Goal: Task Accomplishment & Management: Complete application form

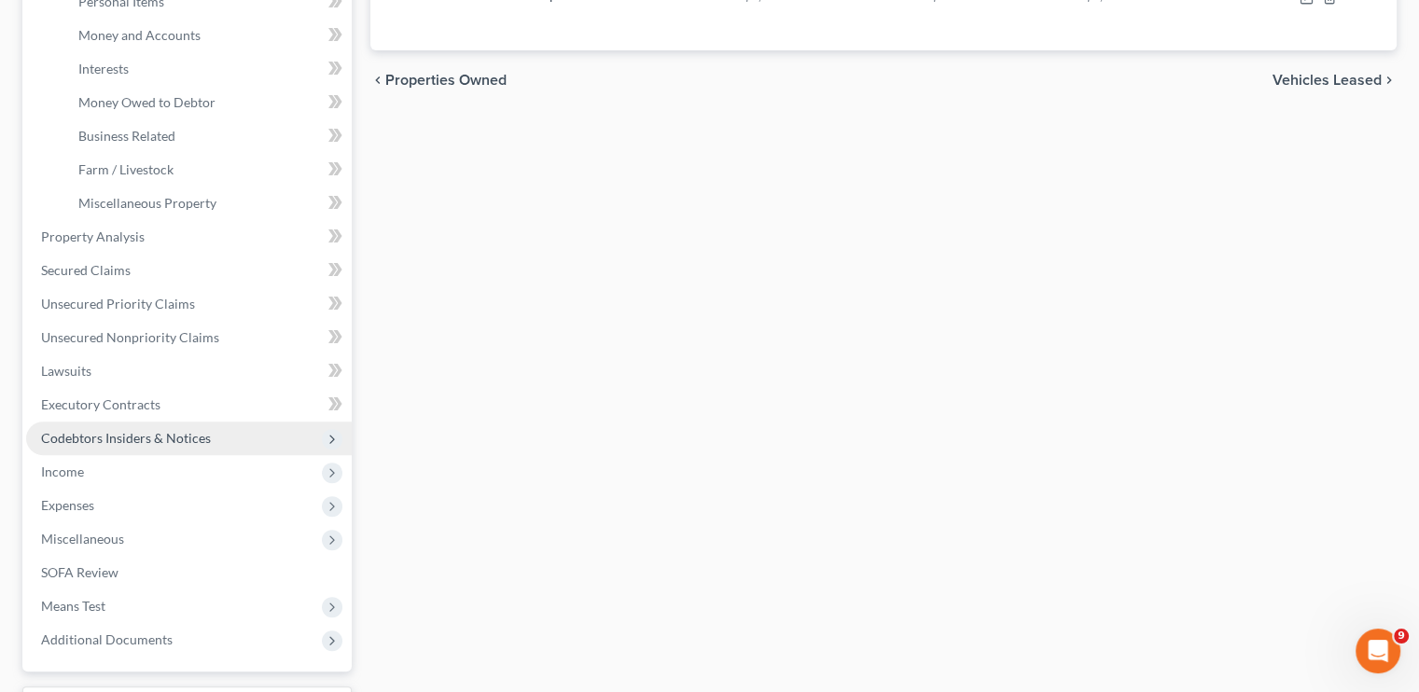
scroll to position [560, 0]
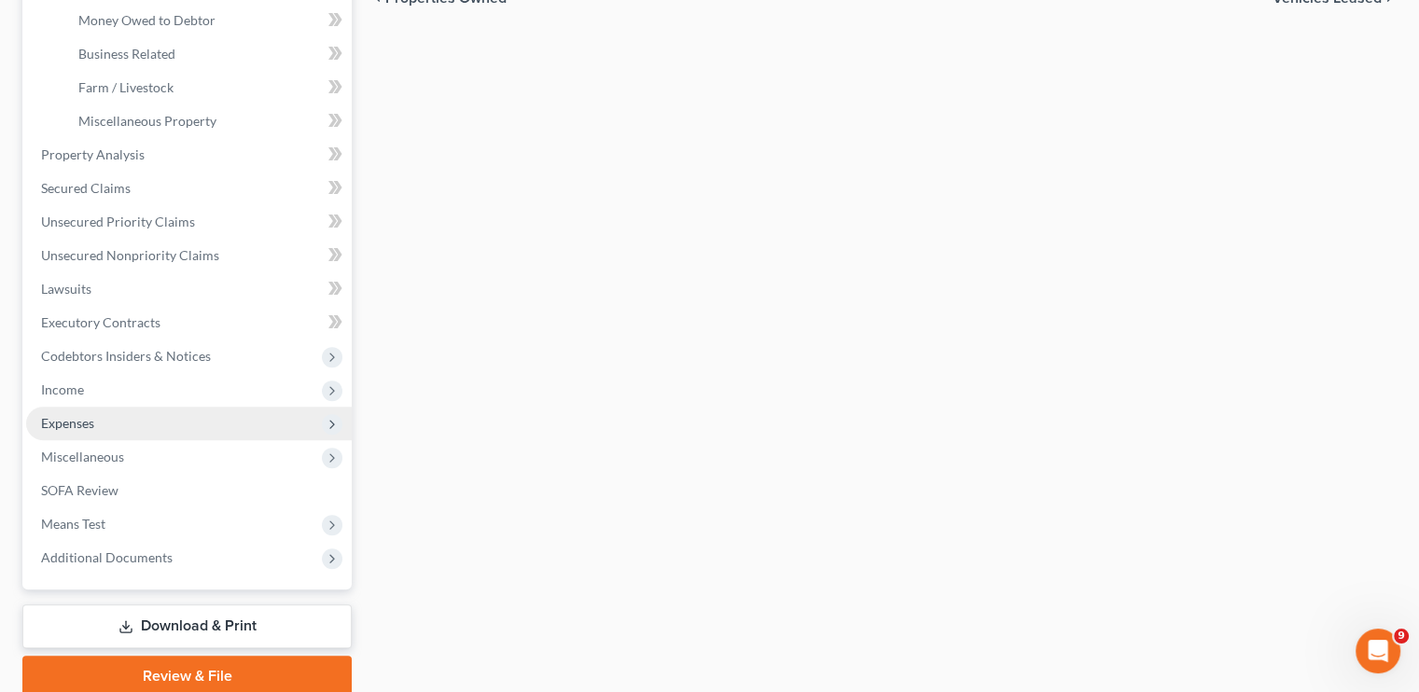
click at [87, 421] on span "Expenses" at bounding box center [67, 423] width 53 height 16
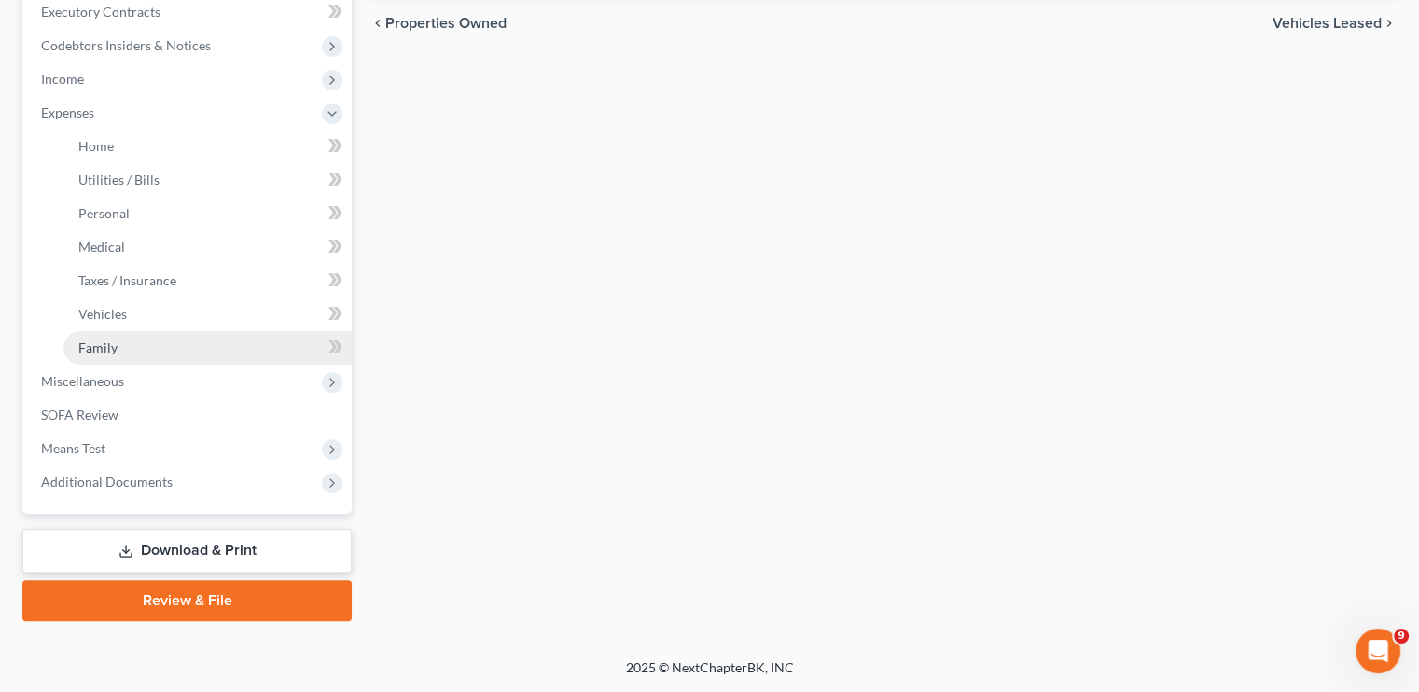
click at [87, 365] on li "Expenses Home Utilities / Bills Personal Medical" at bounding box center [189, 230] width 326 height 269
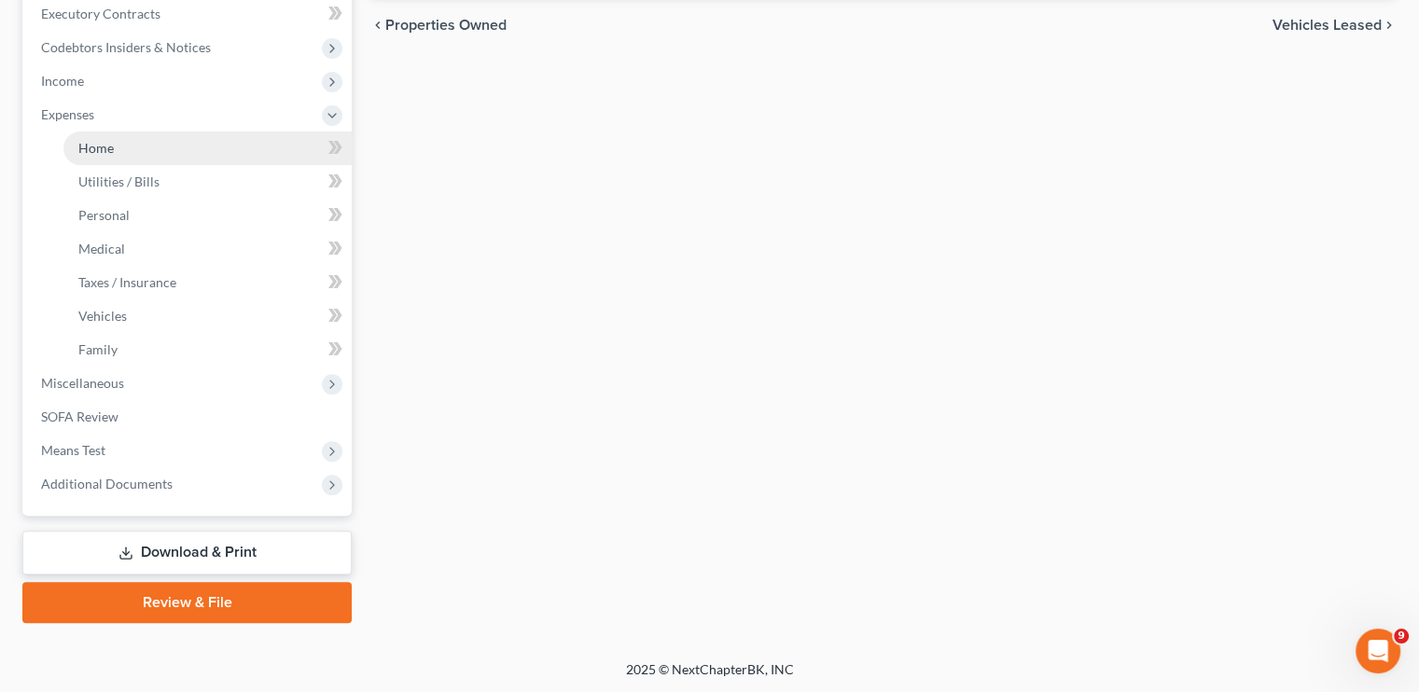
click at [123, 137] on link "Home" at bounding box center [207, 149] width 288 height 34
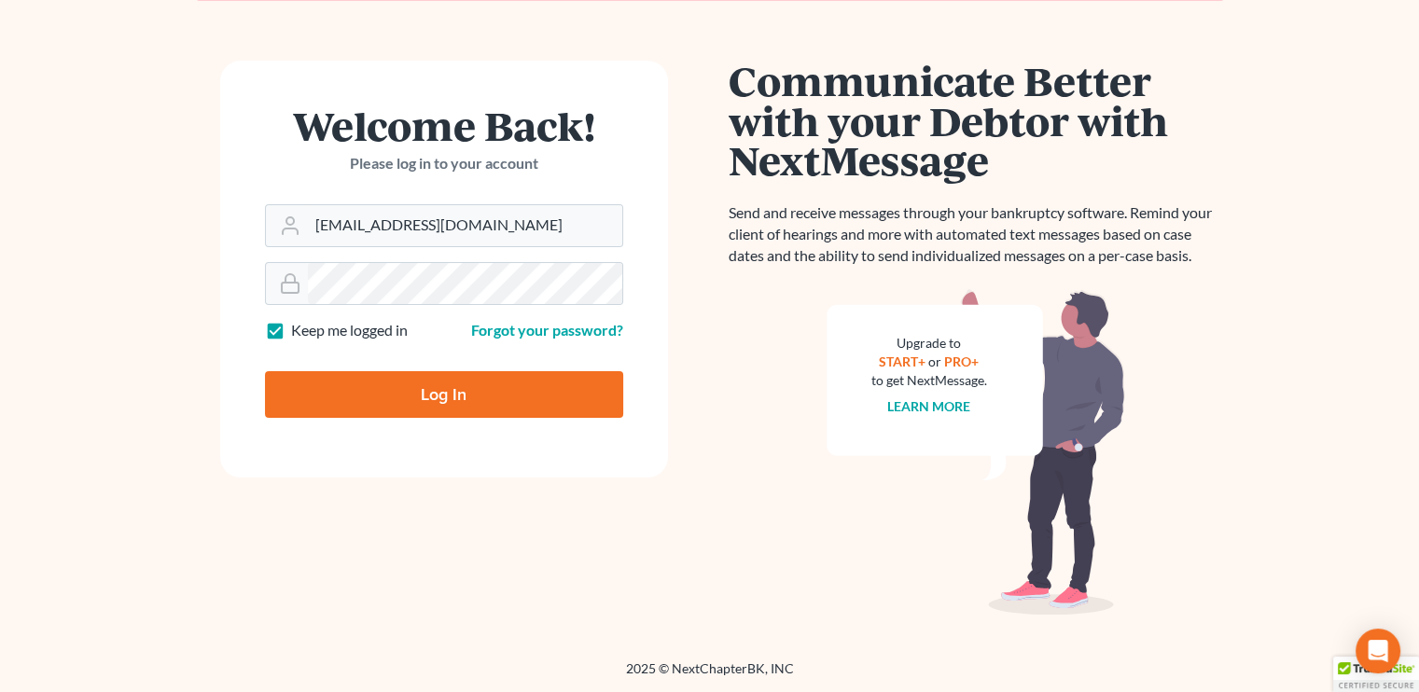
click at [483, 405] on input "Log In" at bounding box center [444, 394] width 358 height 47
type input "Thinking..."
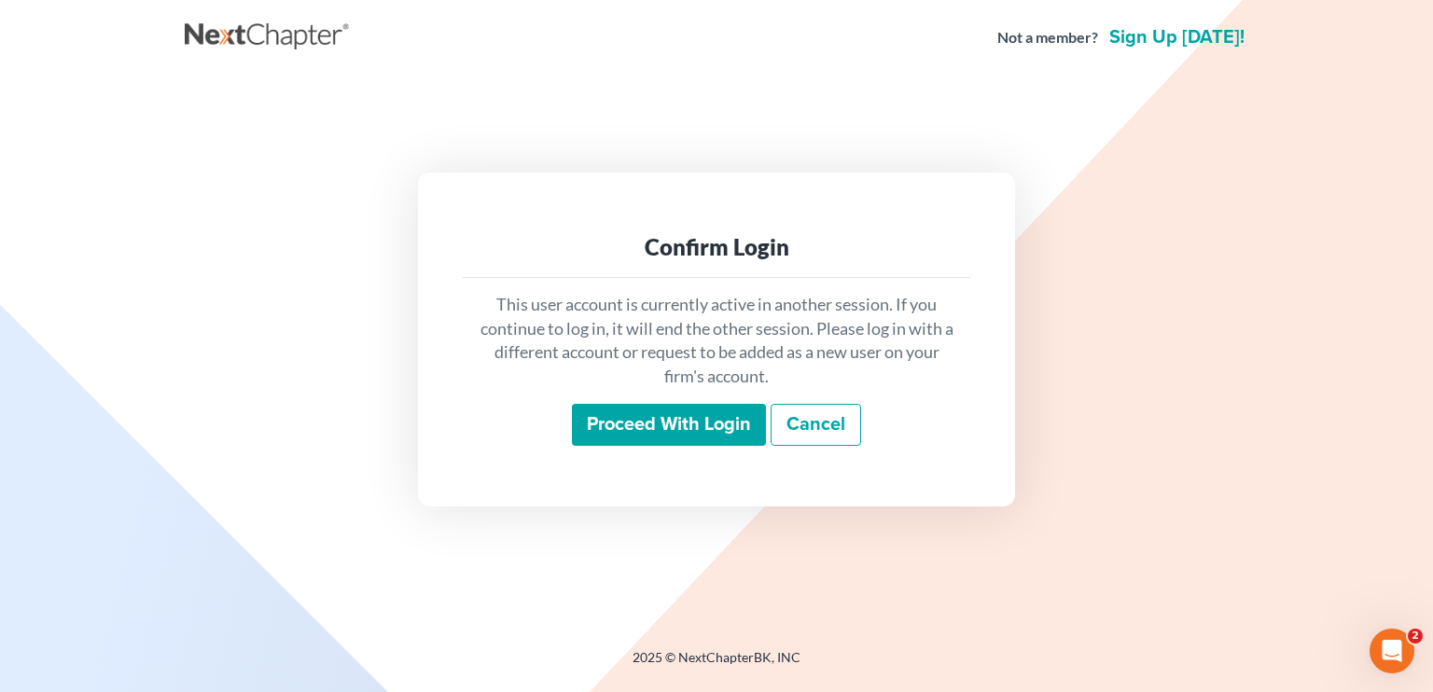
click at [638, 412] on input "Proceed with login" at bounding box center [669, 425] width 194 height 43
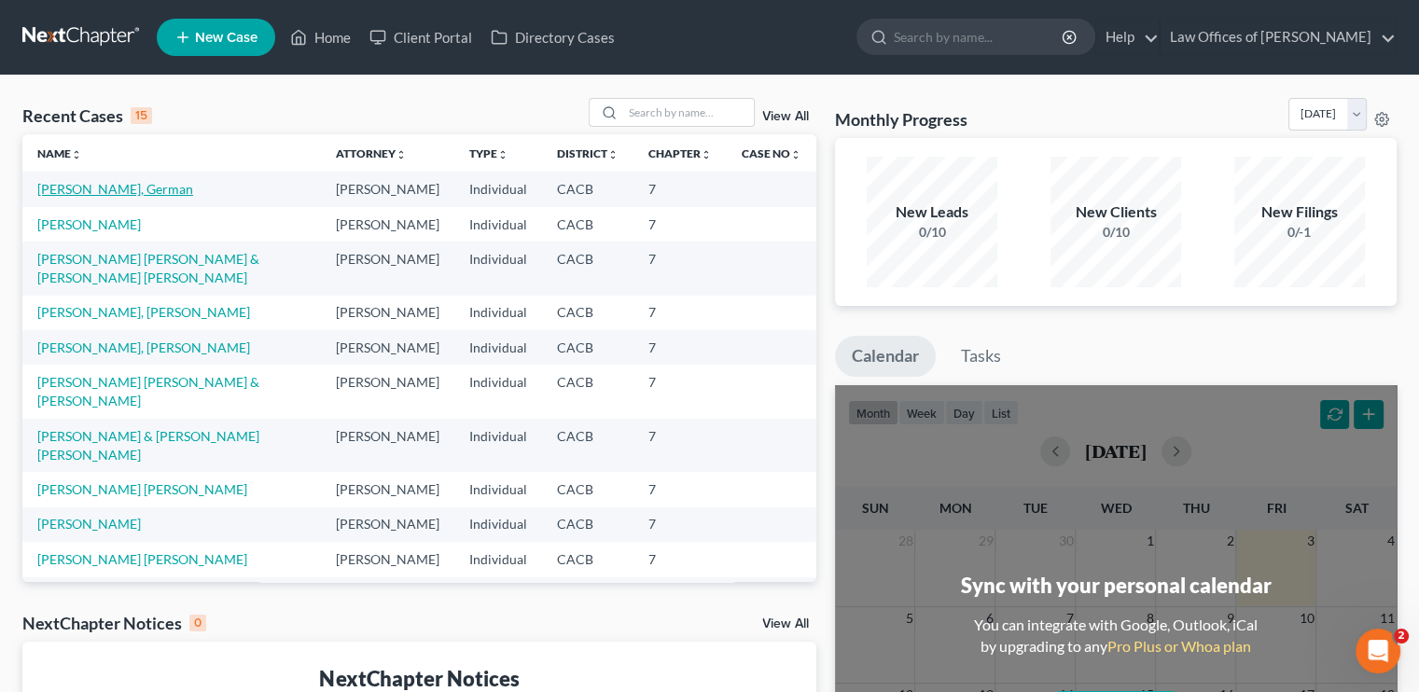
click at [116, 192] on link "Roman Zamora, German" at bounding box center [115, 189] width 156 height 16
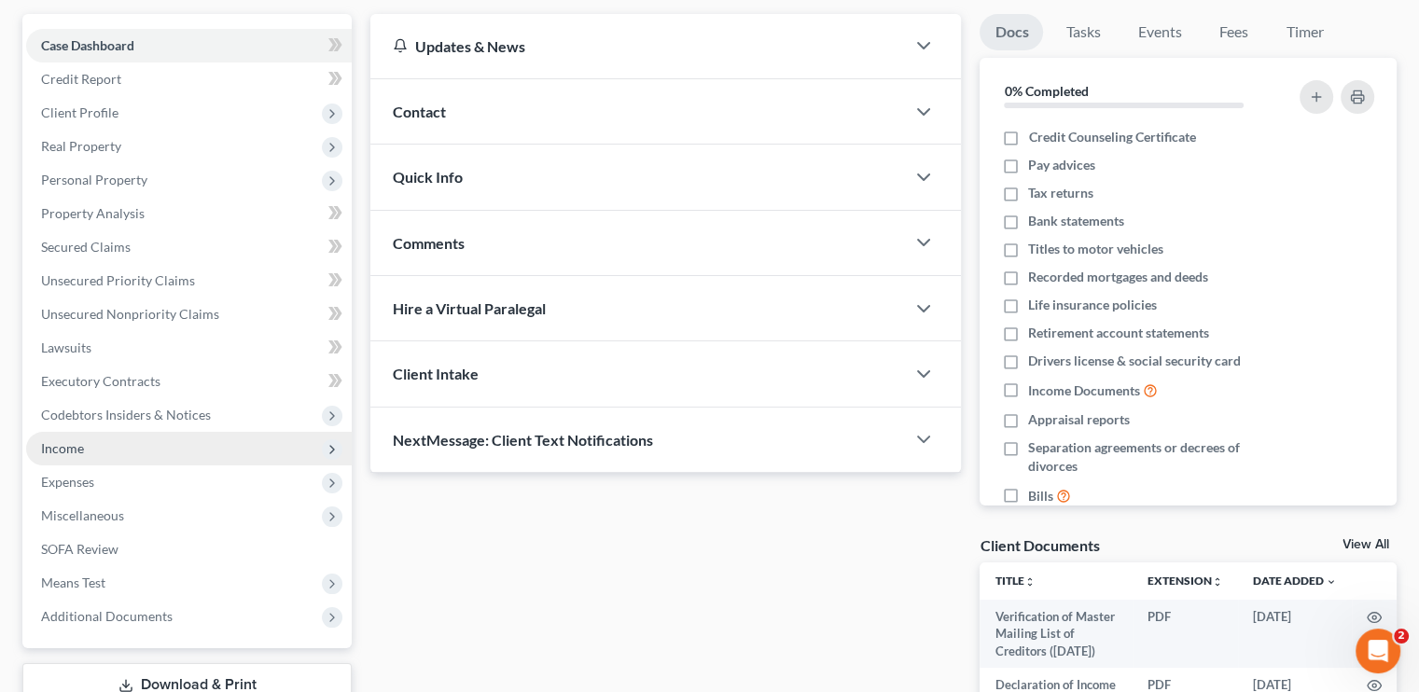
scroll to position [187, 0]
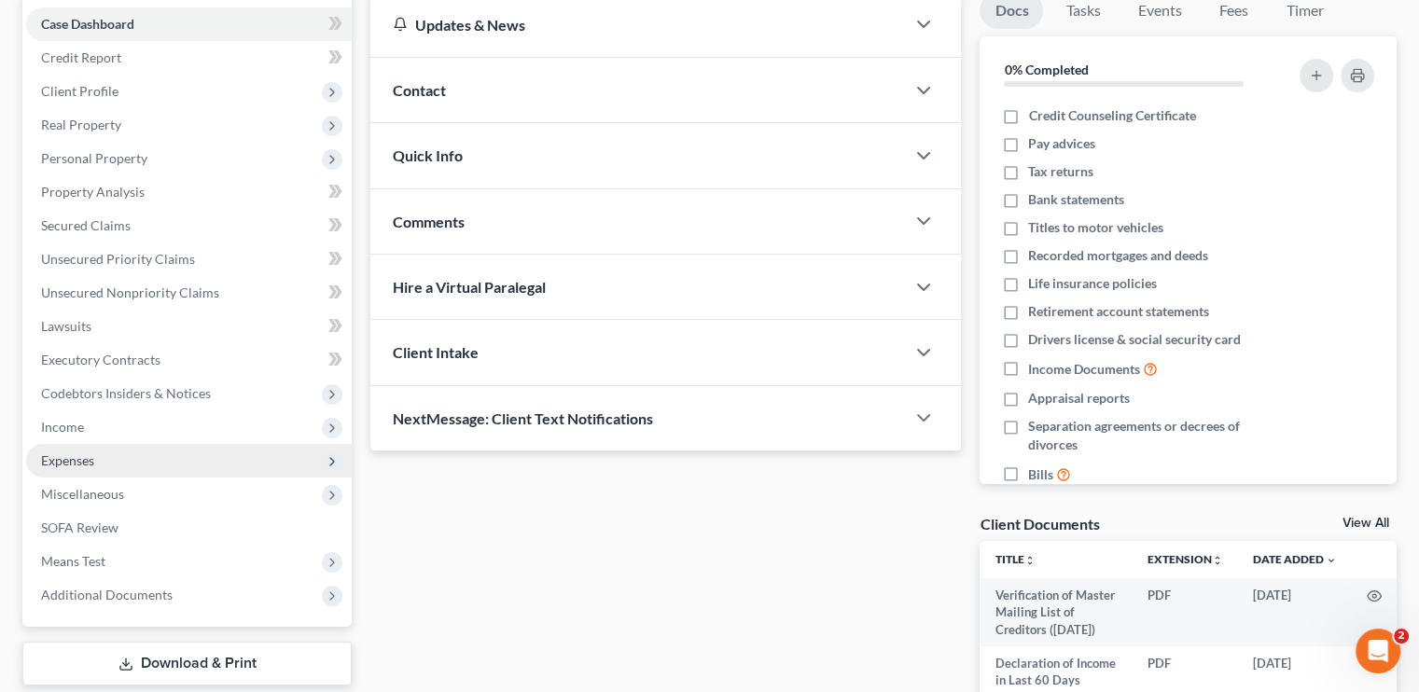
click at [86, 458] on span "Expenses" at bounding box center [67, 461] width 53 height 16
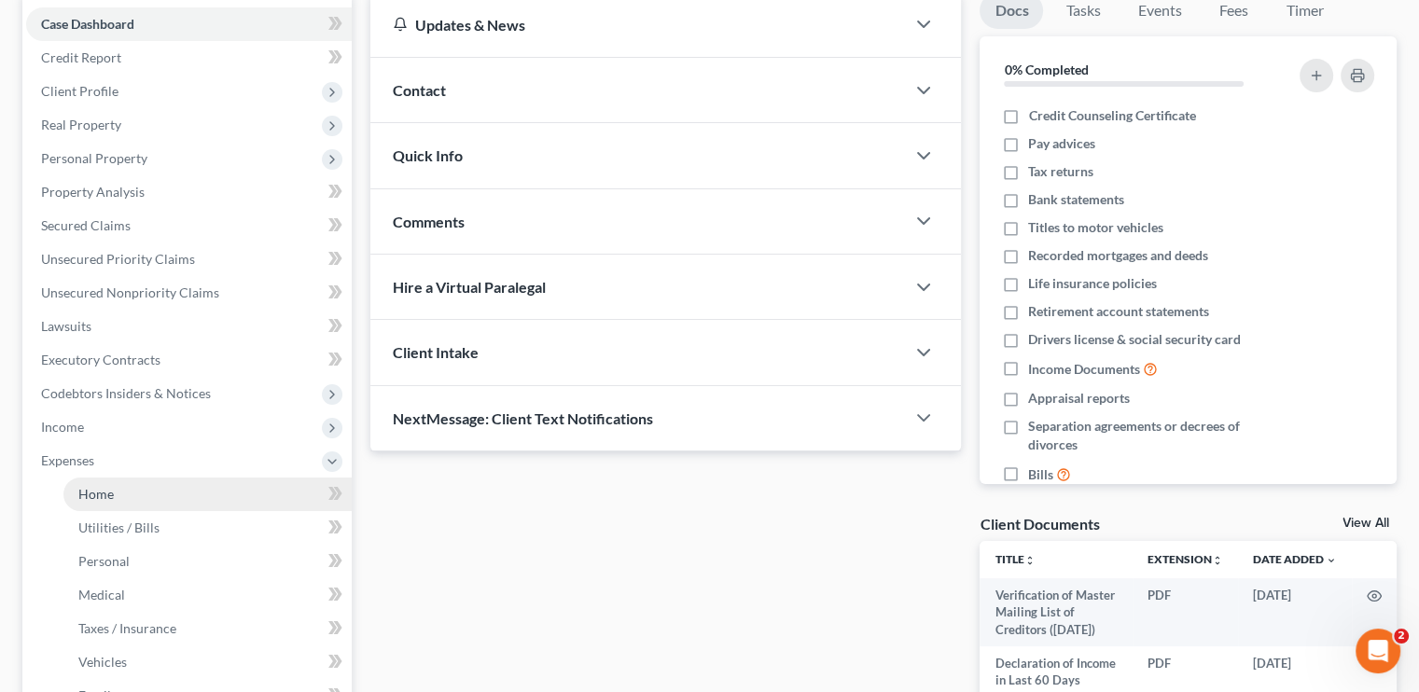
click at [107, 495] on span "Home" at bounding box center [95, 494] width 35 height 16
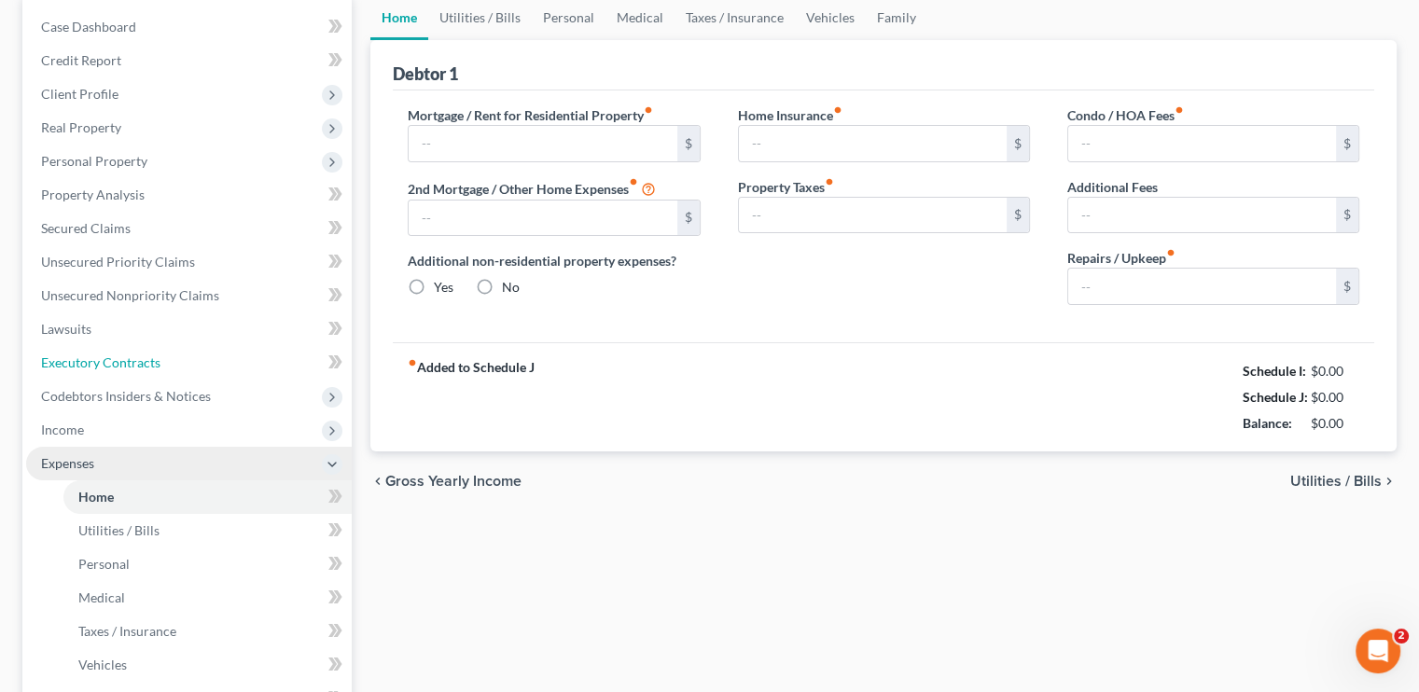
scroll to position [35, 0]
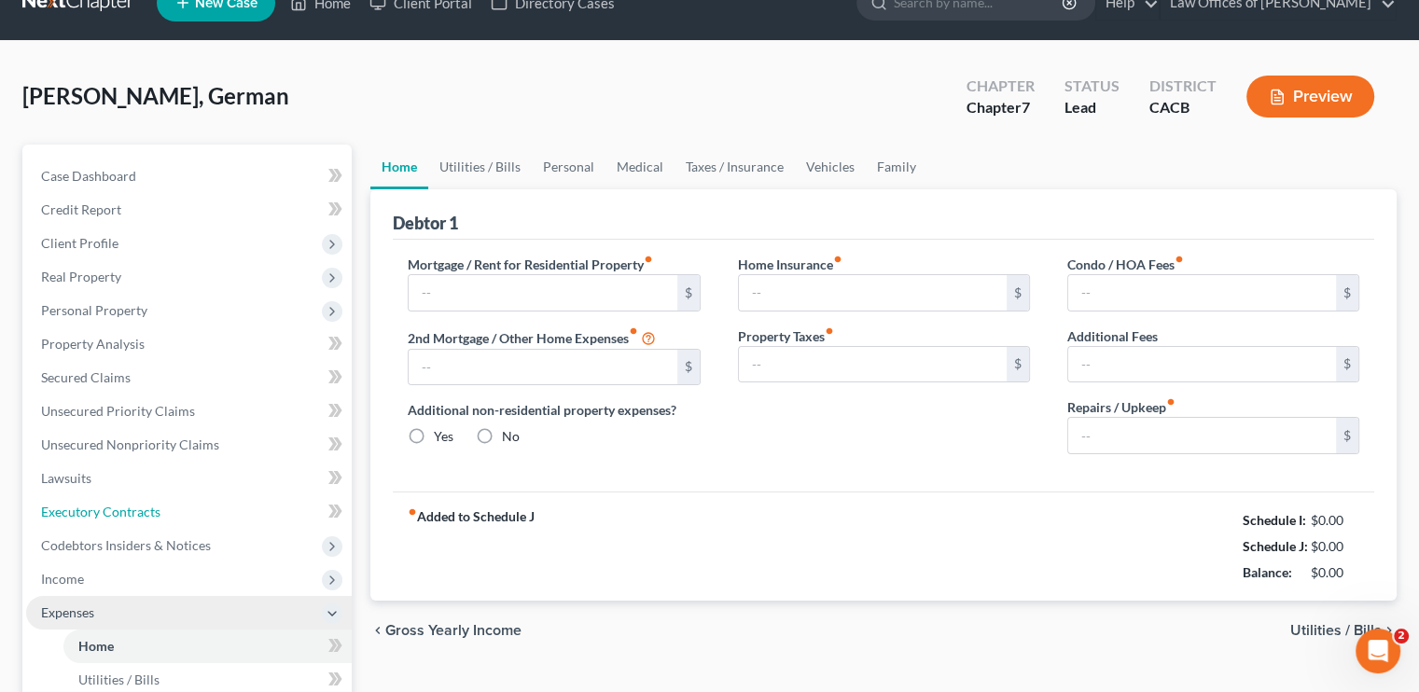
click at [120, 482] on ul "Case Dashboard Payments Invoices Payments Payments Credit Report Client Profile" at bounding box center [189, 580] width 326 height 840
type input "2,865.00"
type input "0.00"
radio input "true"
type input "0.00"
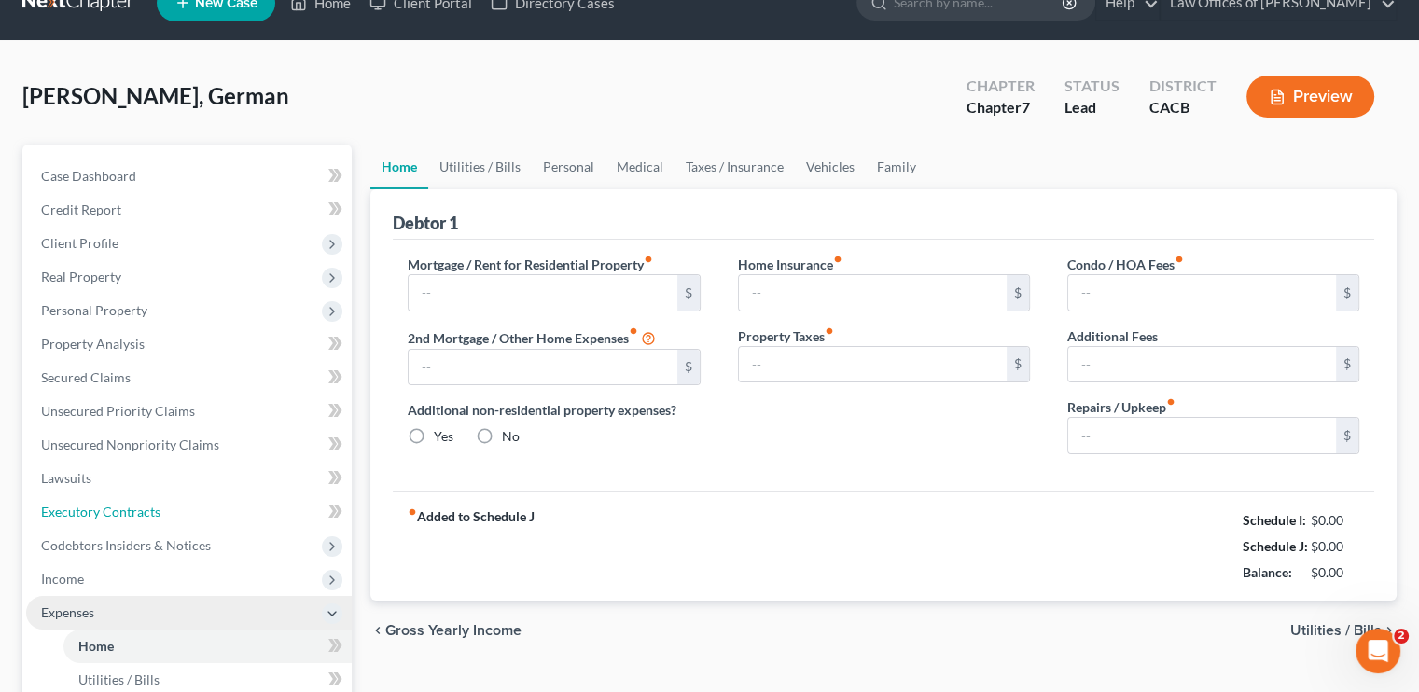
type input "0.00"
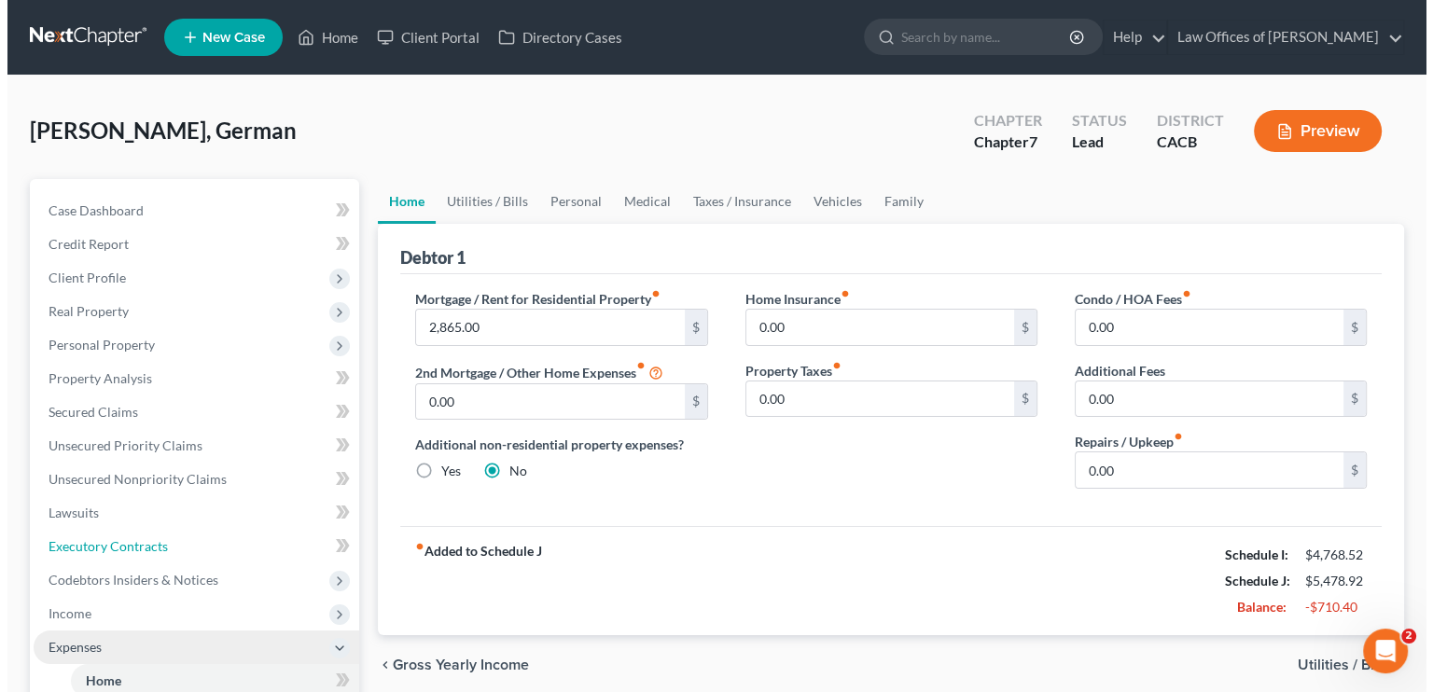
scroll to position [0, 0]
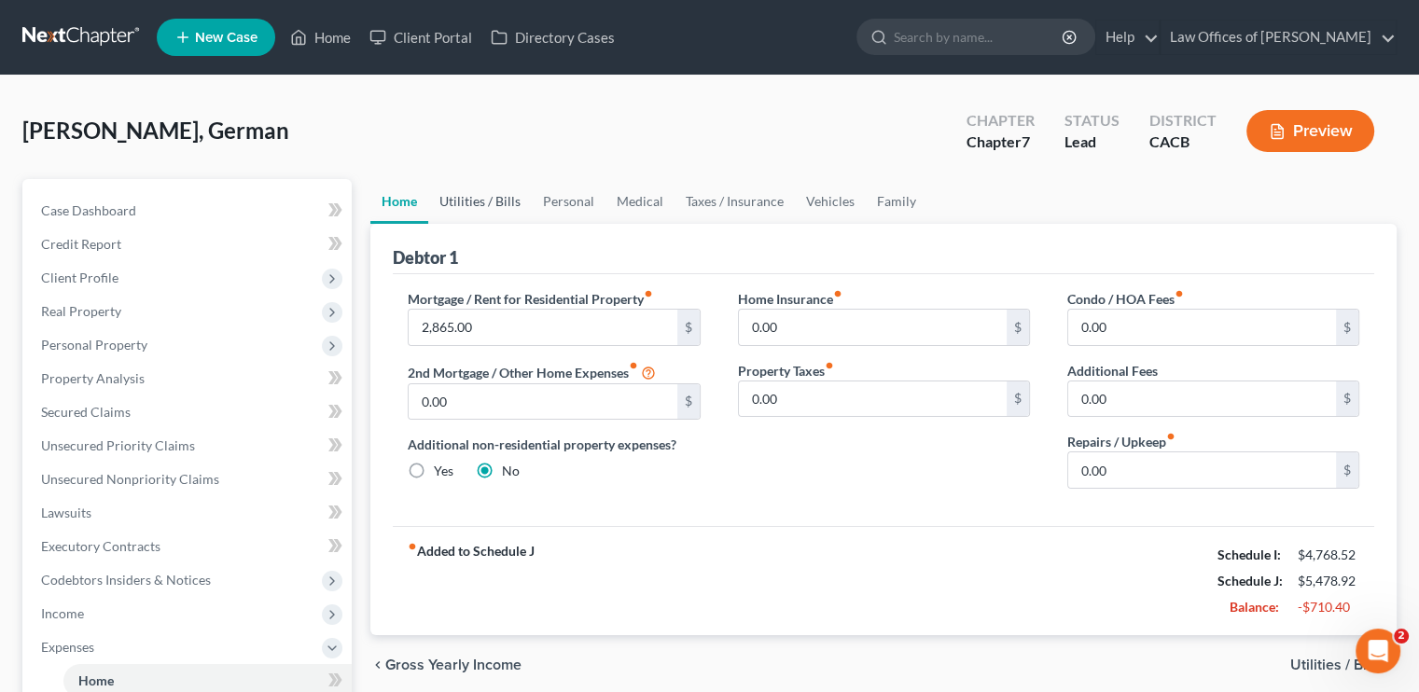
click at [471, 202] on link "Utilities / Bills" at bounding box center [480, 201] width 104 height 45
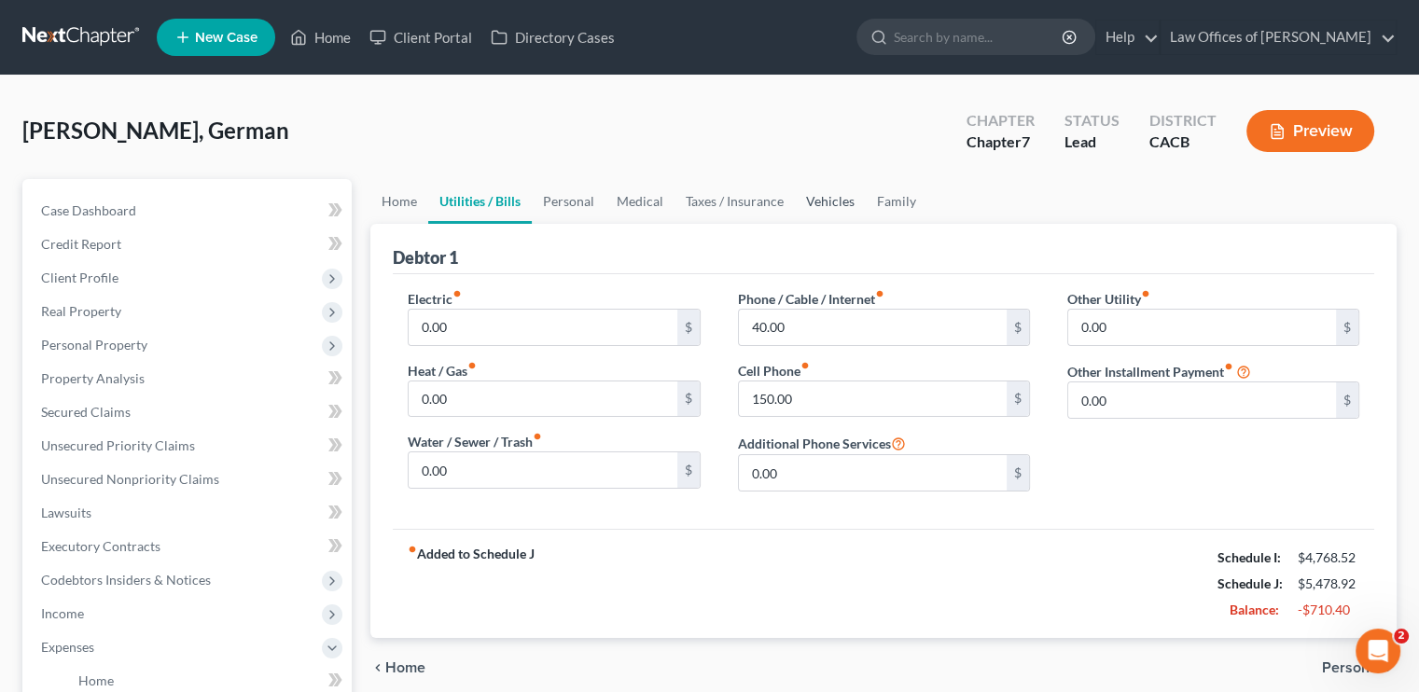
click at [840, 201] on link "Vehicles" at bounding box center [830, 201] width 71 height 45
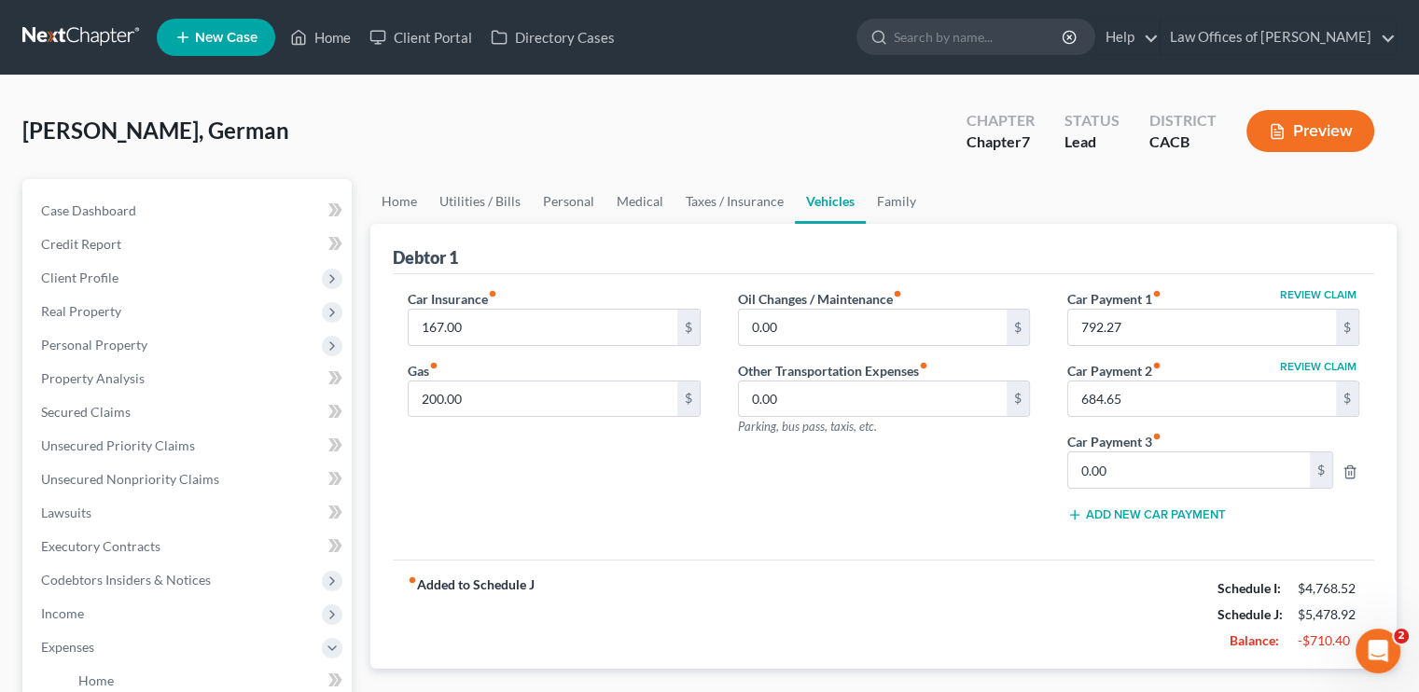
click at [1321, 291] on button "Review Claim" at bounding box center [1318, 294] width 82 height 11
select select "46"
select select "2"
select select "0"
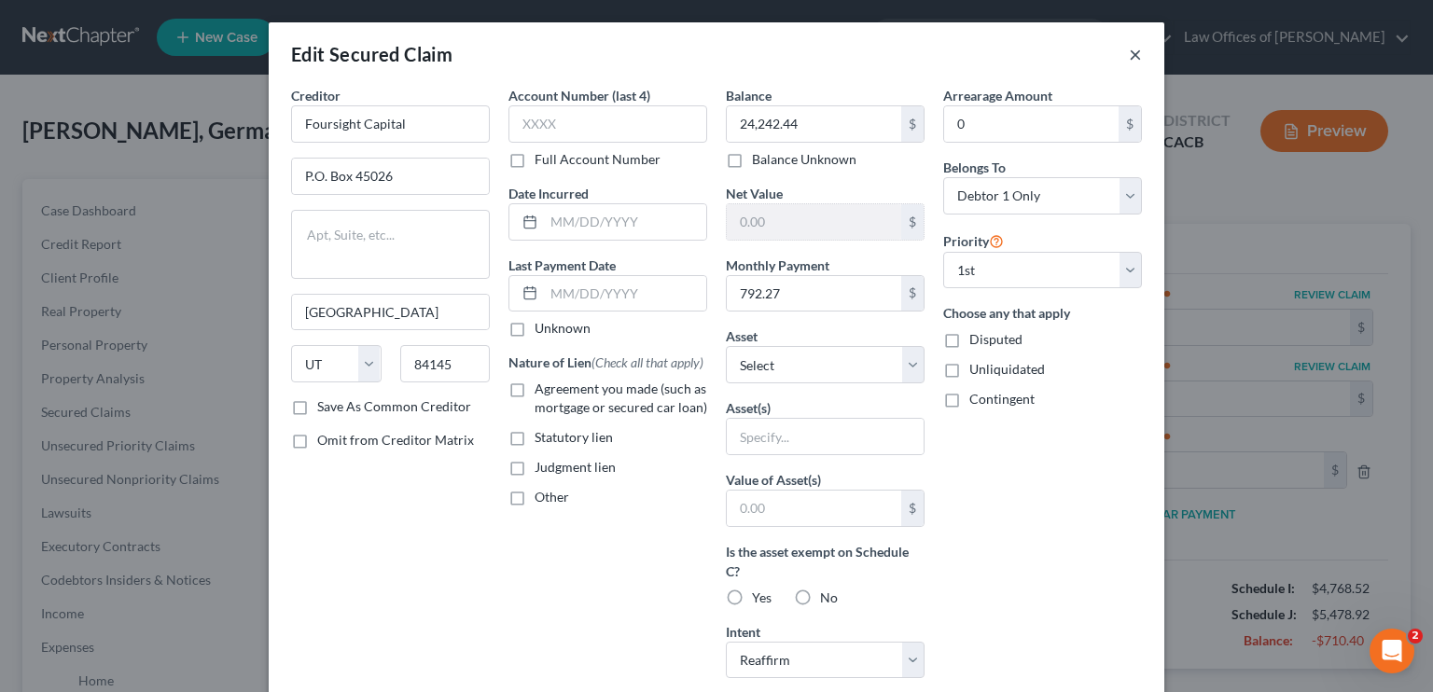
click at [1129, 55] on button "×" at bounding box center [1135, 54] width 13 height 22
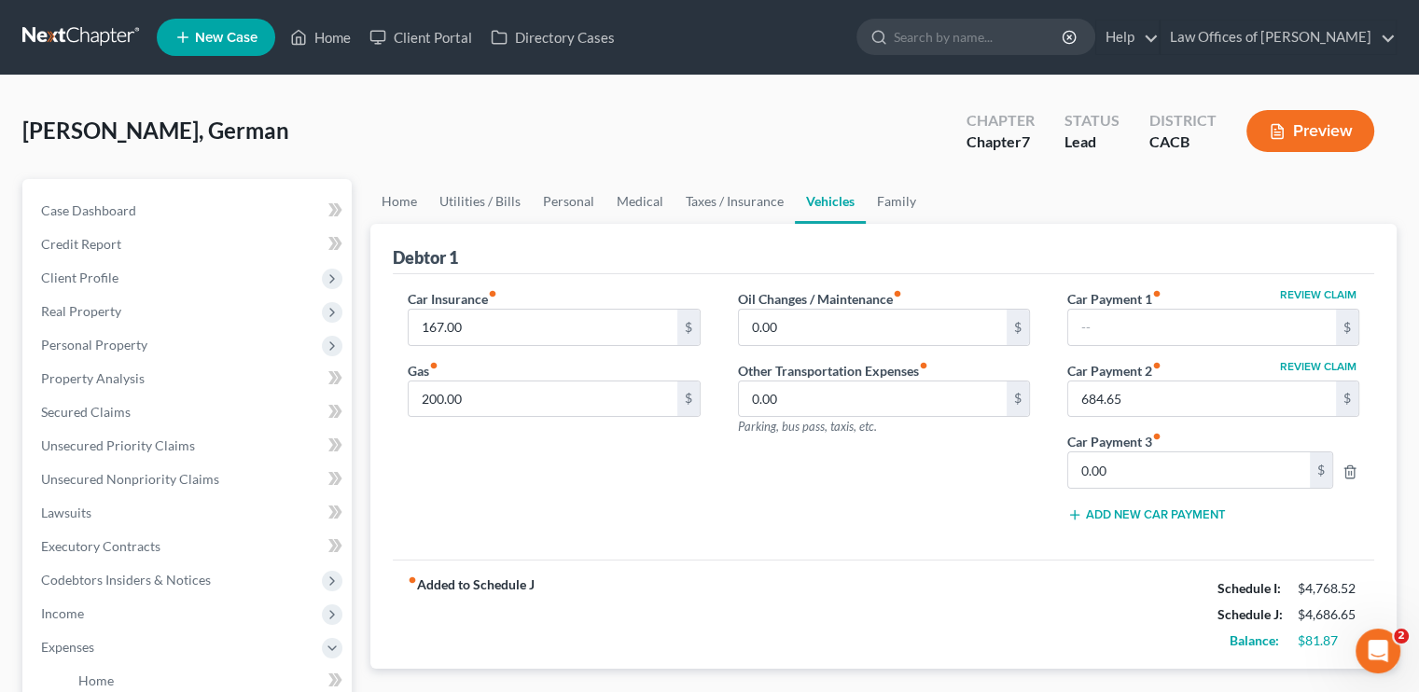
click at [990, 483] on div "Oil Changes / Maintenance fiber_manual_record 0.00 $ Other Transportation Expen…" at bounding box center [883, 413] width 329 height 248
click at [1128, 336] on input "text" at bounding box center [1202, 327] width 268 height 35
type input "792.27"
click at [462, 194] on link "Utilities / Bills" at bounding box center [480, 201] width 104 height 45
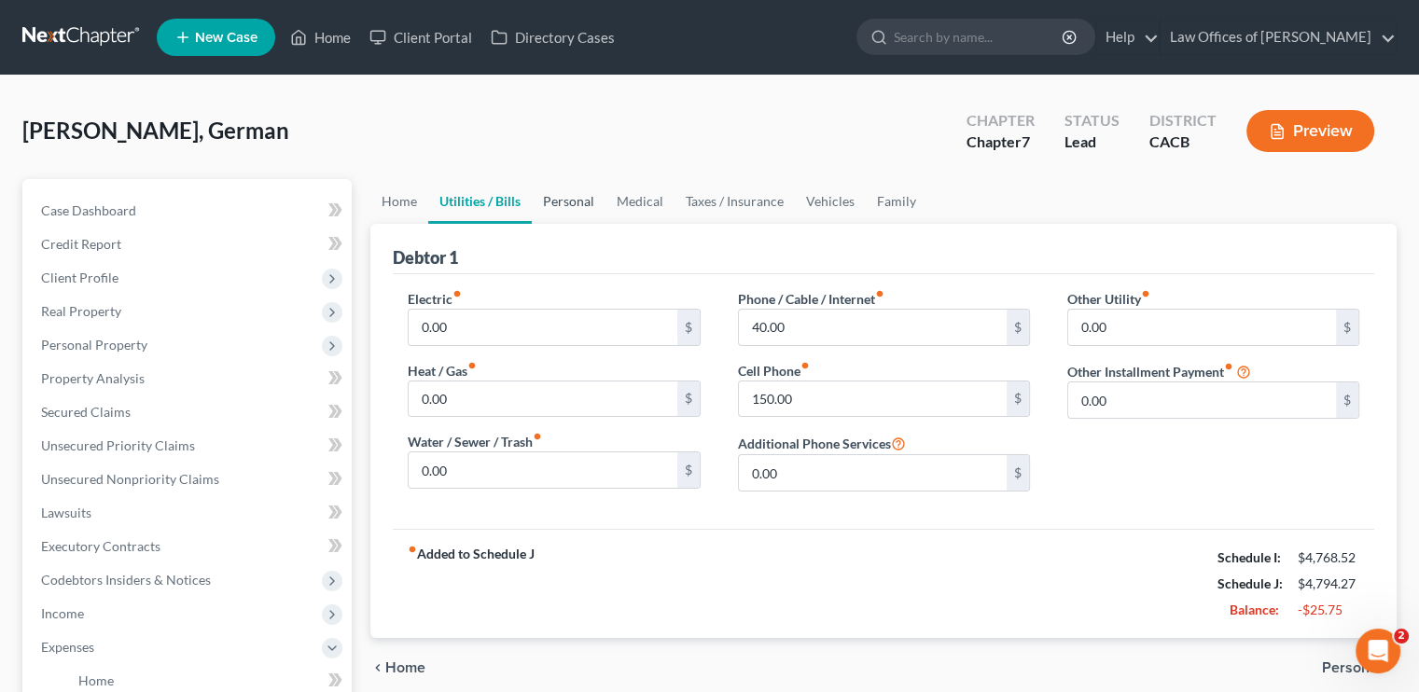
click at [565, 202] on link "Personal" at bounding box center [569, 201] width 74 height 45
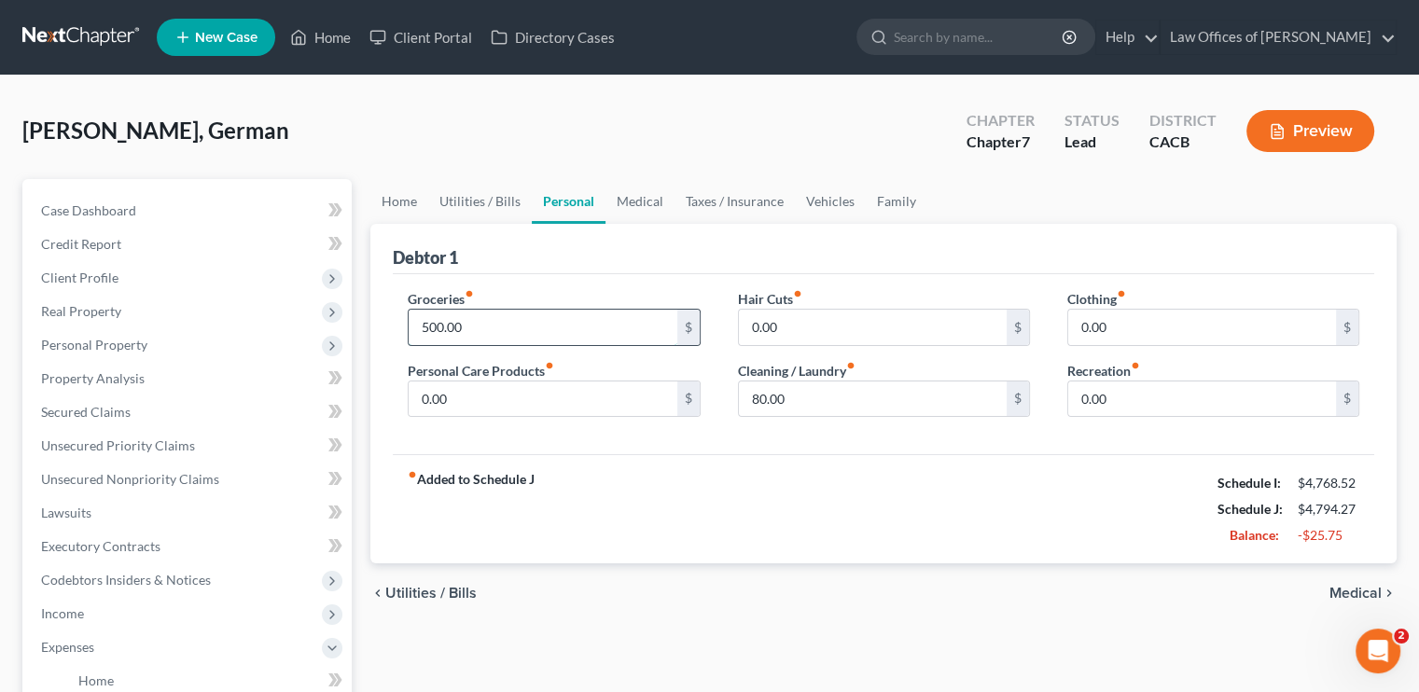
click at [467, 324] on input "500.00" at bounding box center [543, 327] width 268 height 35
type input "700"
click at [771, 396] on input "80.00" at bounding box center [873, 399] width 268 height 35
type input "100"
click at [635, 192] on link "Medical" at bounding box center [640, 201] width 69 height 45
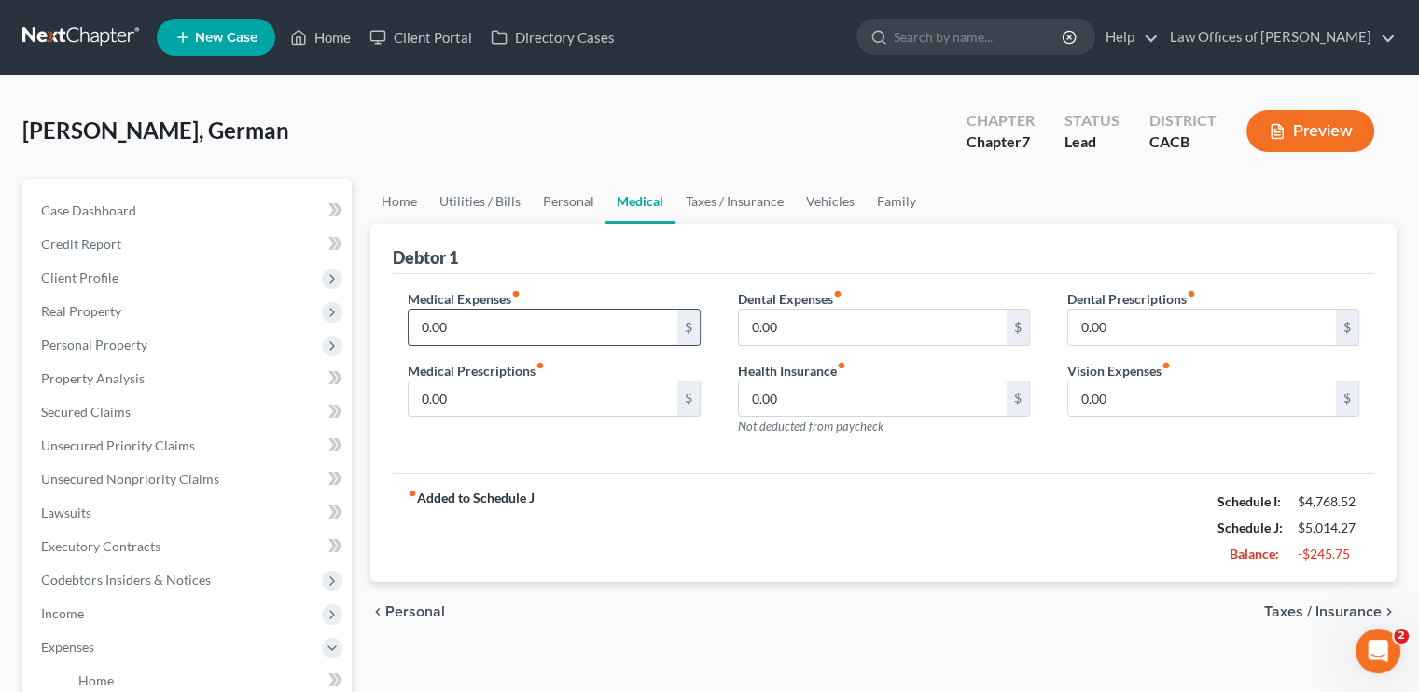
click at [481, 315] on input "0.00" at bounding box center [543, 327] width 268 height 35
type input "80"
click at [743, 204] on link "Taxes / Insurance" at bounding box center [735, 201] width 120 height 45
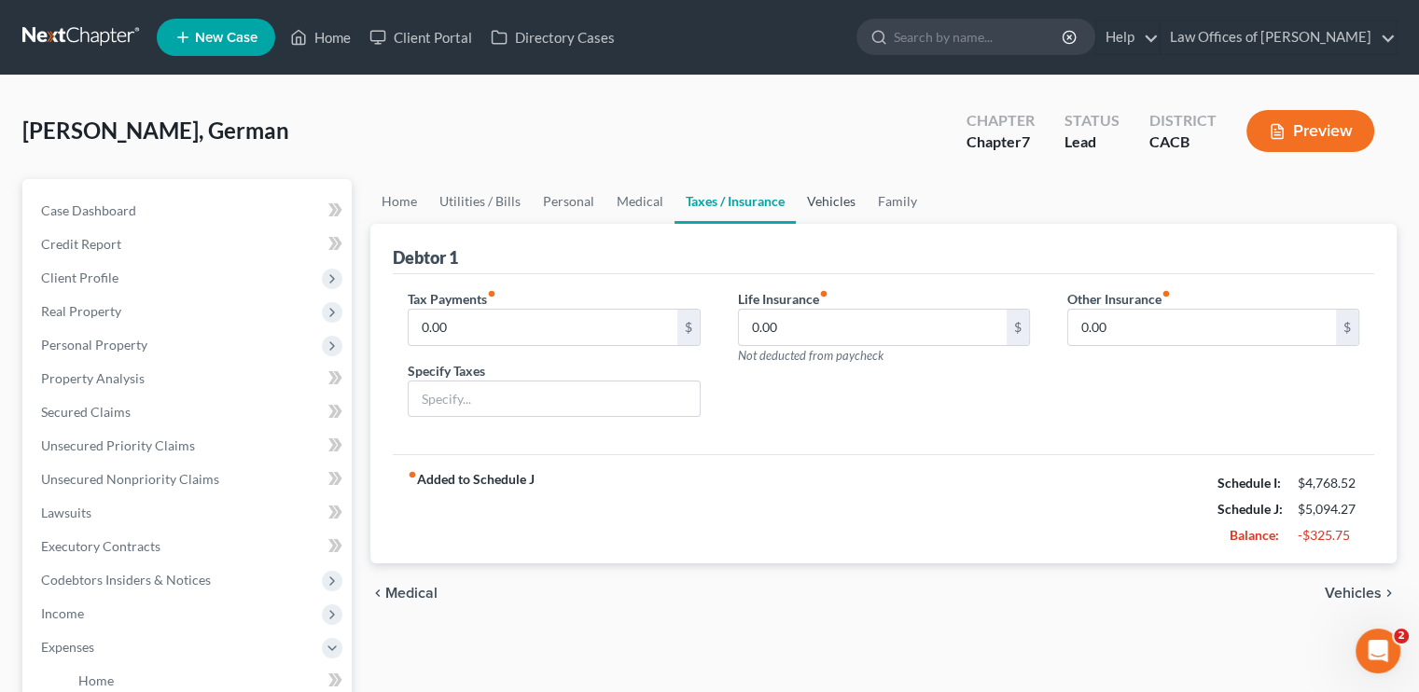
click at [825, 204] on link "Vehicles" at bounding box center [831, 201] width 71 height 45
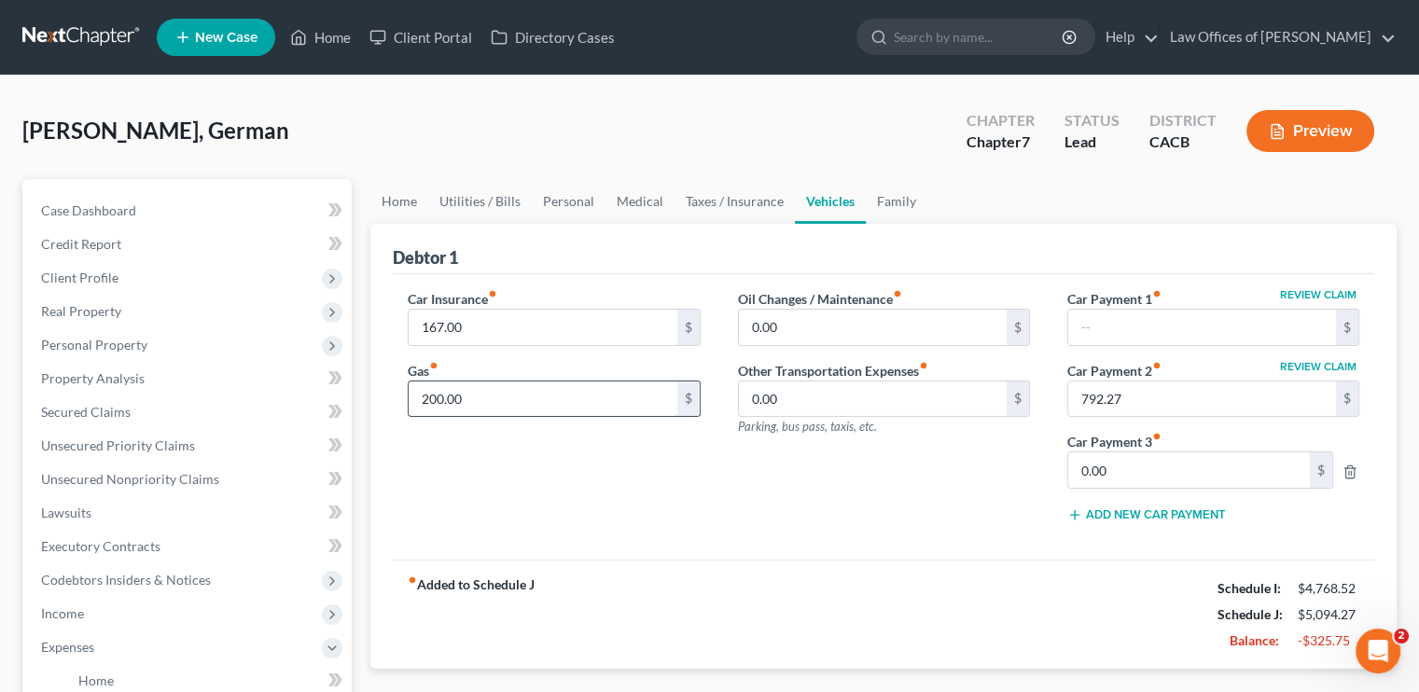
click at [466, 396] on input "200.00" at bounding box center [543, 399] width 268 height 35
type input "400"
click at [886, 203] on link "Family" at bounding box center [897, 201] width 62 height 45
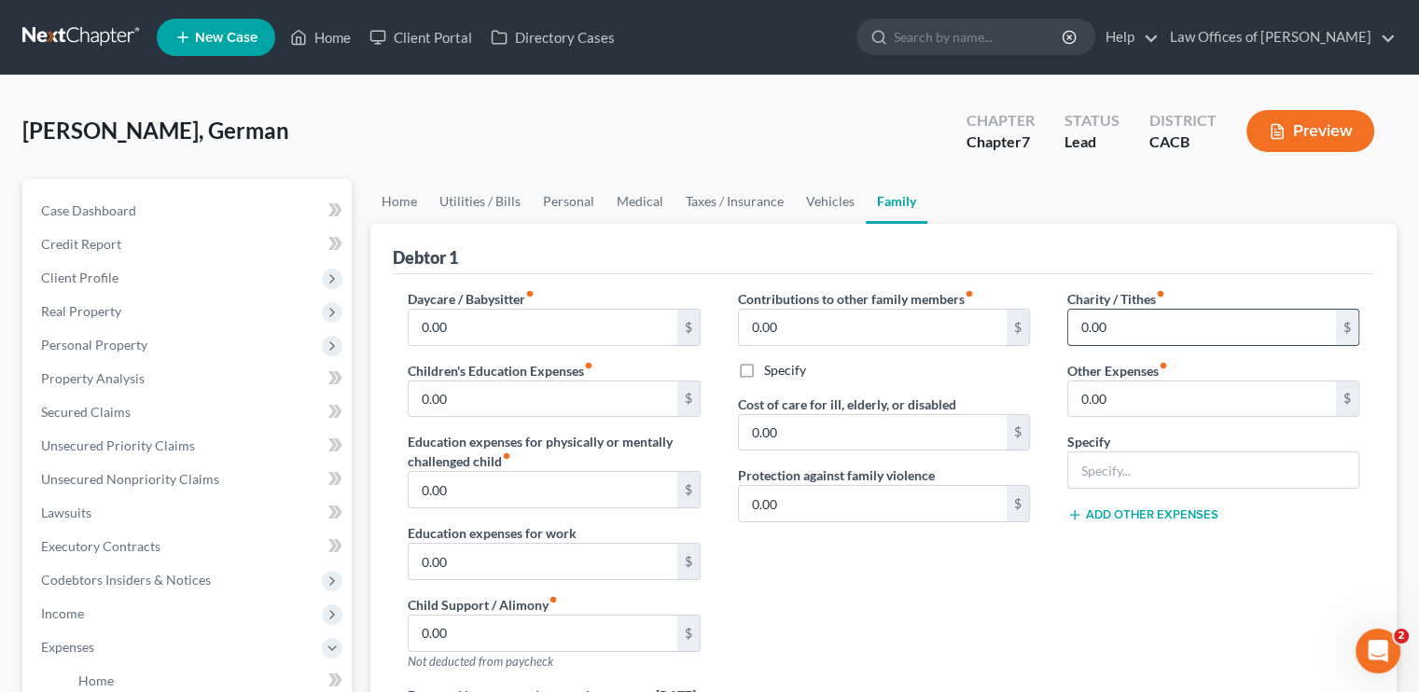
click at [1125, 332] on input "0.00" at bounding box center [1202, 327] width 268 height 35
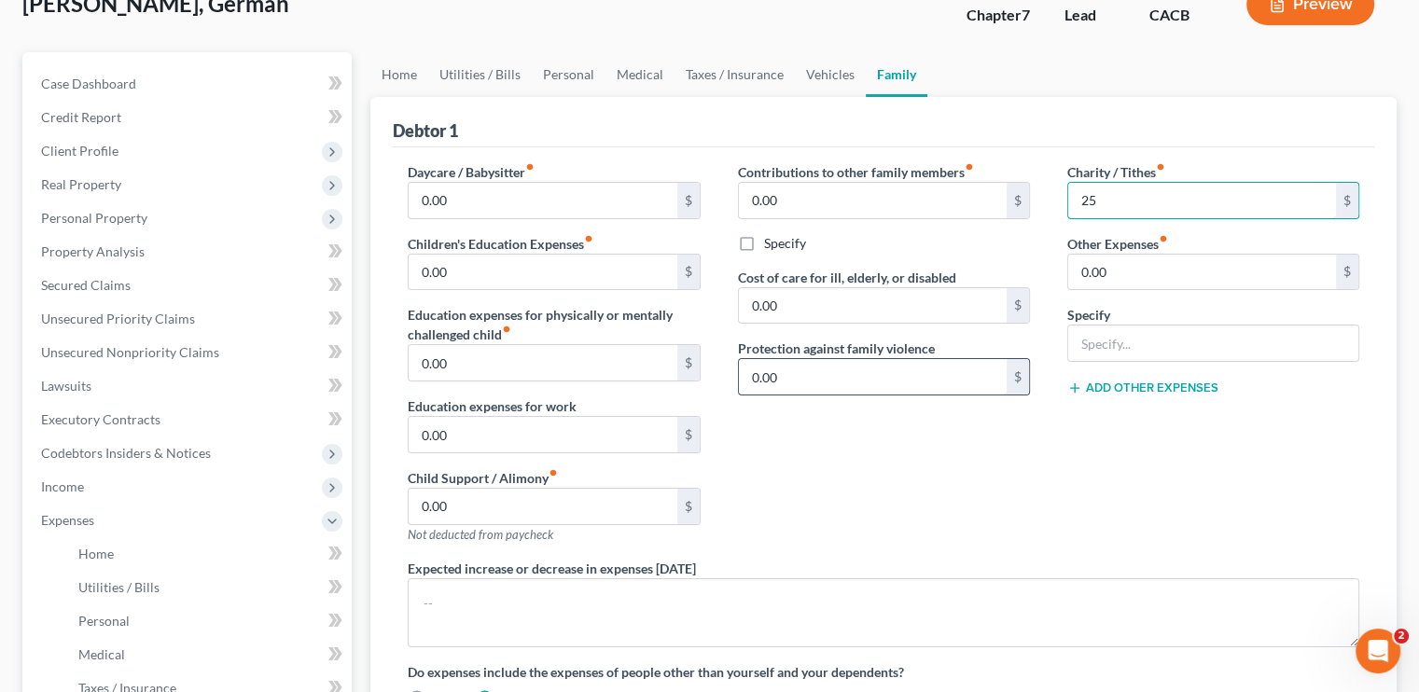
scroll to position [160, 0]
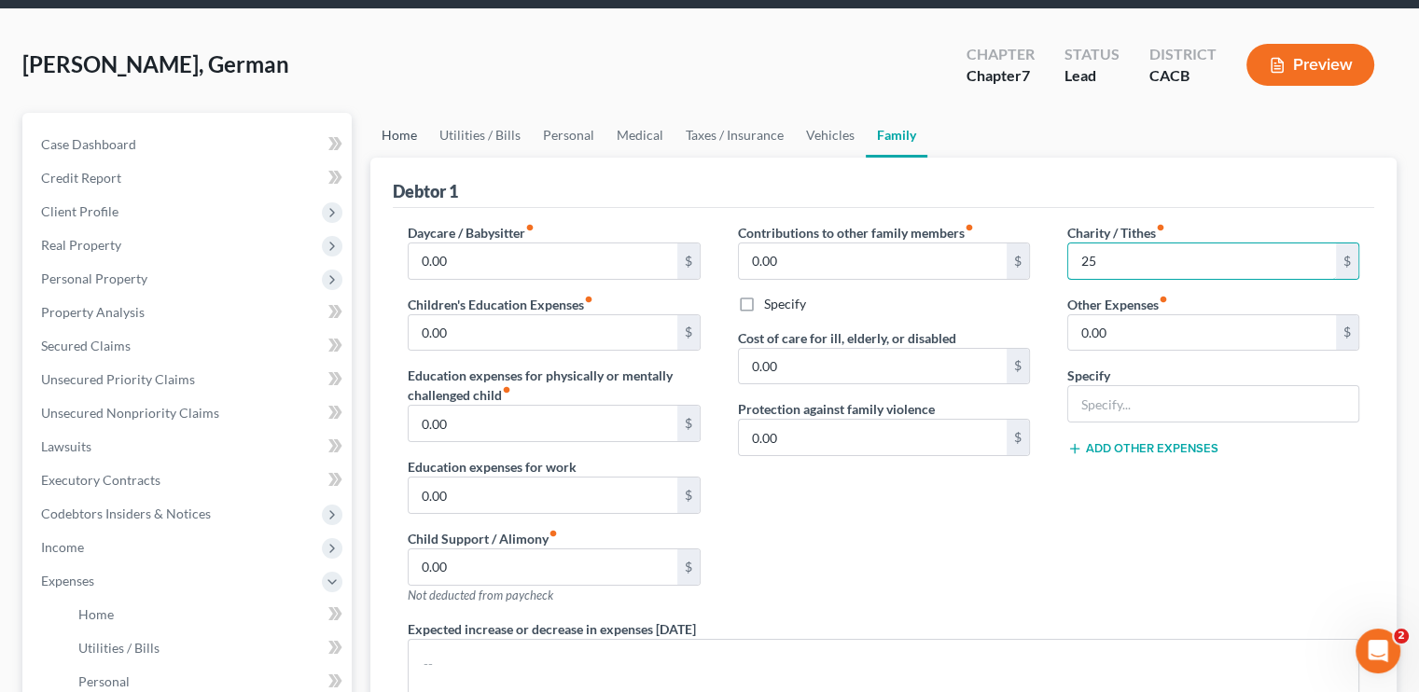
type input "25"
click at [399, 127] on link "Home" at bounding box center [399, 135] width 58 height 45
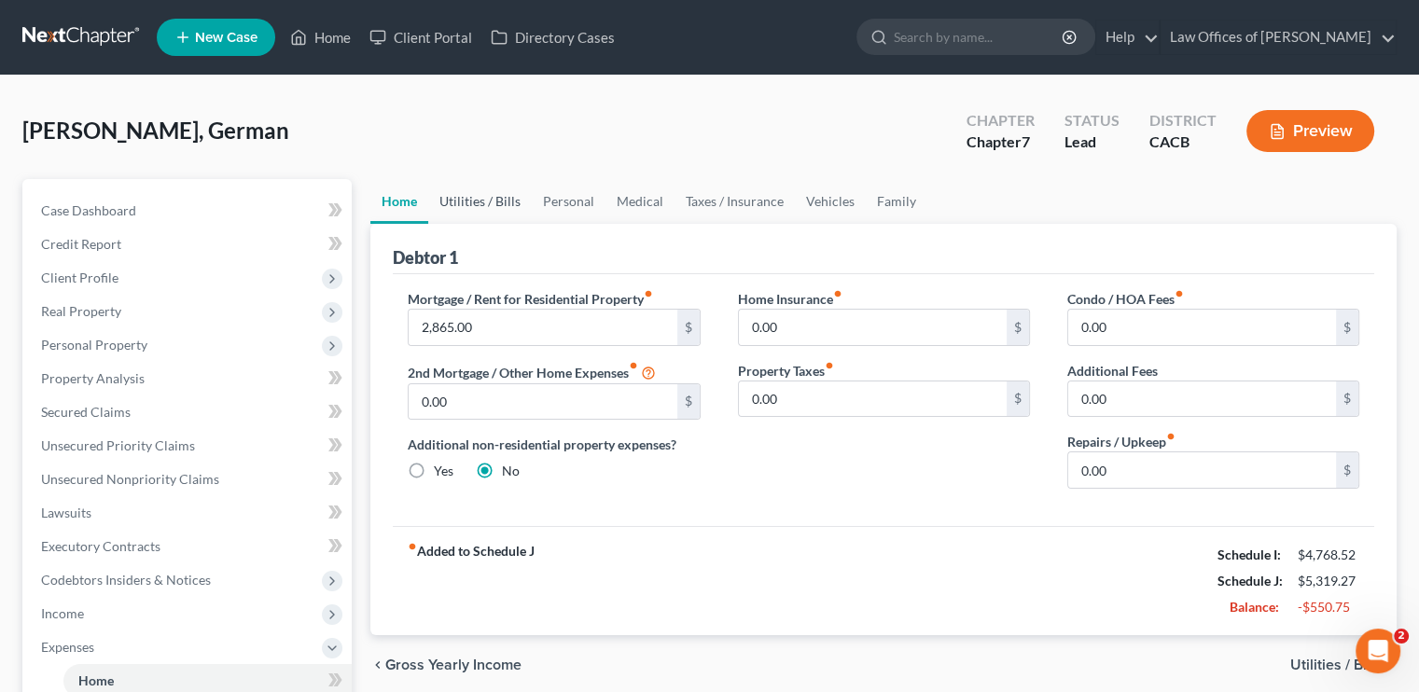
click at [476, 200] on link "Utilities / Bills" at bounding box center [480, 201] width 104 height 45
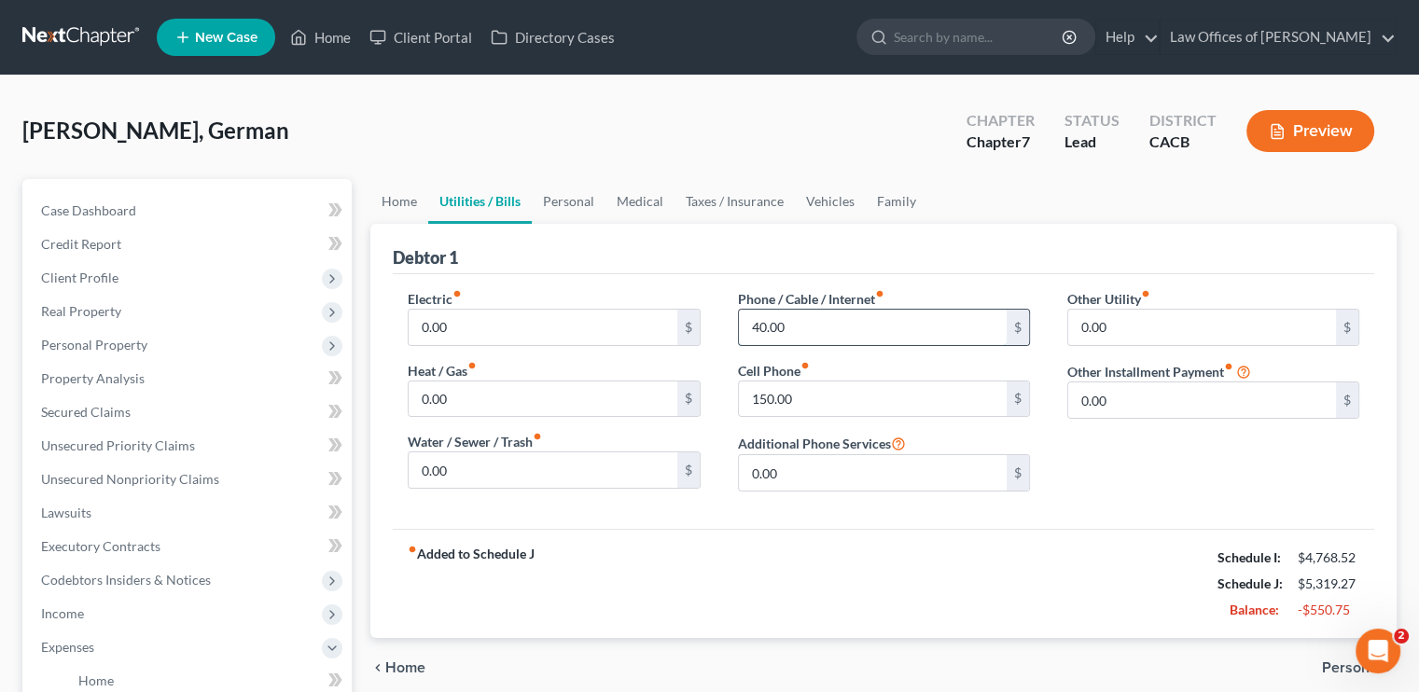
click at [778, 325] on input "40.00" at bounding box center [873, 327] width 268 height 35
type input "60"
click at [788, 400] on input "150.00" at bounding box center [873, 399] width 268 height 35
type input "220"
click at [579, 202] on link "Personal" at bounding box center [569, 201] width 74 height 45
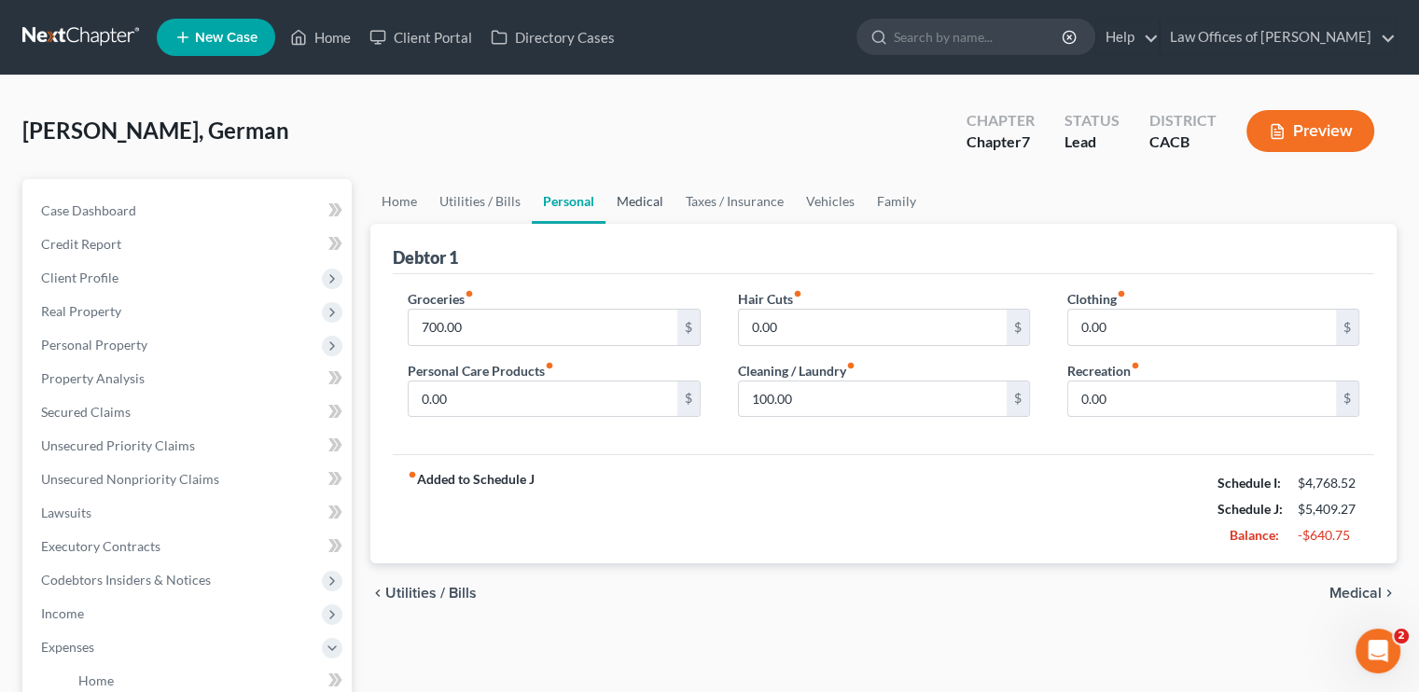
click at [632, 207] on link "Medical" at bounding box center [640, 201] width 69 height 45
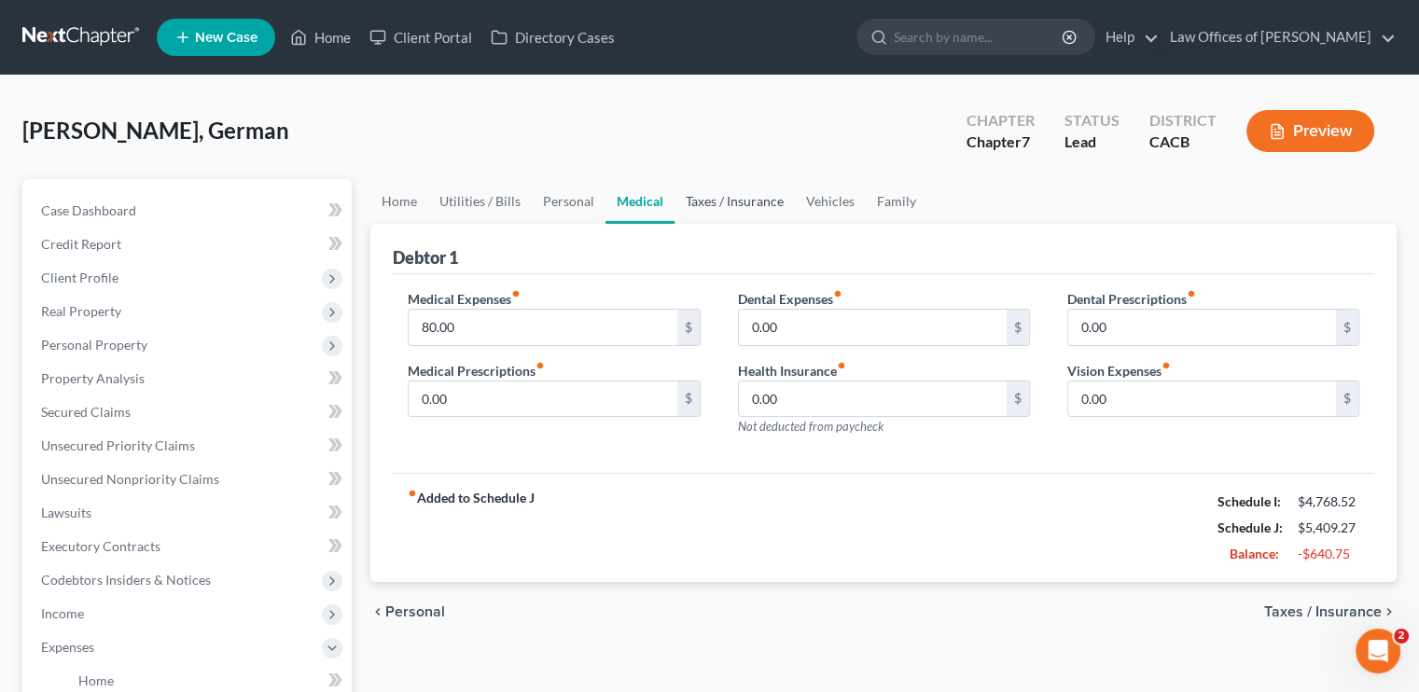
click at [701, 199] on link "Taxes / Insurance" at bounding box center [735, 201] width 120 height 45
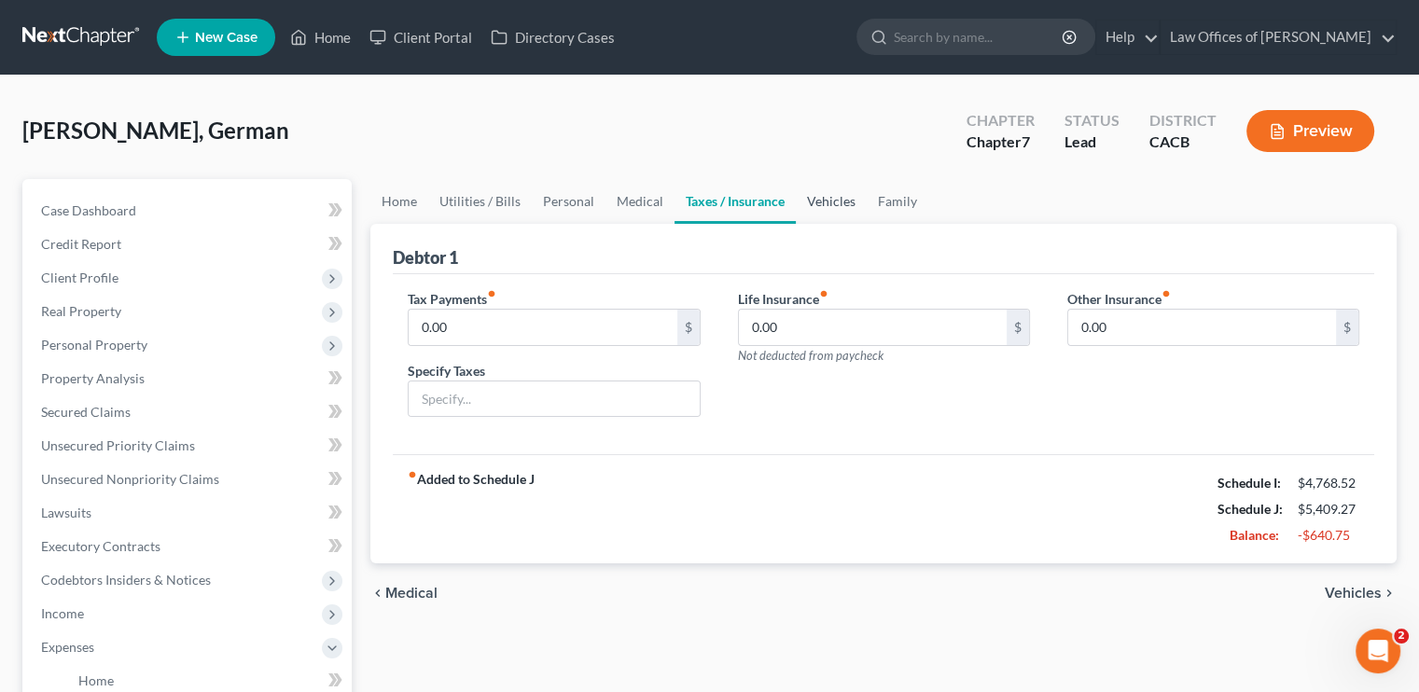
click at [829, 201] on link "Vehicles" at bounding box center [831, 201] width 71 height 45
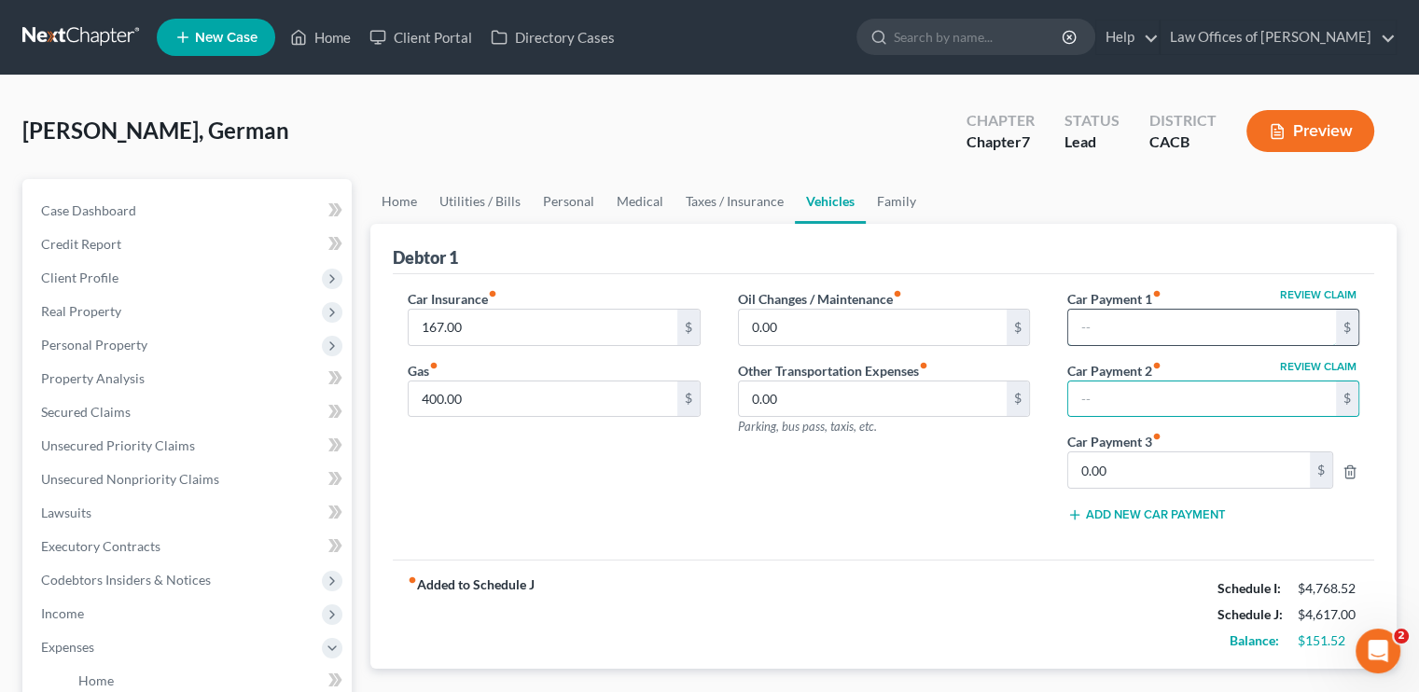
click at [1128, 314] on input "text" at bounding box center [1202, 327] width 268 height 35
click at [1296, 290] on button "Review Claim" at bounding box center [1318, 294] width 82 height 11
select select "4"
select select "2"
select select "3"
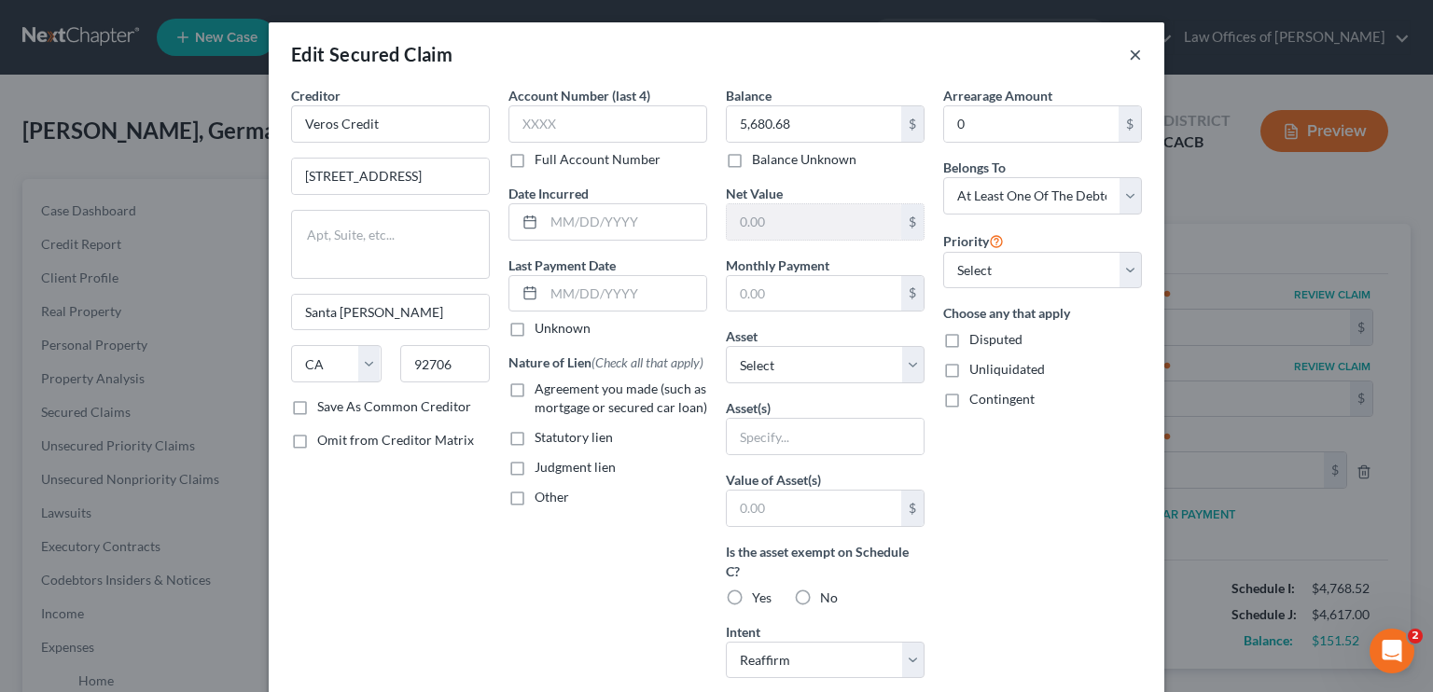
click at [1135, 50] on button "×" at bounding box center [1135, 54] width 13 height 22
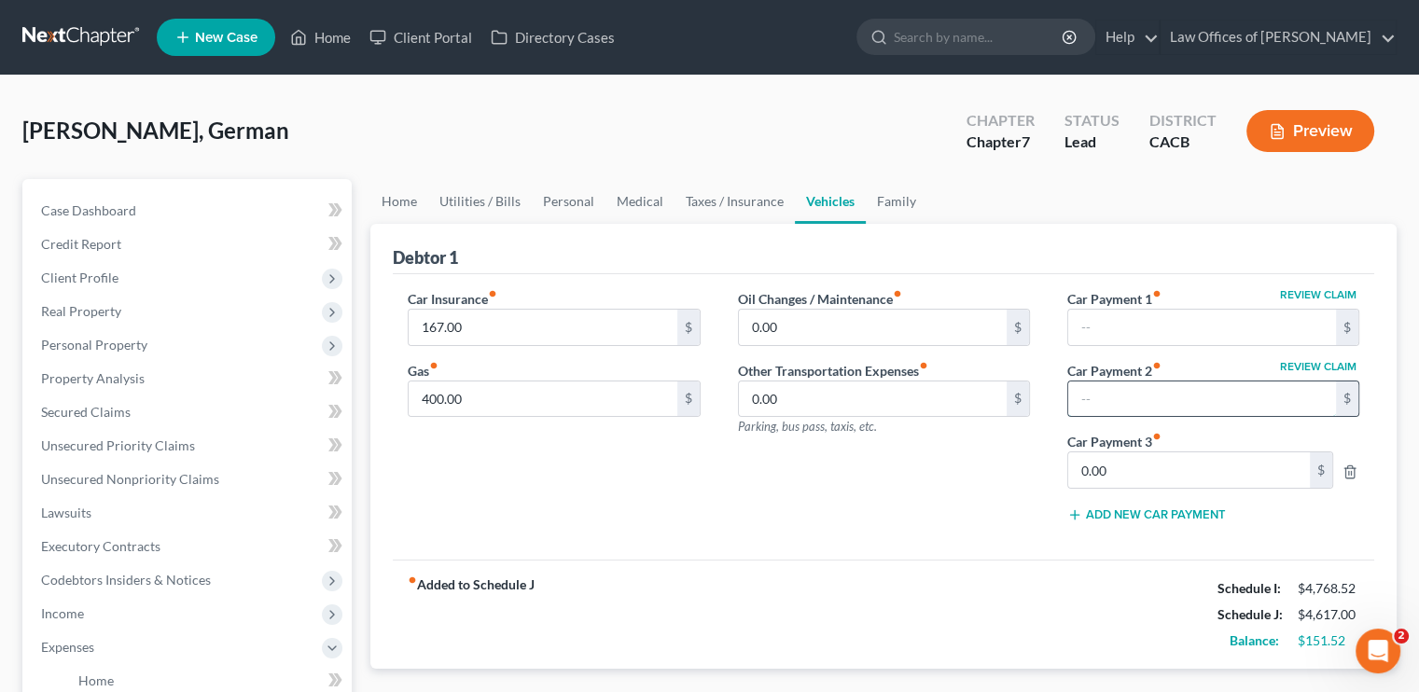
click at [1104, 400] on input "text" at bounding box center [1202, 399] width 268 height 35
type input "792.27"
click at [579, 411] on input "400.00" at bounding box center [543, 399] width 268 height 35
click at [578, 335] on input "167.00" at bounding box center [543, 327] width 268 height 35
click at [888, 201] on link "Family" at bounding box center [897, 201] width 62 height 45
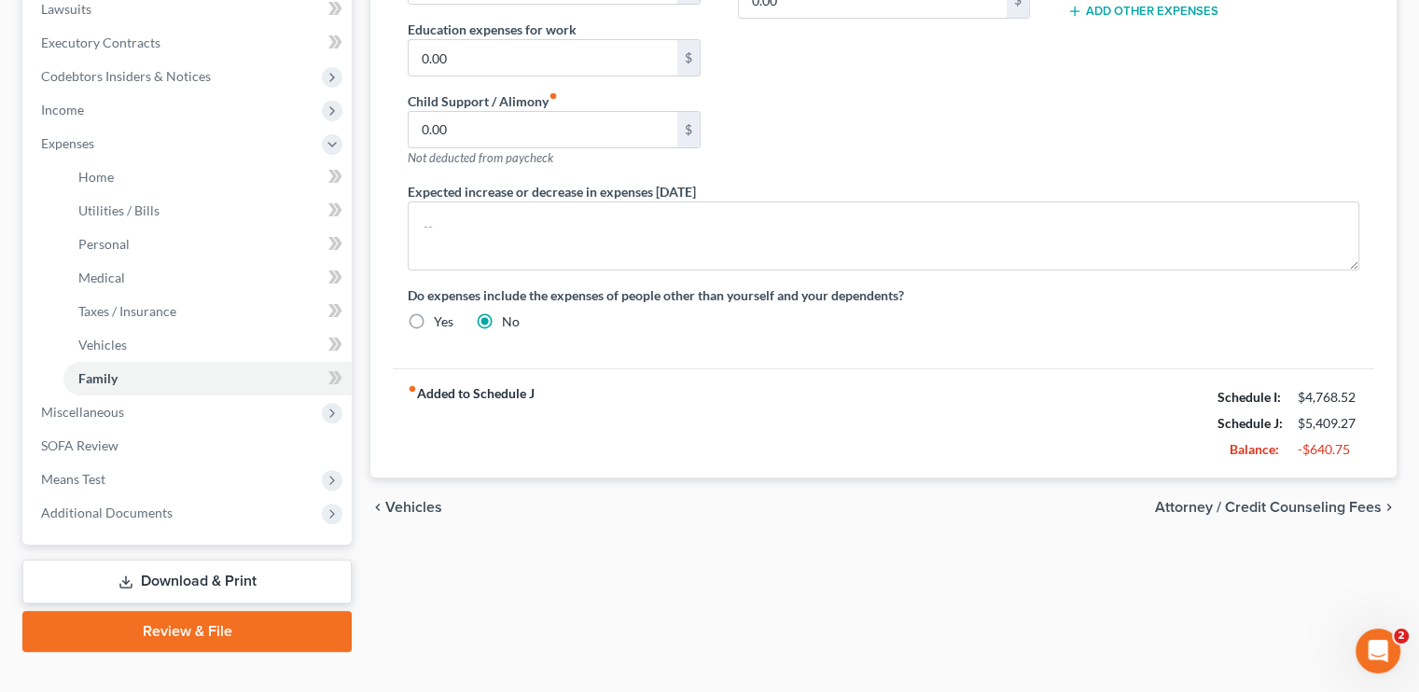
scroll to position [533, 0]
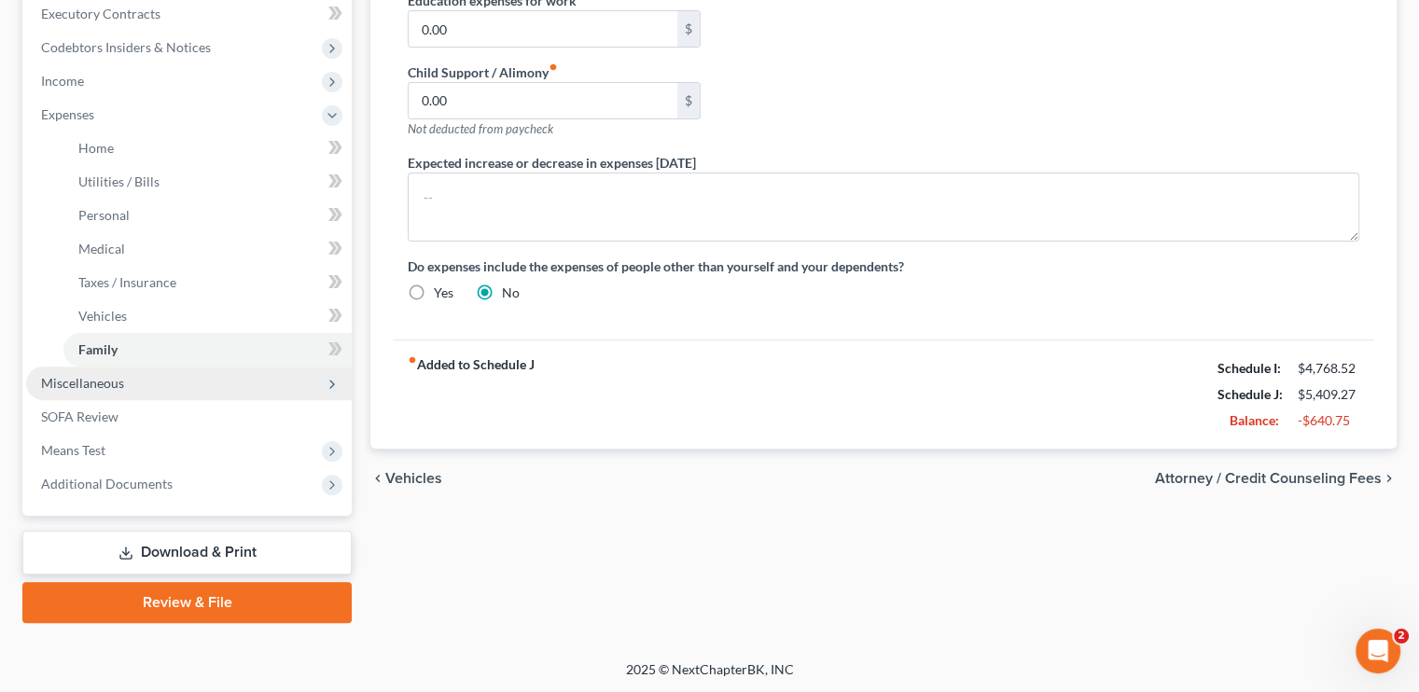
click at [105, 387] on span "Miscellaneous" at bounding box center [82, 383] width 83 height 16
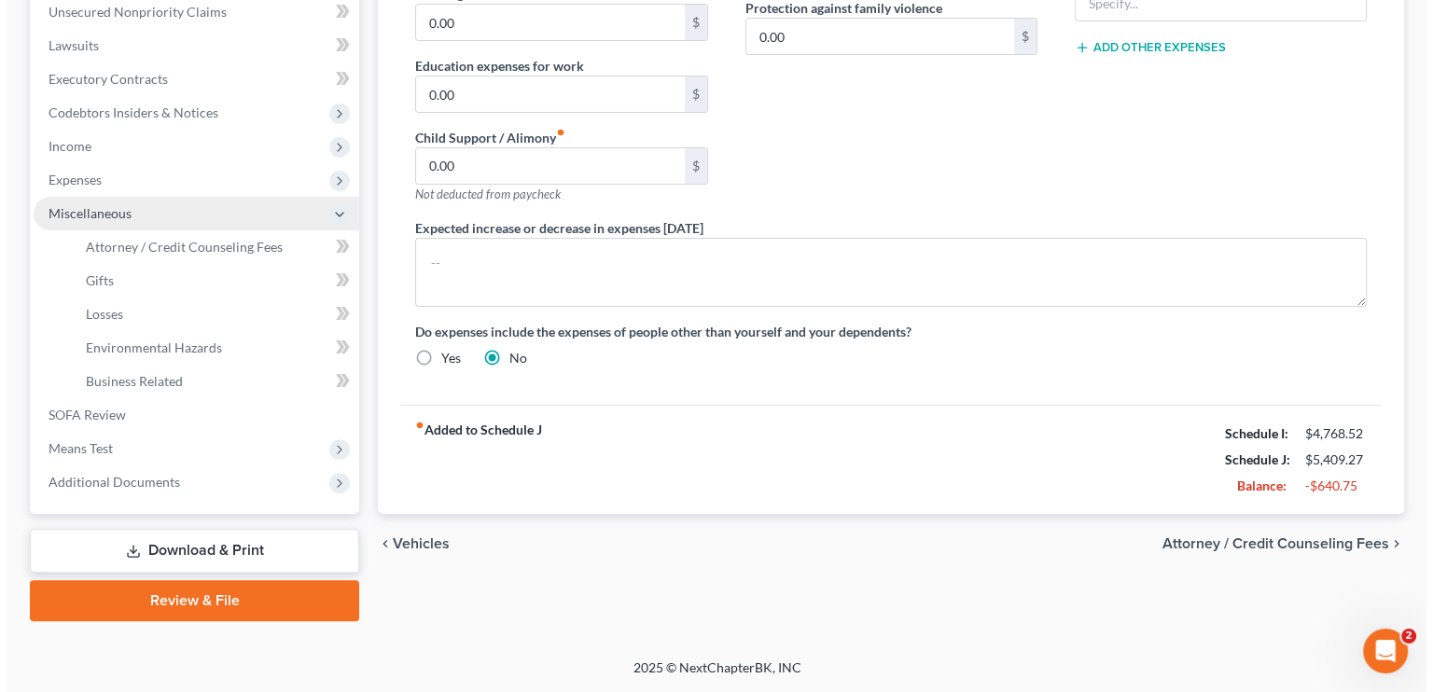
scroll to position [466, 0]
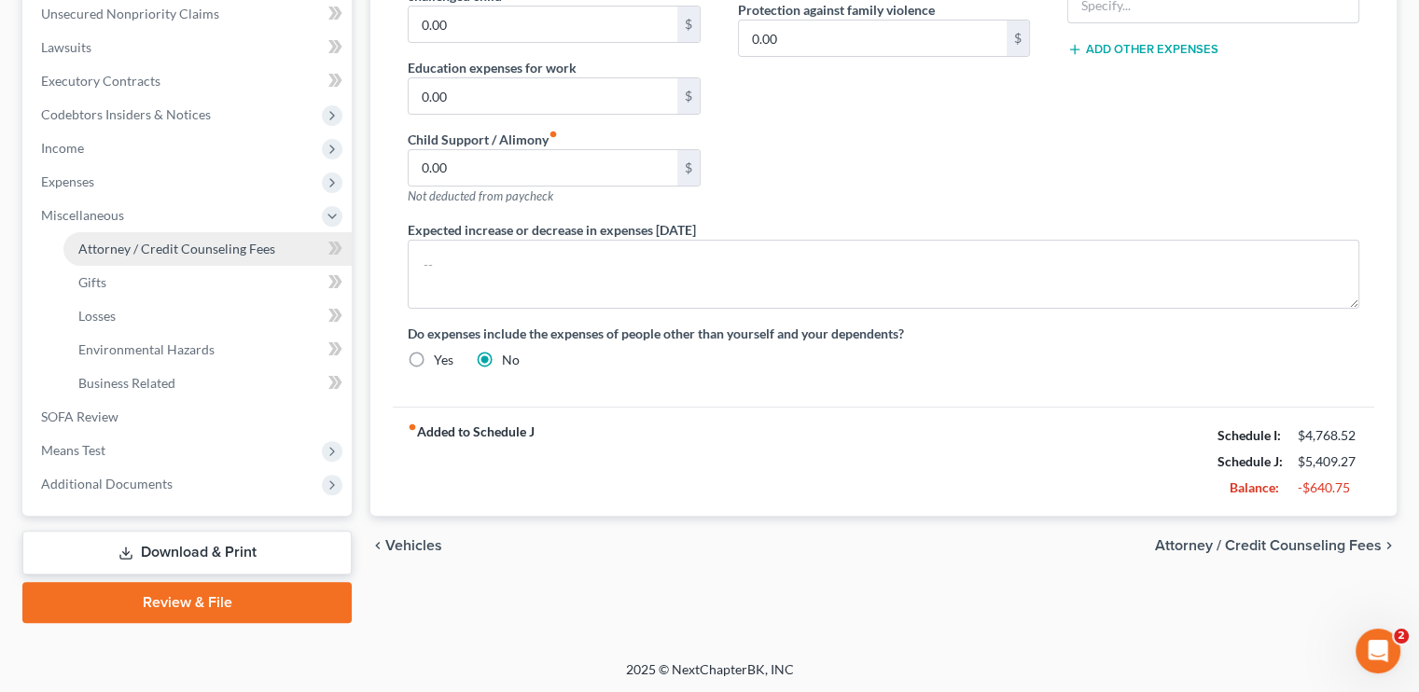
click at [160, 241] on span "Attorney / Credit Counseling Fees" at bounding box center [176, 249] width 197 height 16
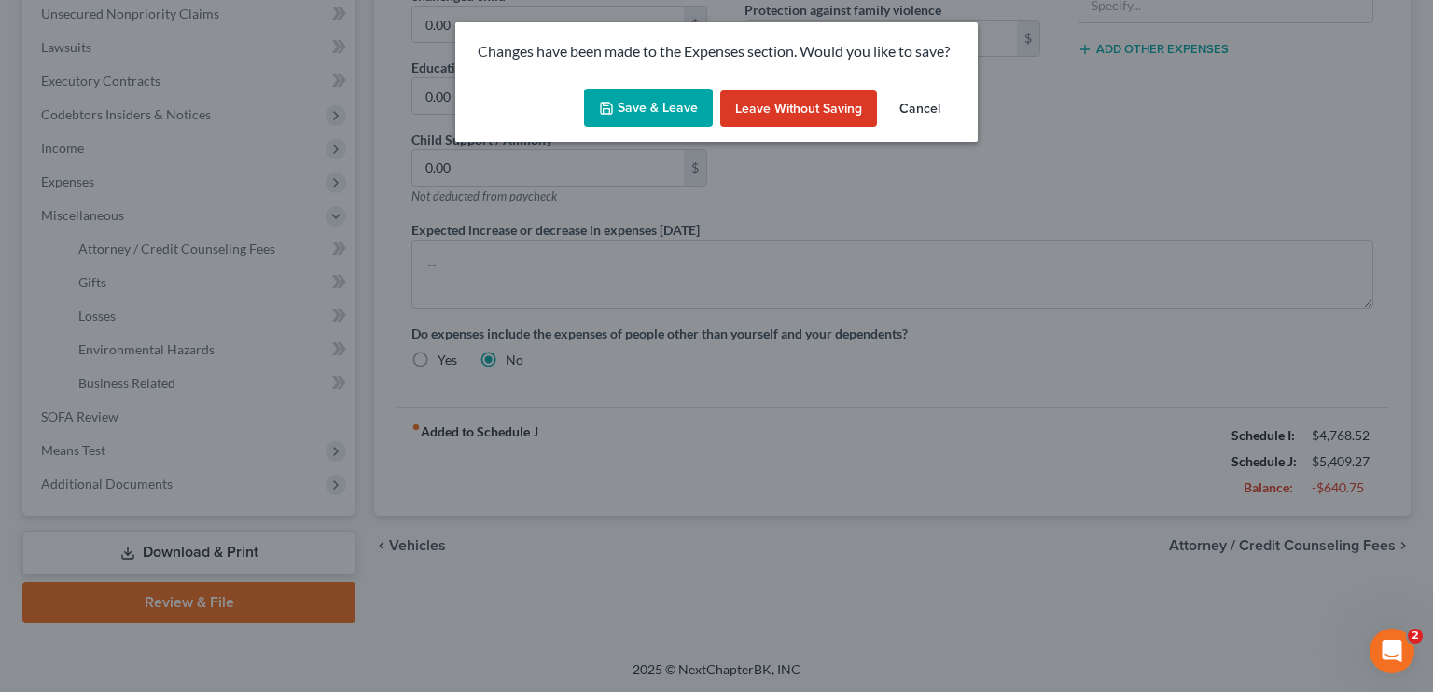
click at [665, 94] on button "Save & Leave" at bounding box center [648, 108] width 129 height 39
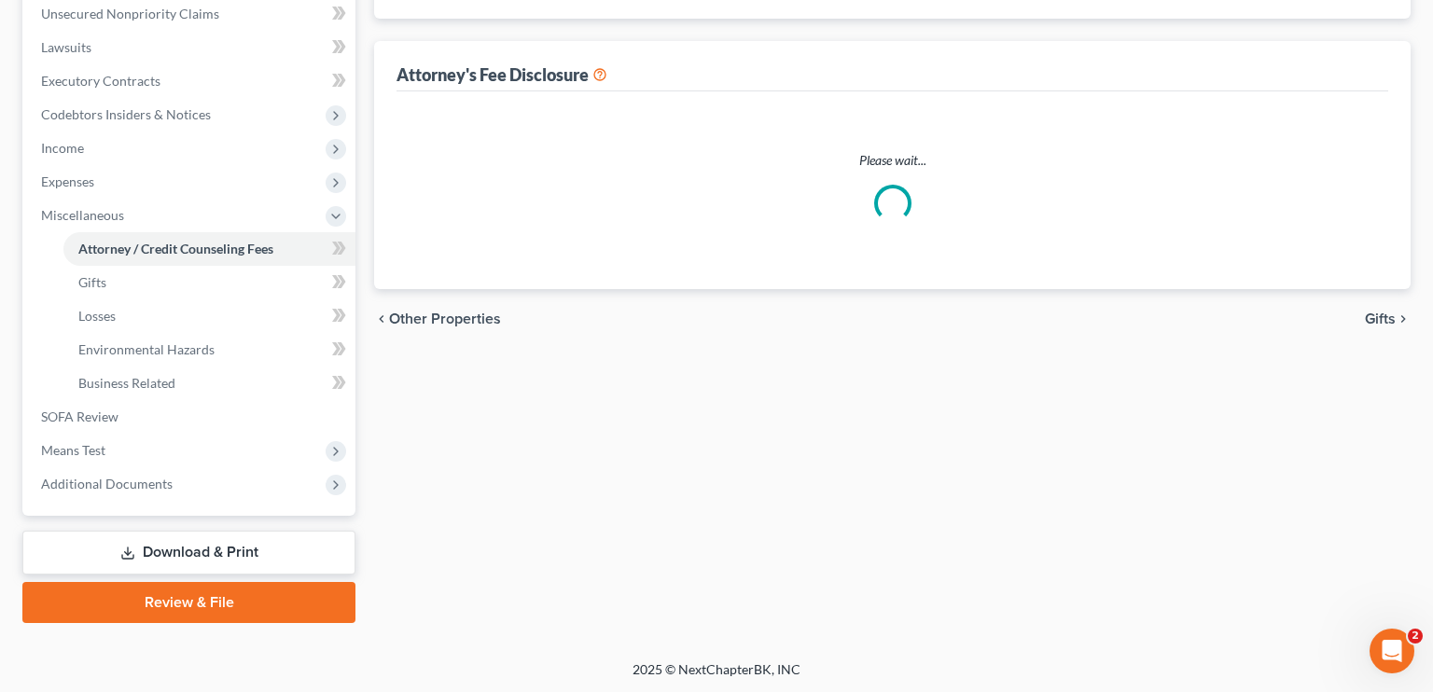
select select "0"
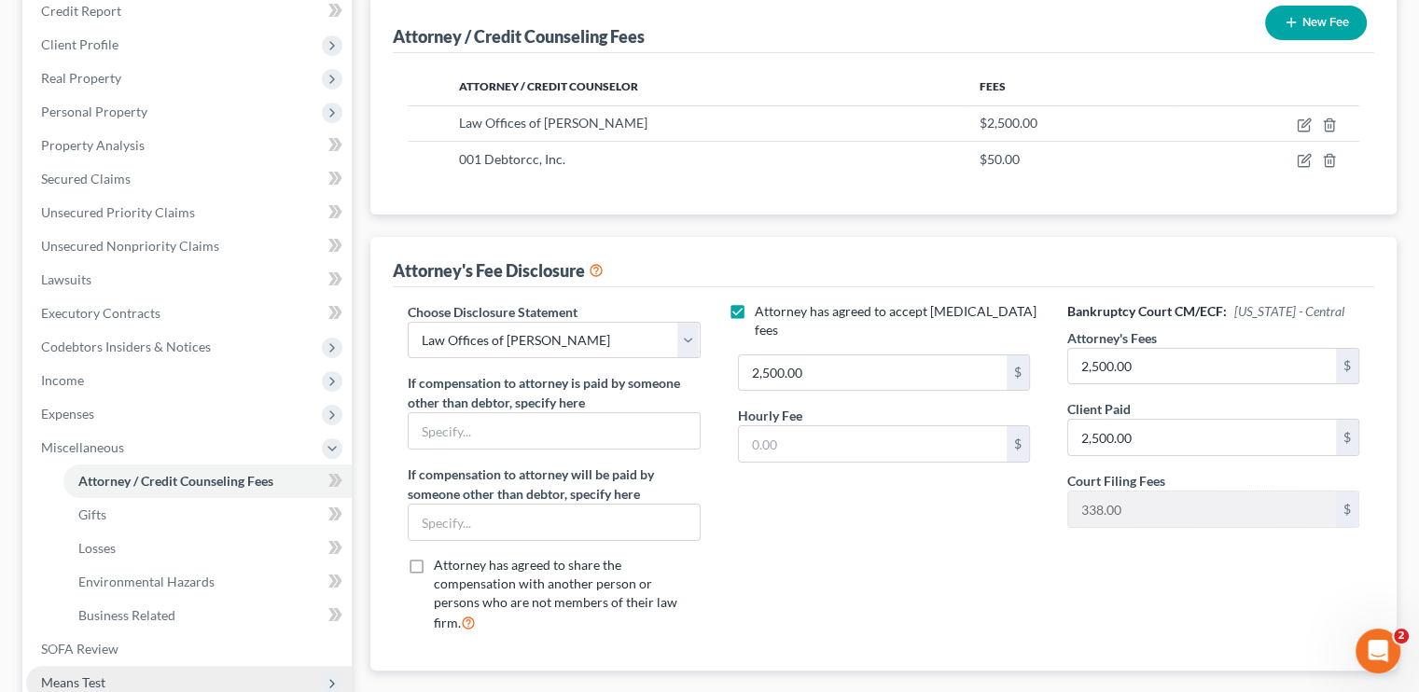
scroll to position [466, 0]
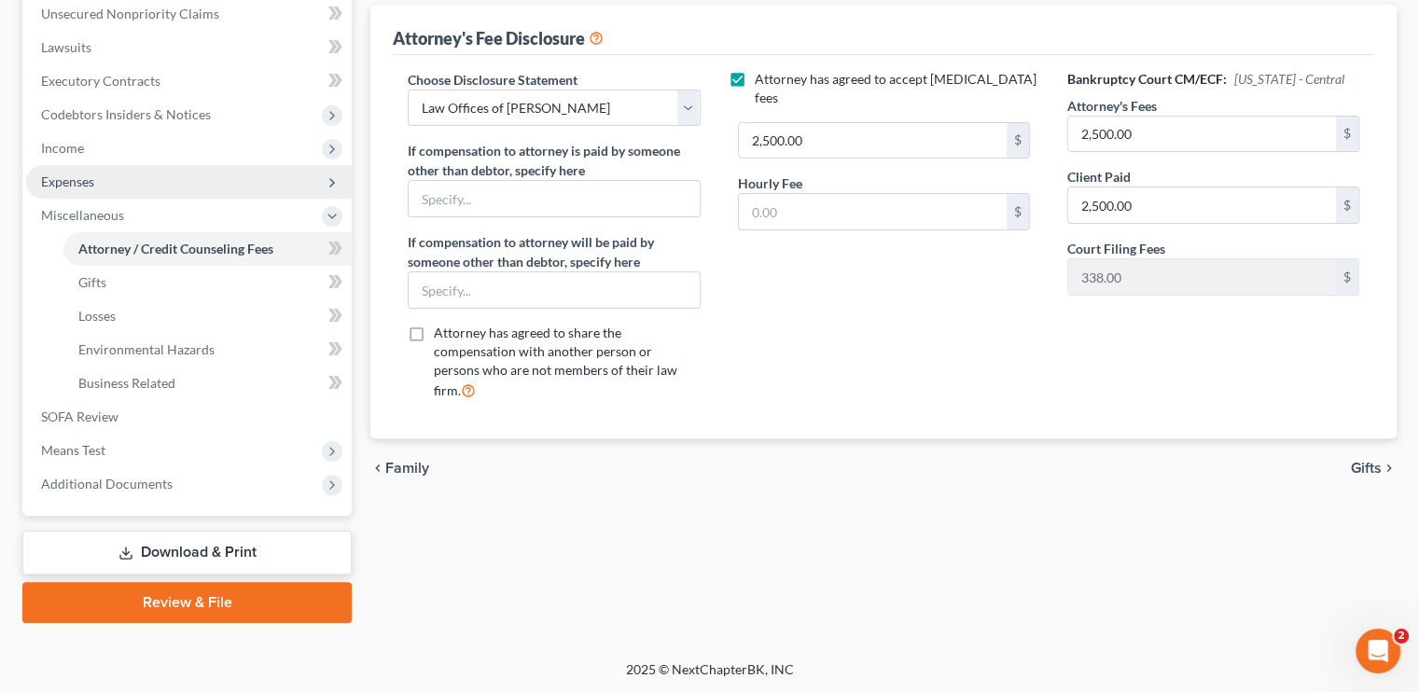
click at [75, 169] on span "Expenses" at bounding box center [189, 182] width 326 height 34
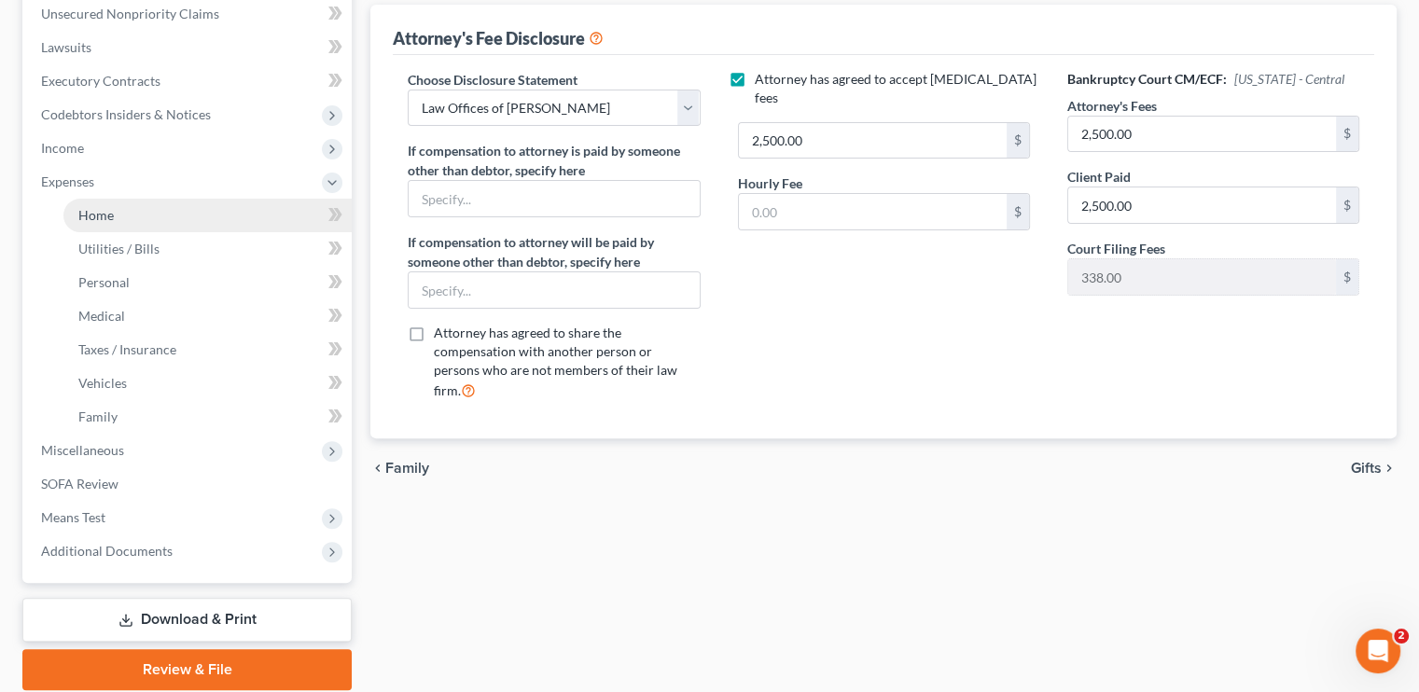
click at [117, 222] on link "Home" at bounding box center [207, 216] width 288 height 34
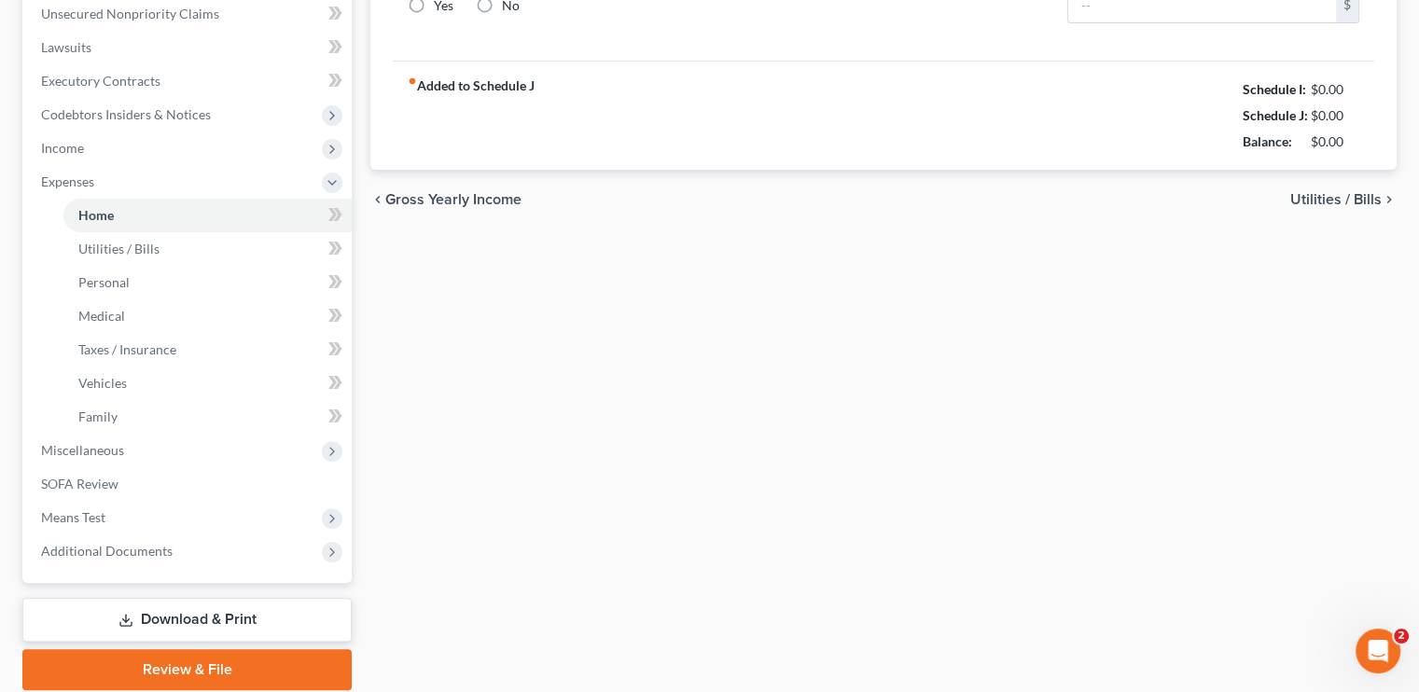
type input "2,865.00"
type input "0.00"
radio input "true"
type input "0.00"
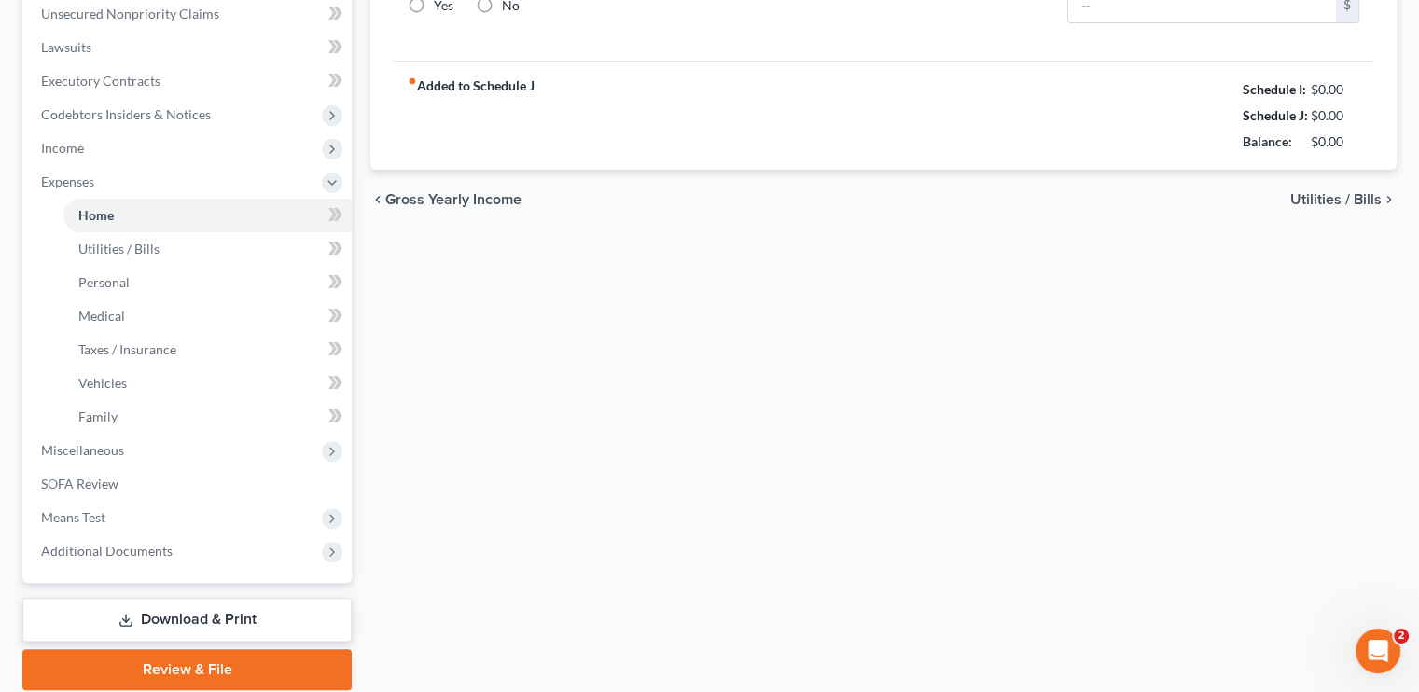
type input "0.00"
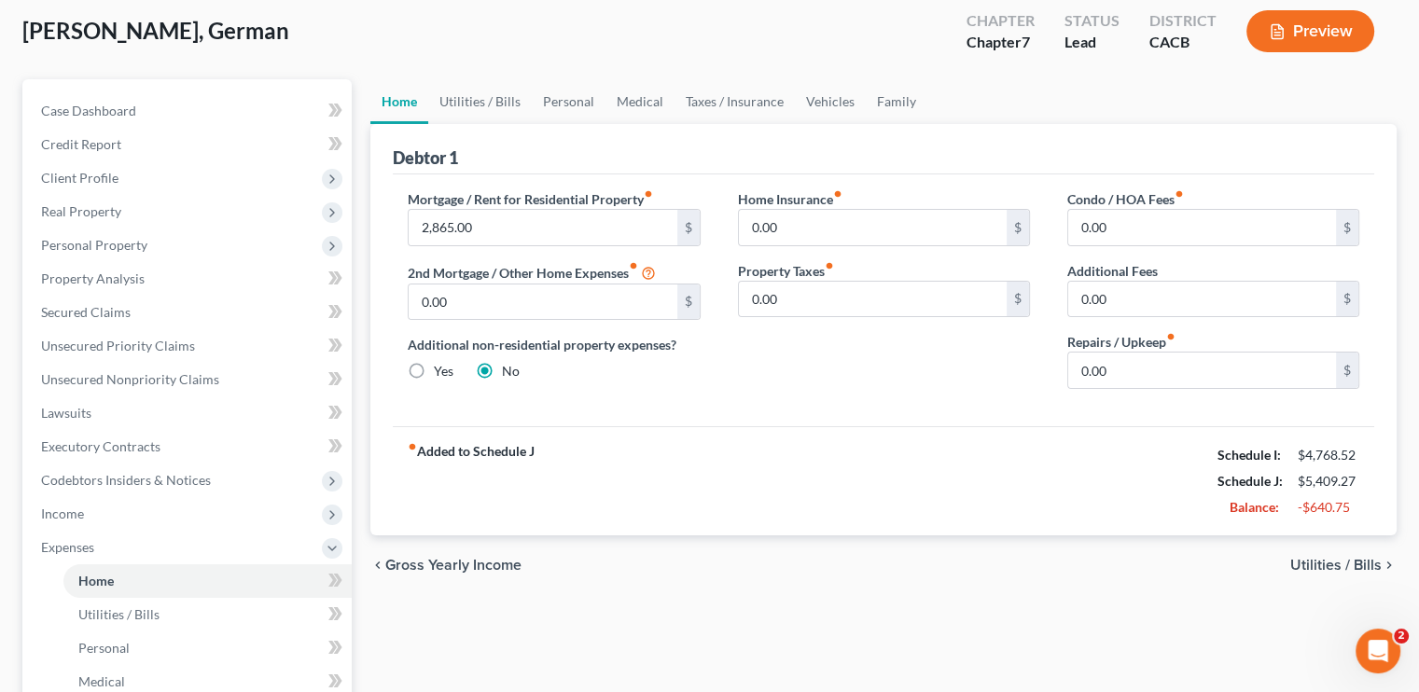
scroll to position [93, 0]
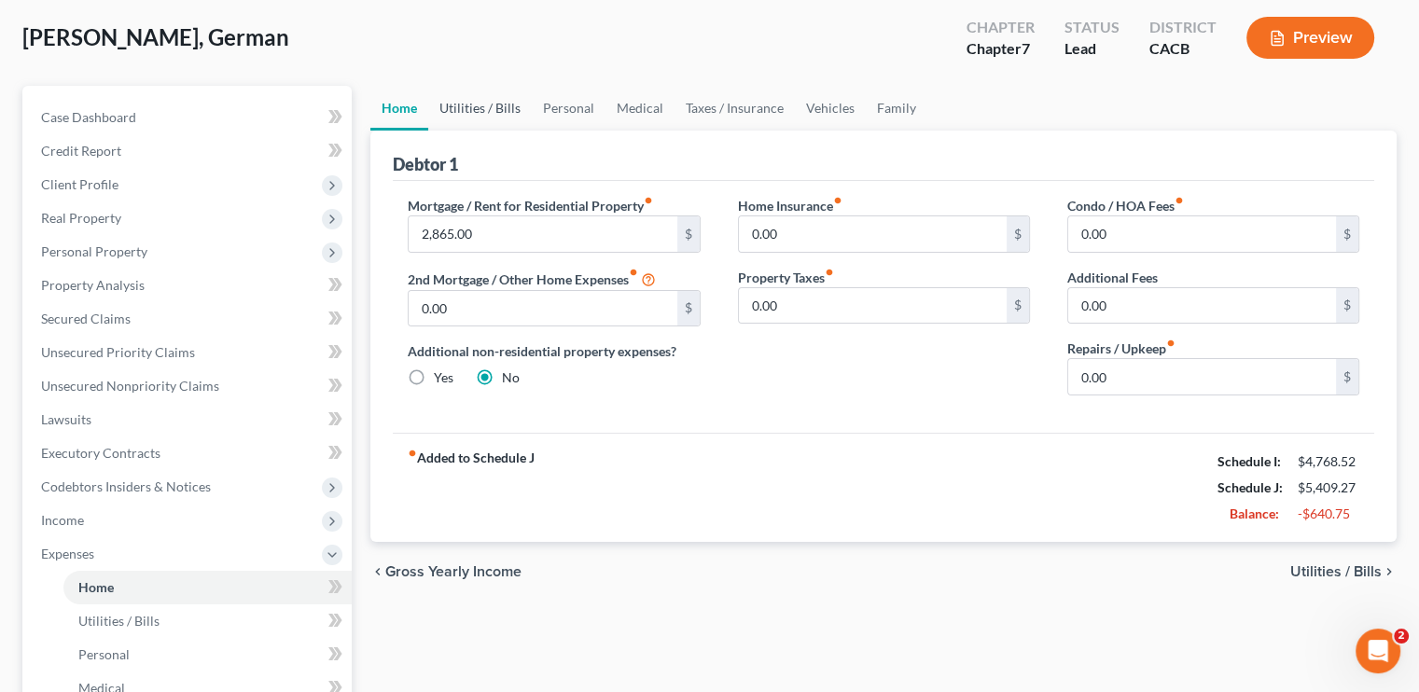
click at [465, 95] on link "Utilities / Bills" at bounding box center [480, 108] width 104 height 45
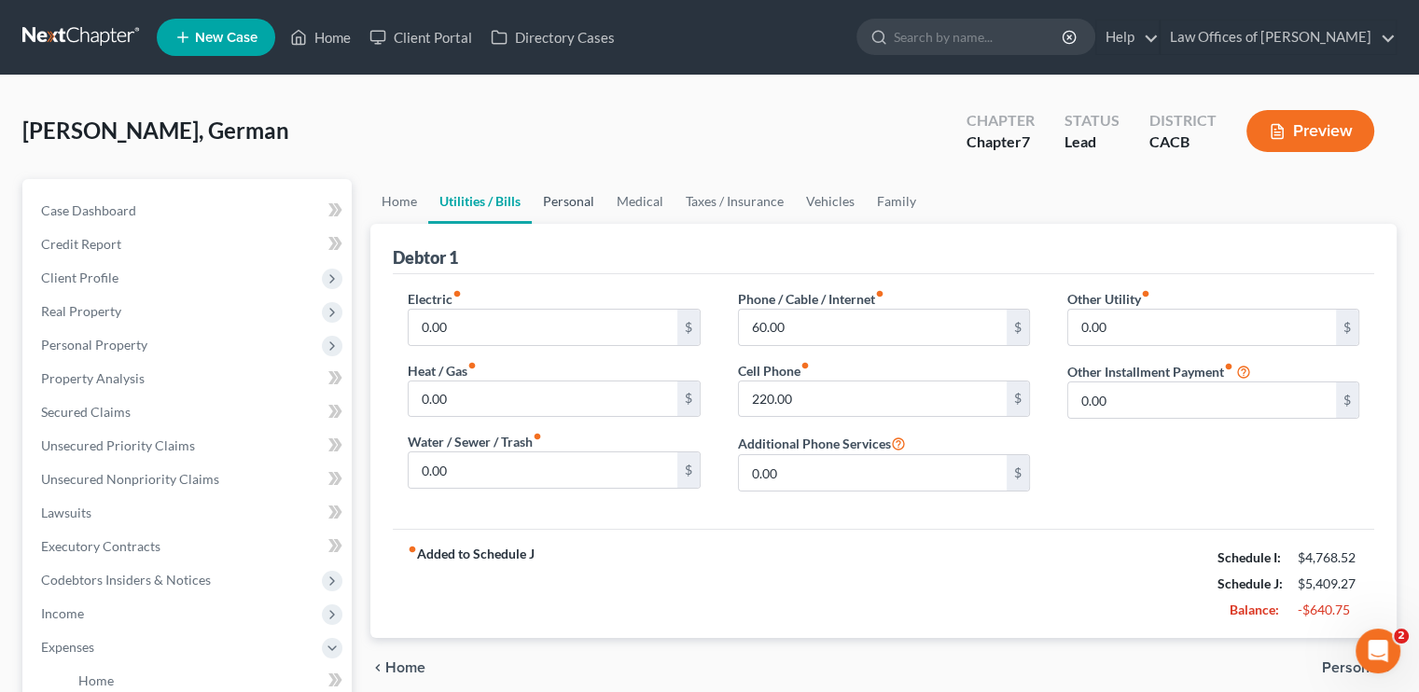
click at [562, 204] on link "Personal" at bounding box center [569, 201] width 74 height 45
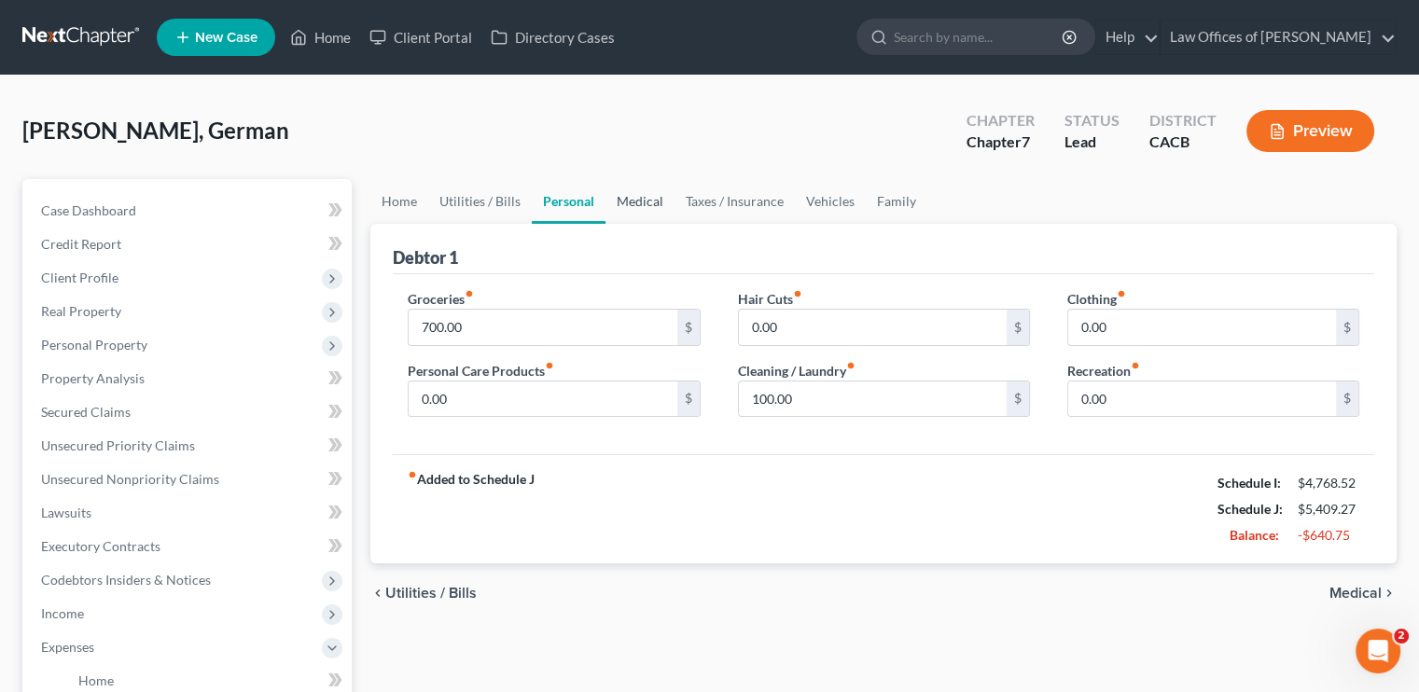
click at [624, 202] on link "Medical" at bounding box center [640, 201] width 69 height 45
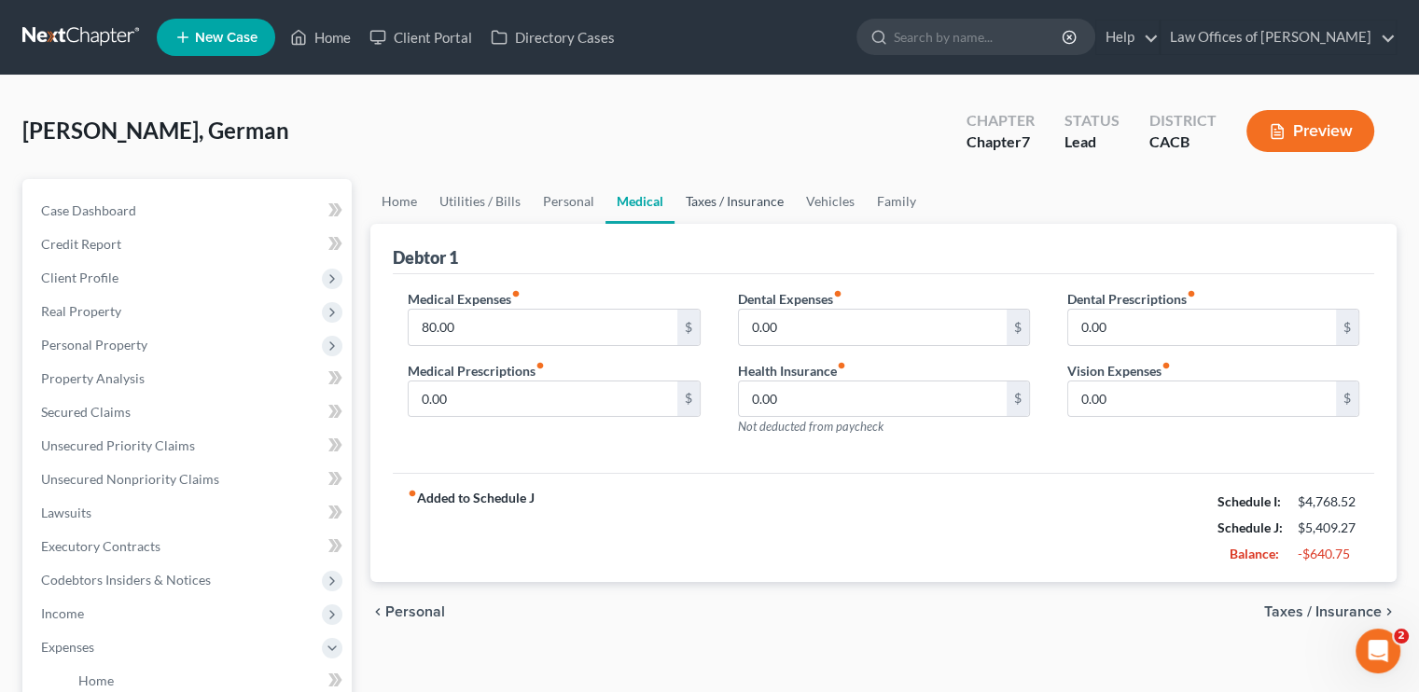
click at [712, 201] on link "Taxes / Insurance" at bounding box center [735, 201] width 120 height 45
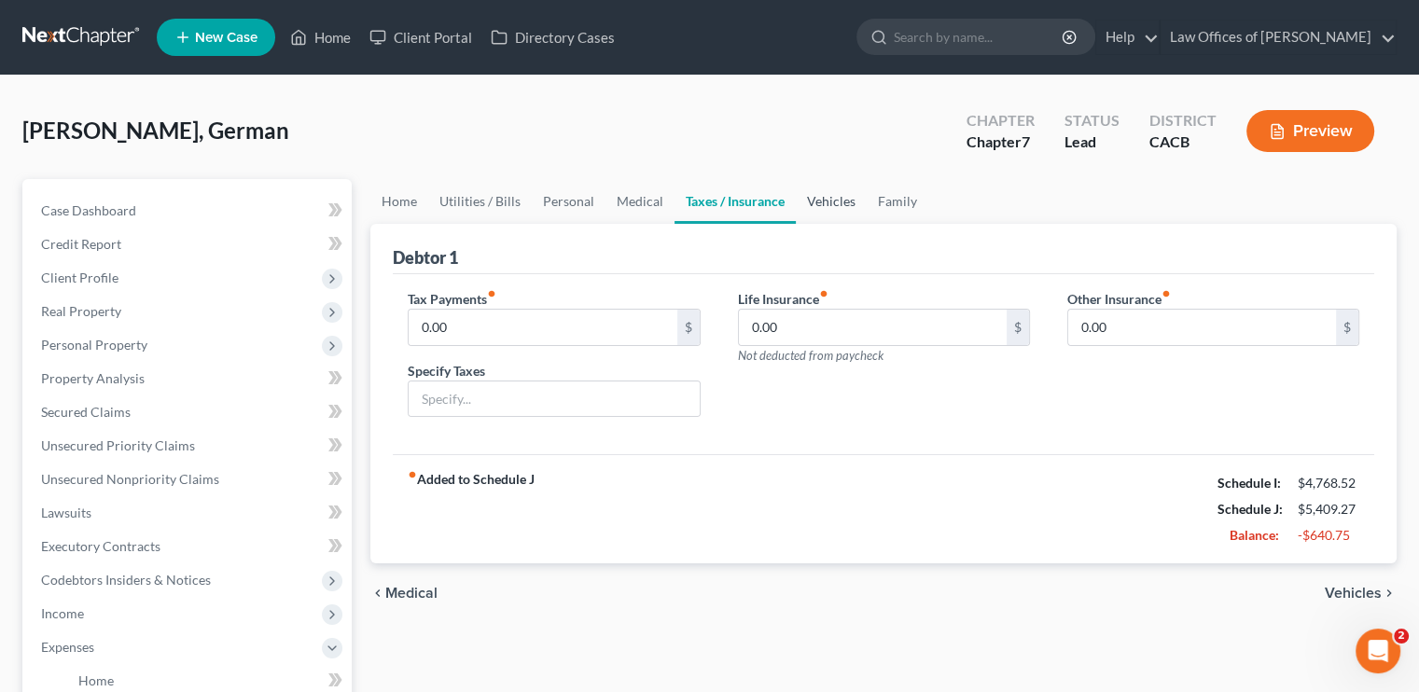
click at [831, 204] on link "Vehicles" at bounding box center [831, 201] width 71 height 45
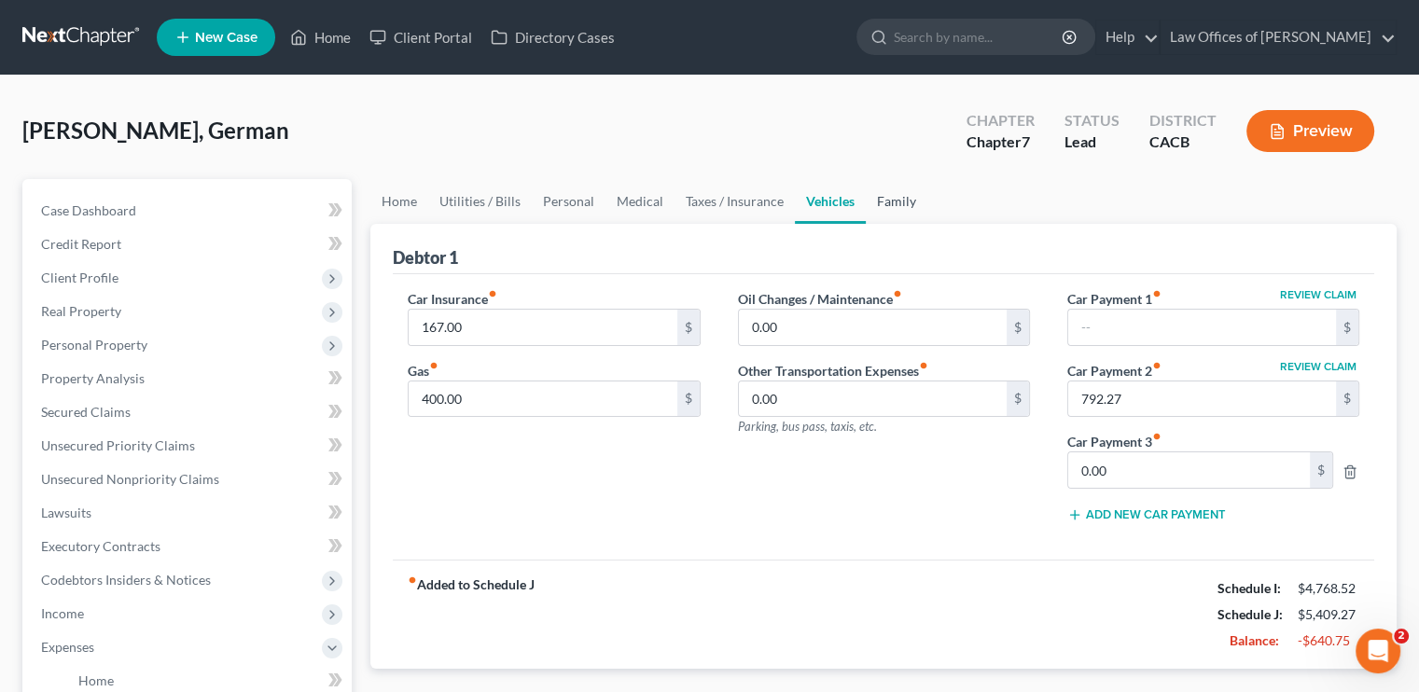
click at [892, 205] on link "Family" at bounding box center [897, 201] width 62 height 45
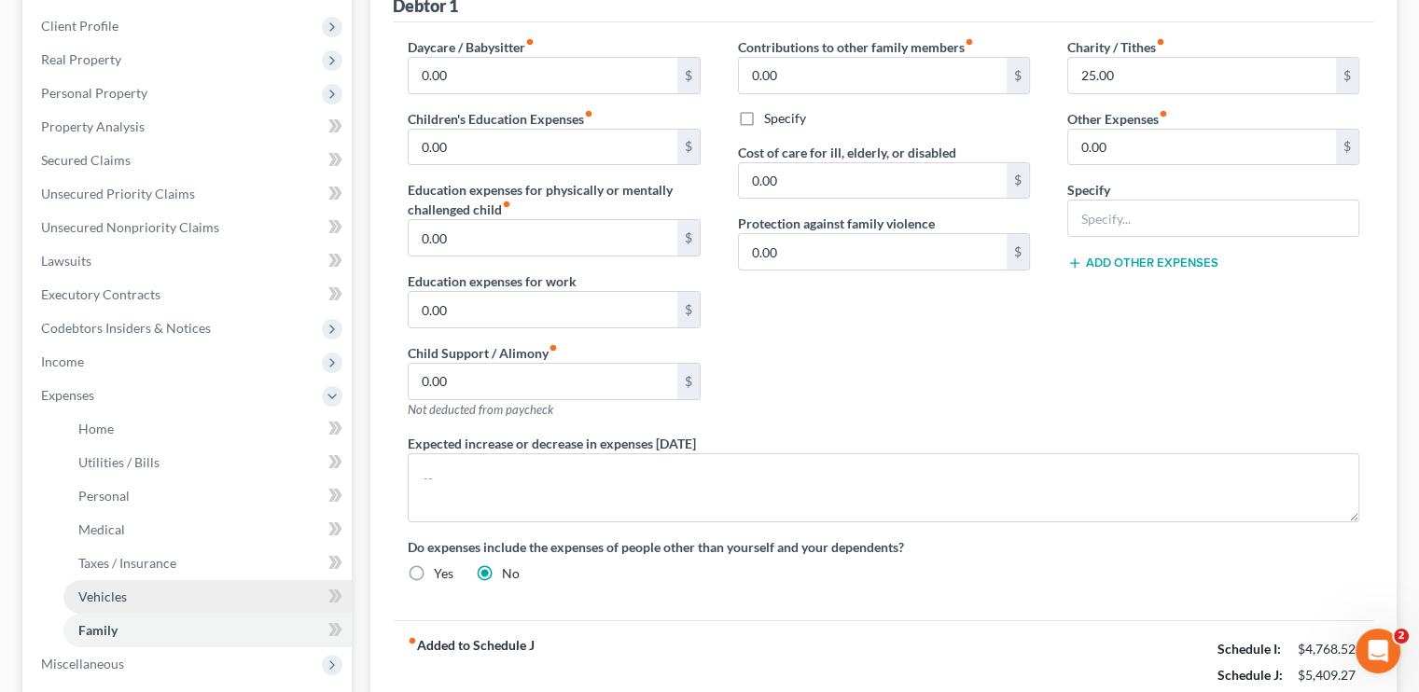
scroll to position [160, 0]
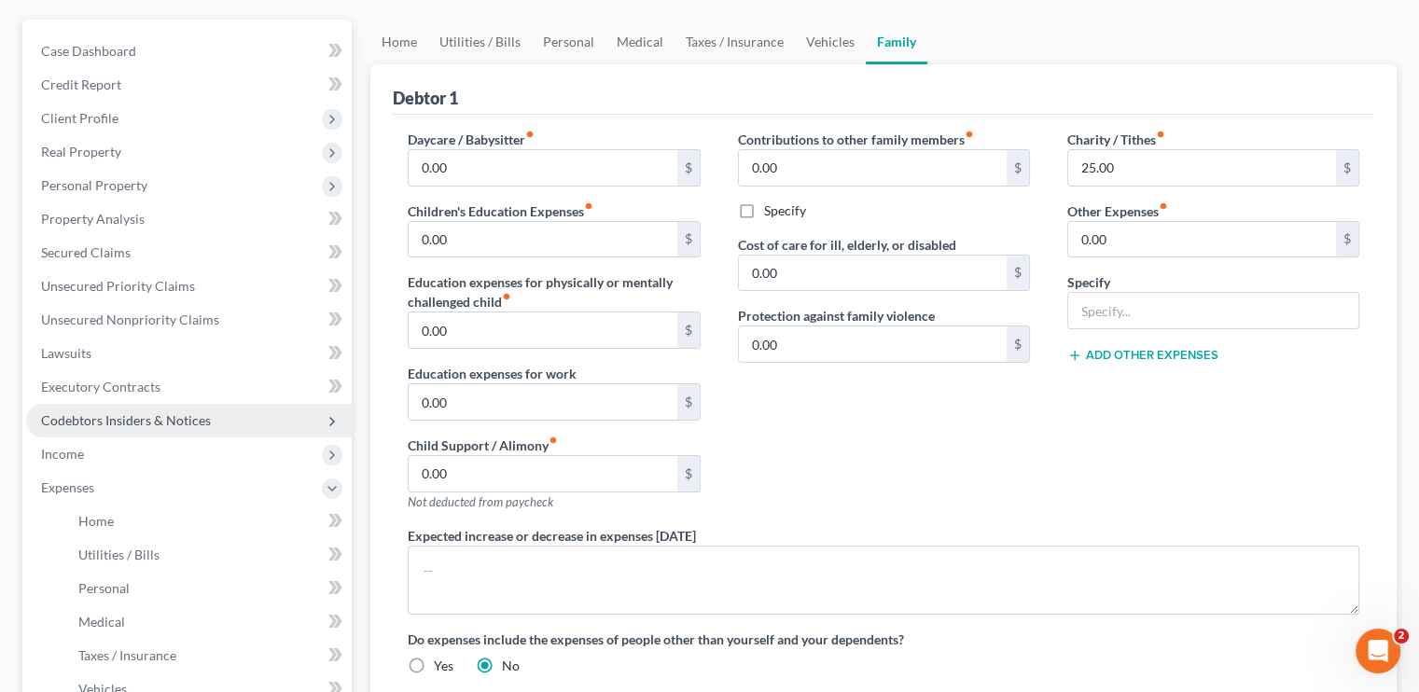
click at [125, 416] on span "Codebtors Insiders & Notices" at bounding box center [126, 420] width 170 height 16
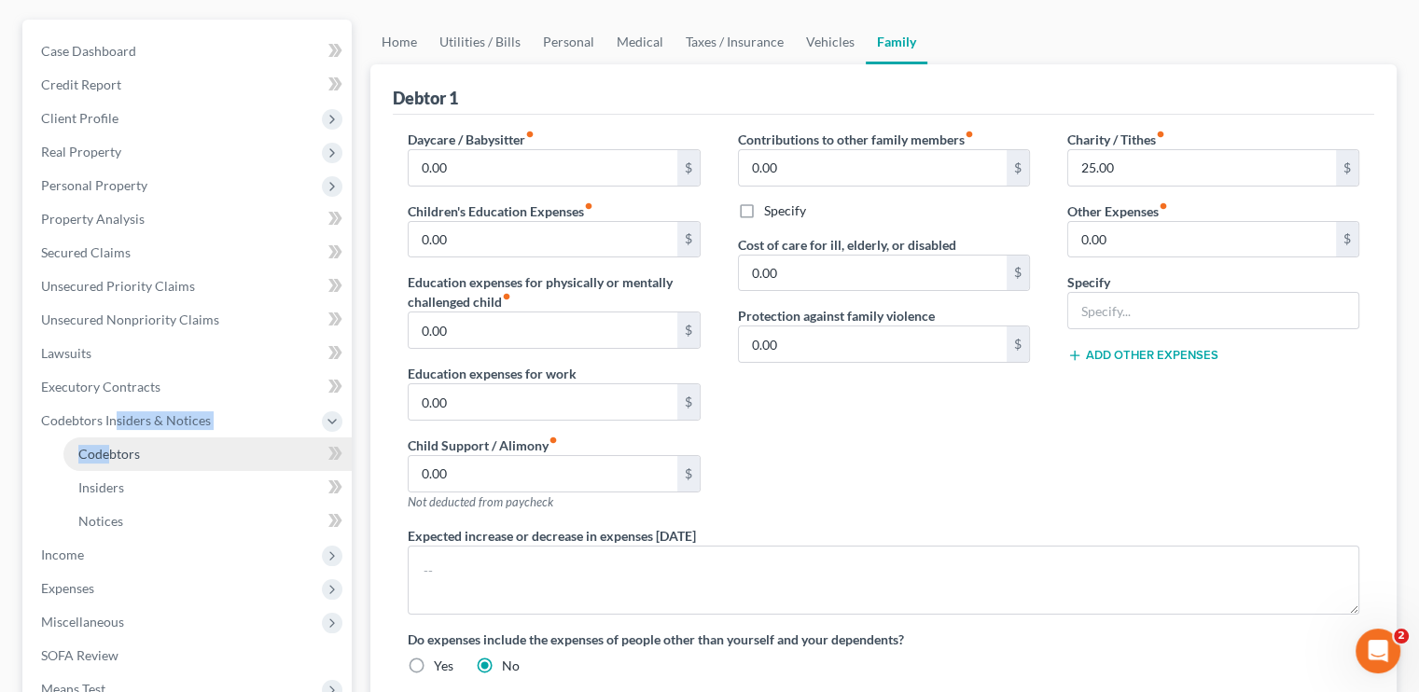
click at [109, 451] on li "Codebtors Insiders & Notices Codebtors Insiders Notices" at bounding box center [189, 471] width 326 height 134
click at [111, 450] on span "Codebtors" at bounding box center [109, 454] width 62 height 16
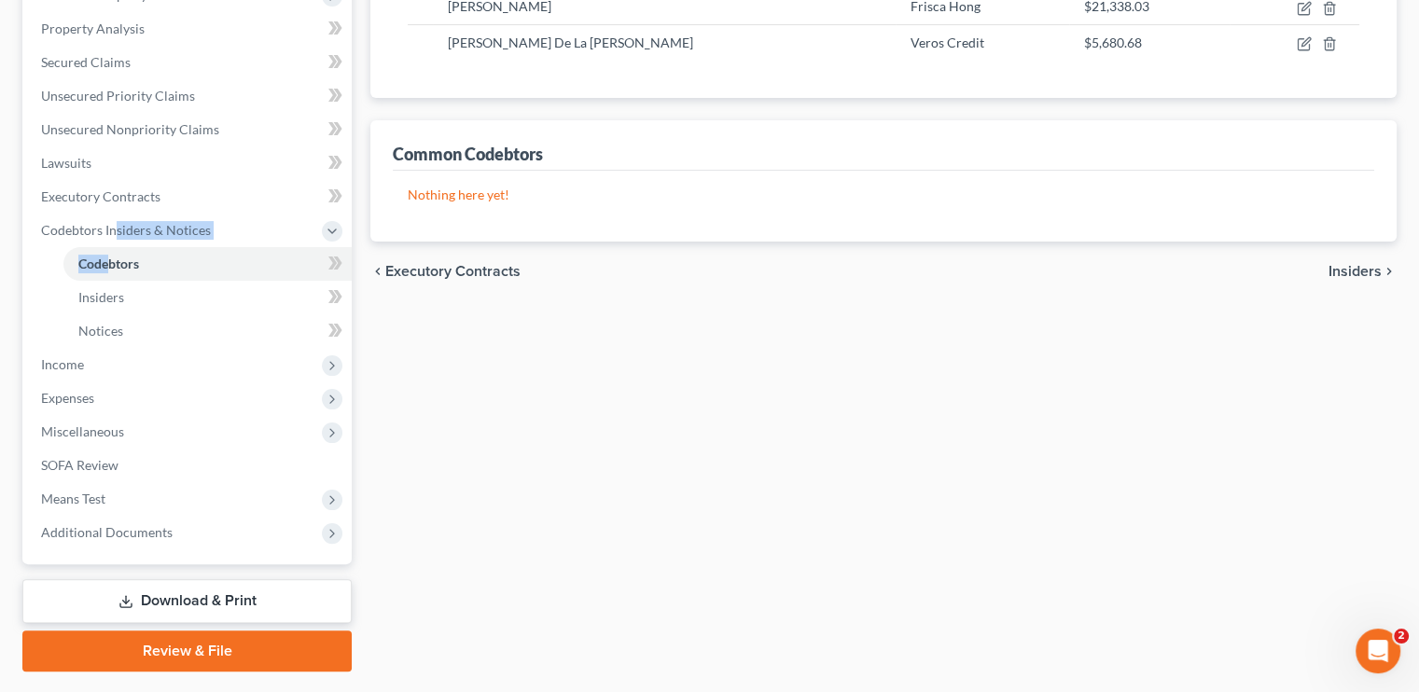
scroll to position [305, 0]
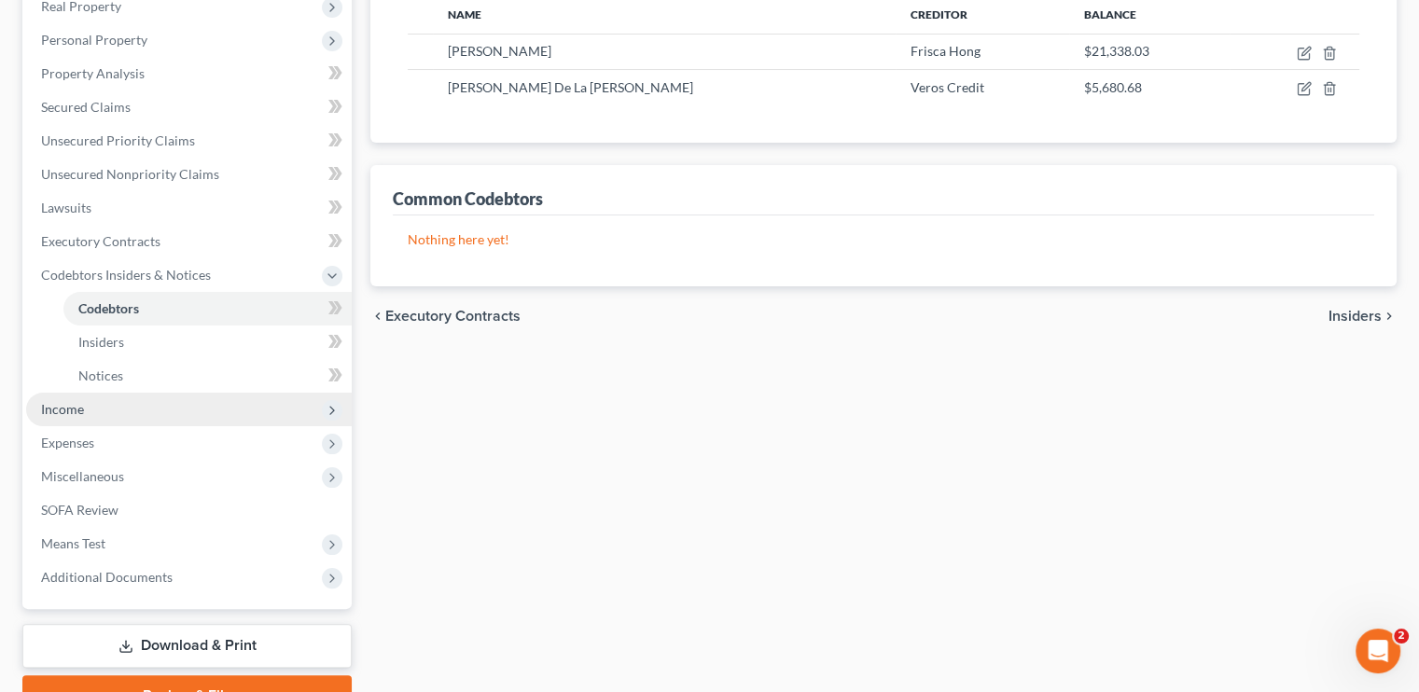
click at [99, 393] on span "Income" at bounding box center [189, 410] width 326 height 34
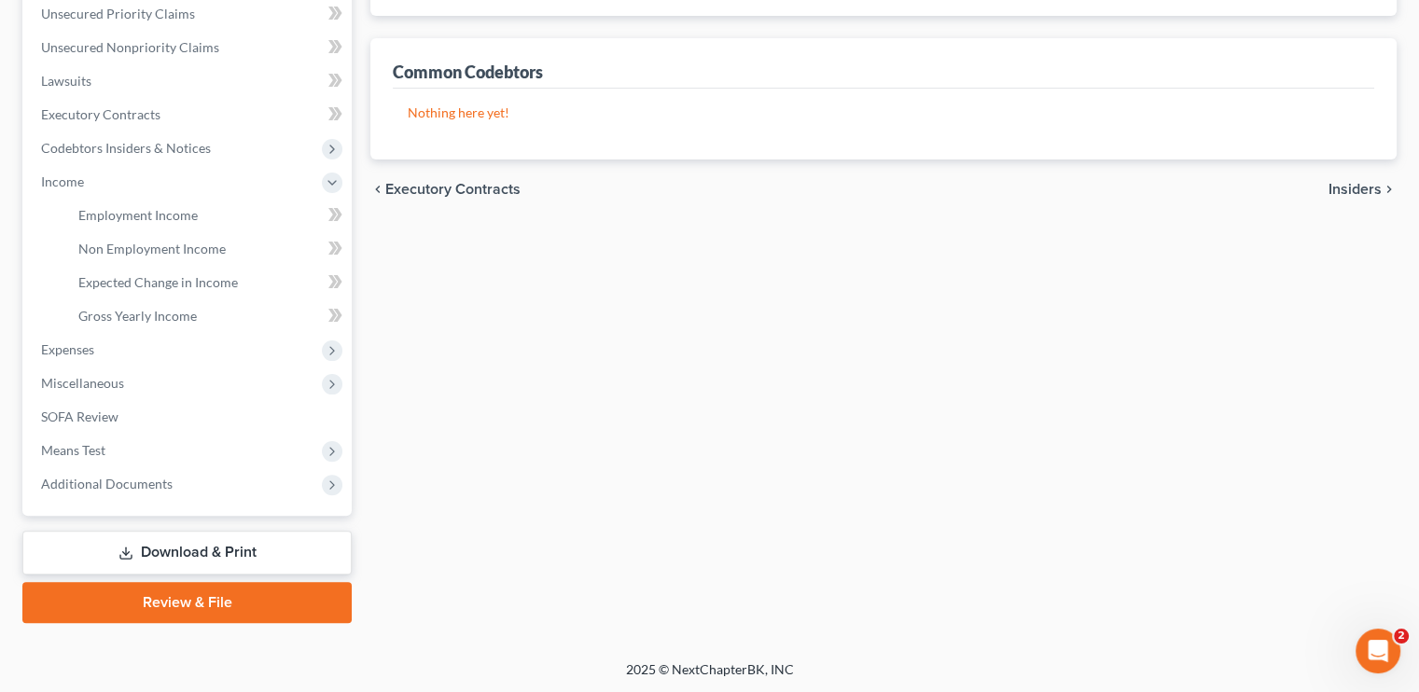
click at [186, 557] on link "Download & Print" at bounding box center [186, 553] width 329 height 44
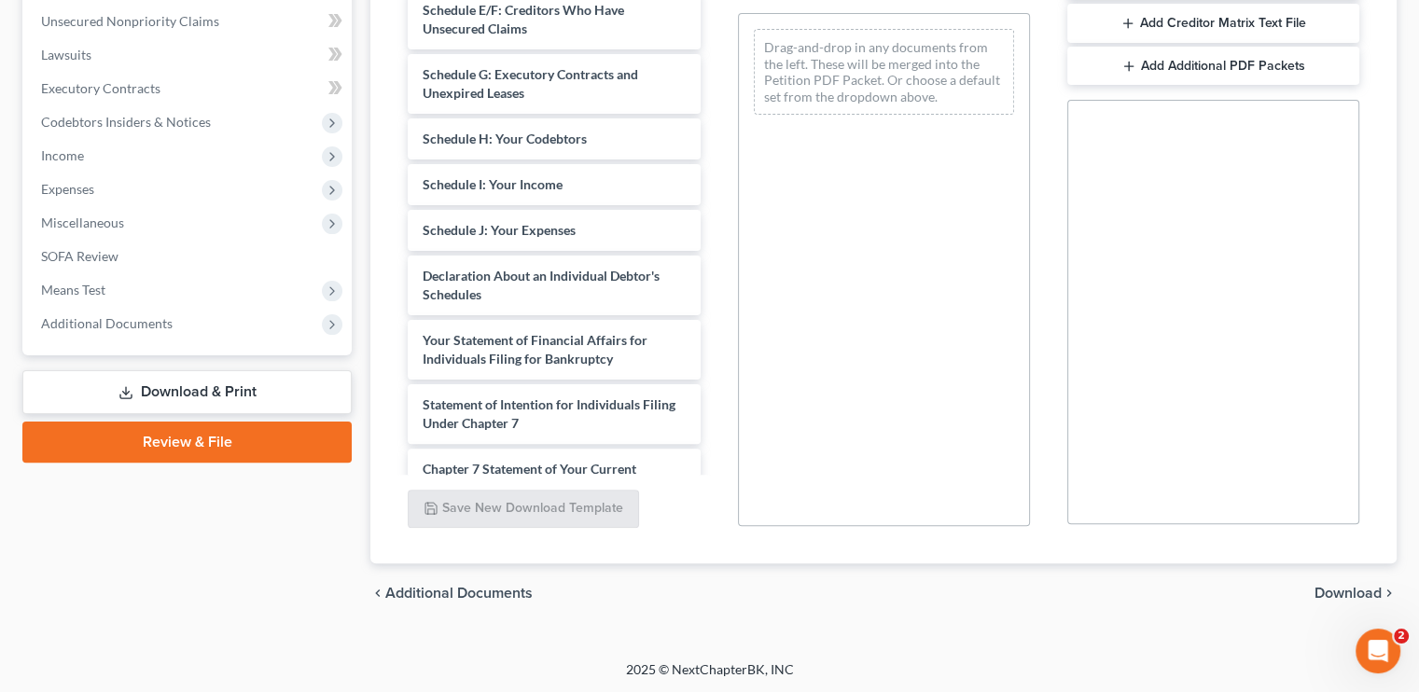
scroll to position [373, 0]
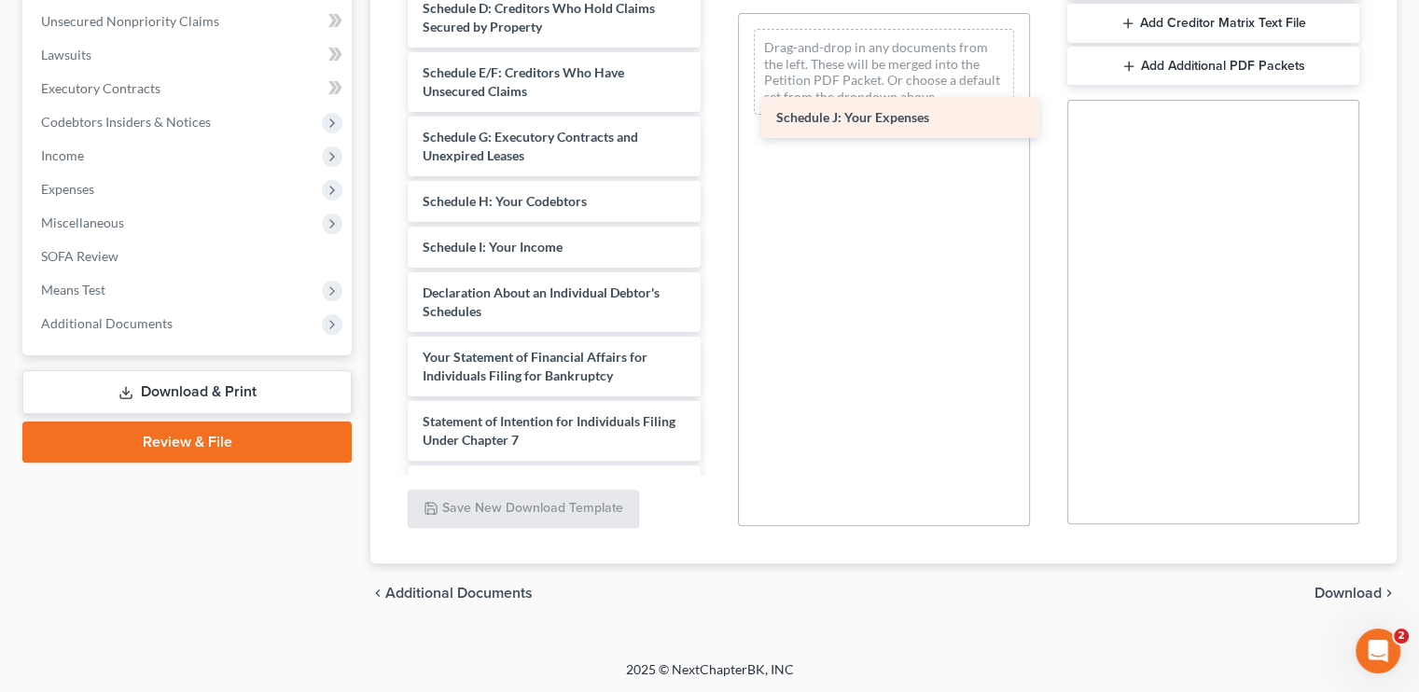
drag, startPoint x: 547, startPoint y: 303, endPoint x: 900, endPoint y: 105, distance: 404.9
click at [715, 107] on div "Schedule J: Your Expenses Verification of Master Mailing List of Creditors (07/…" at bounding box center [554, 160] width 322 height 1134
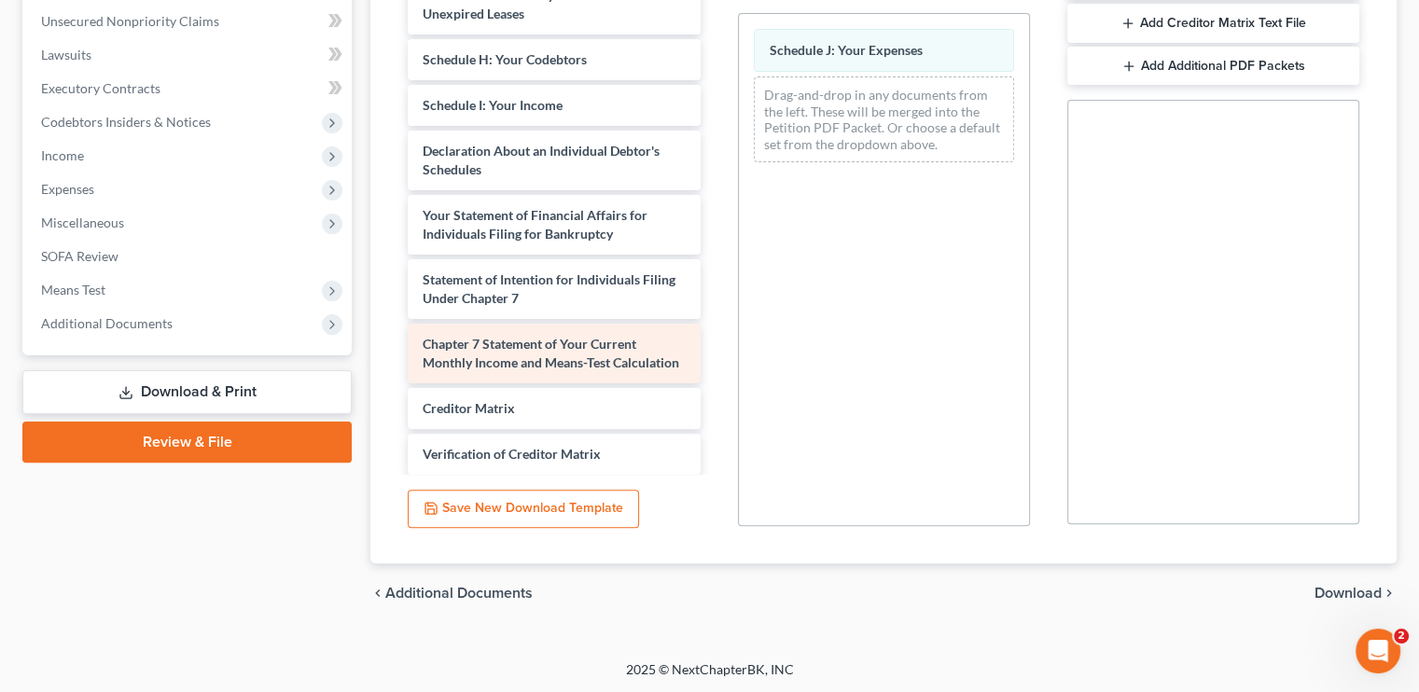
scroll to position [560, 0]
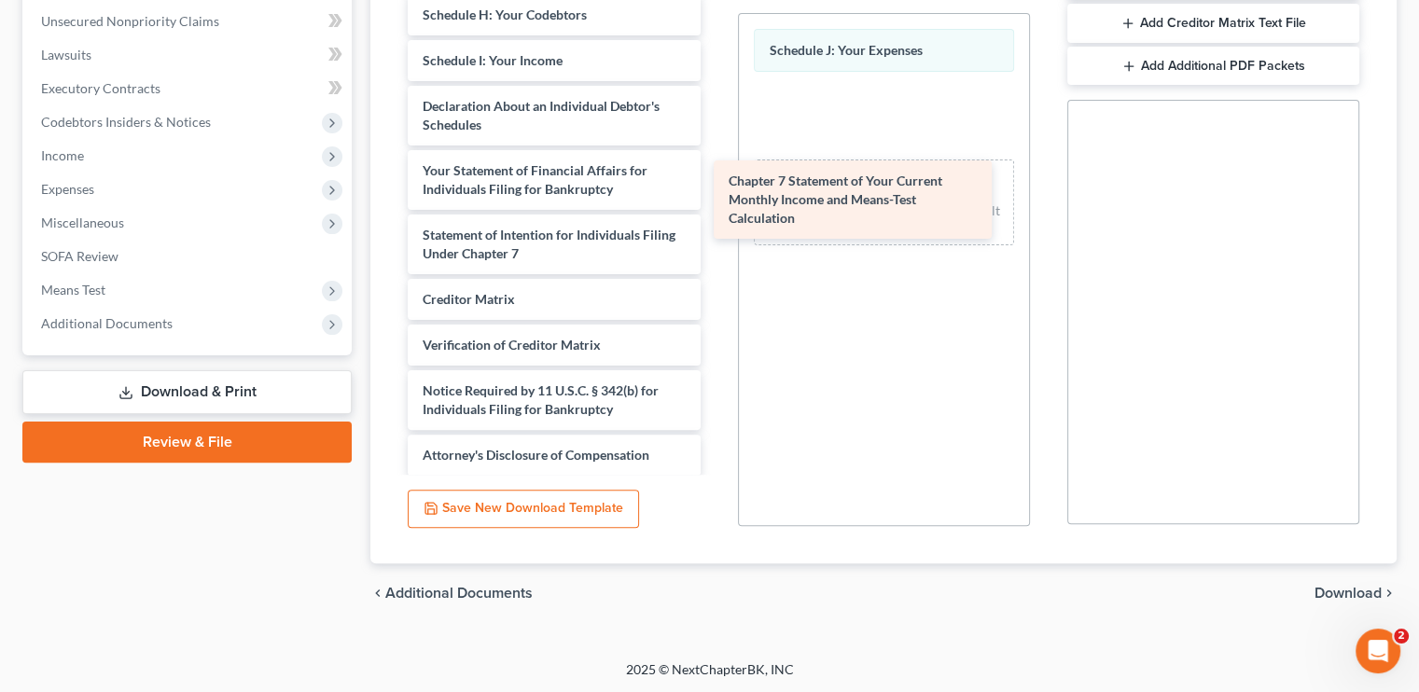
drag, startPoint x: 540, startPoint y: 335, endPoint x: 851, endPoint y: 197, distance: 340.0
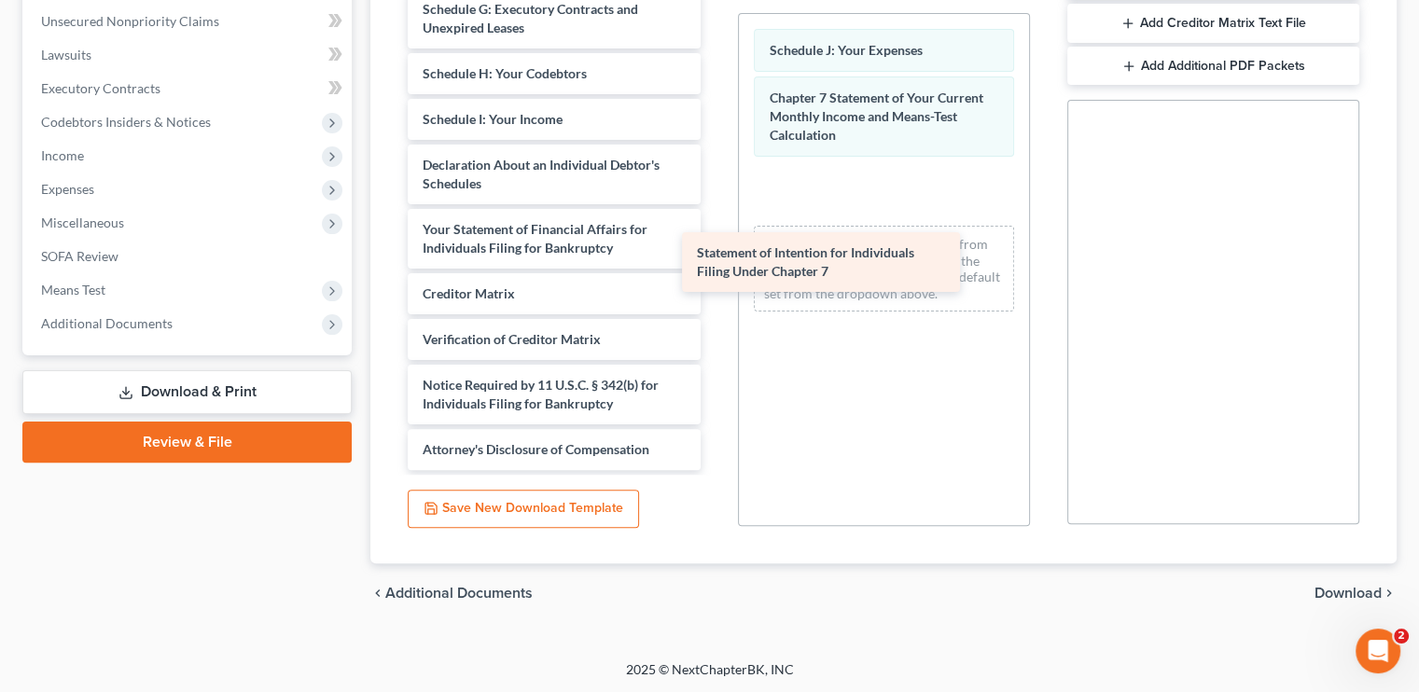
scroll to position [519, 0]
drag, startPoint x: 557, startPoint y: 268, endPoint x: 852, endPoint y: 269, distance: 294.9
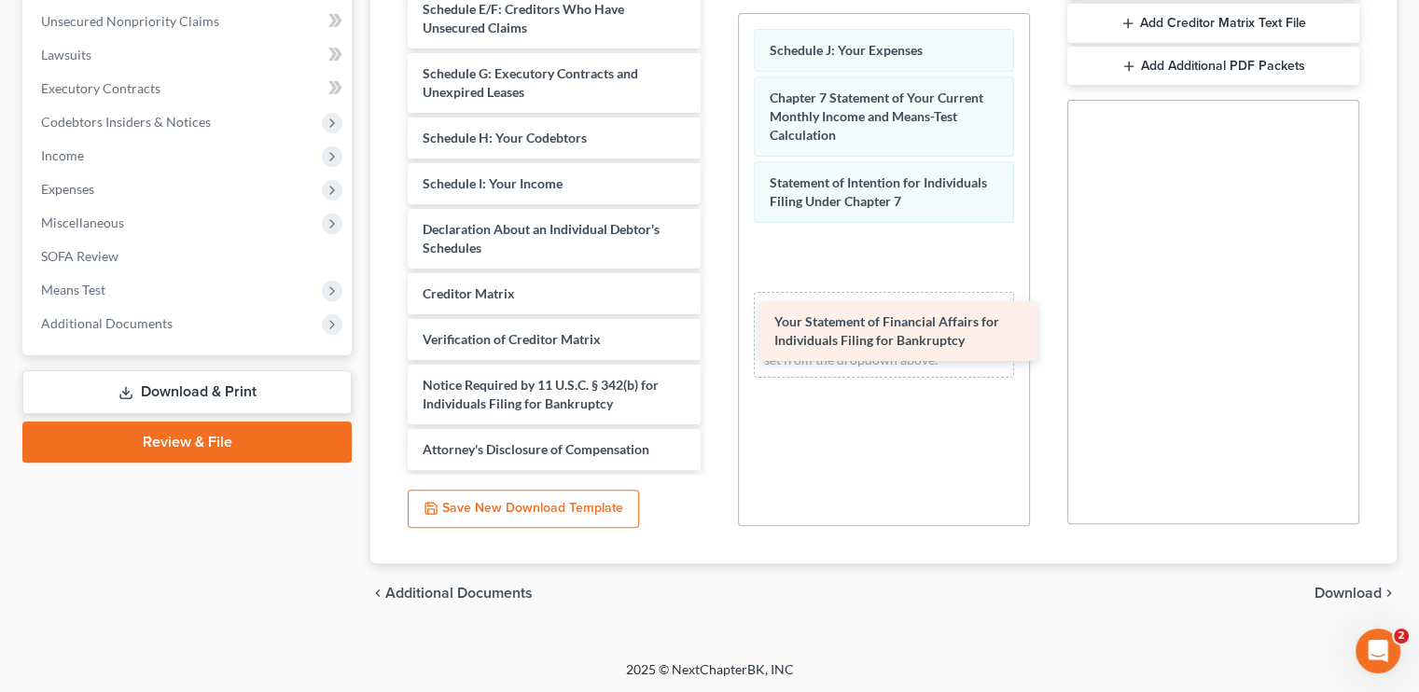
scroll to position [455, 0]
drag, startPoint x: 553, startPoint y: 246, endPoint x: 914, endPoint y: 338, distance: 371.6
click at [715, 339] on div "Your Statement of Financial Affairs for Individuals Filing for Bankruptcy Verif…" at bounding box center [554, 0] width 322 height 941
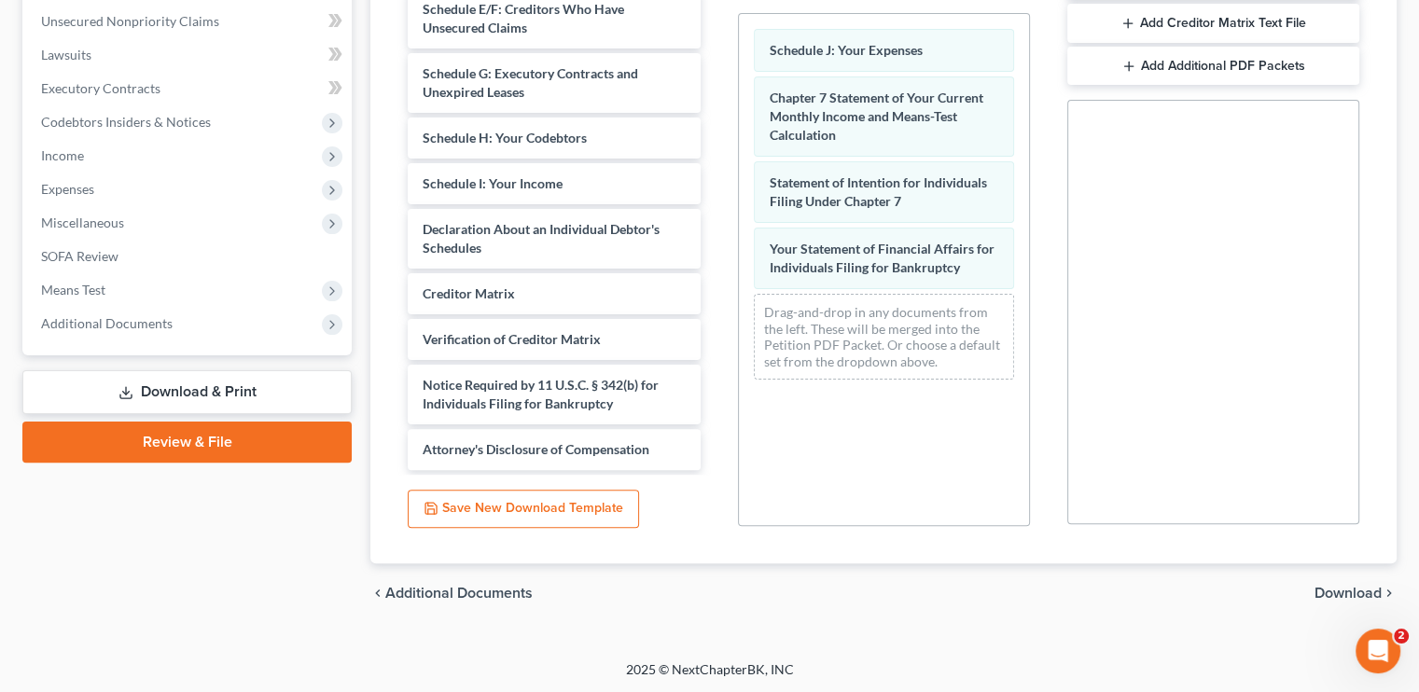
click at [1322, 594] on span "Download" at bounding box center [1348, 593] width 67 height 15
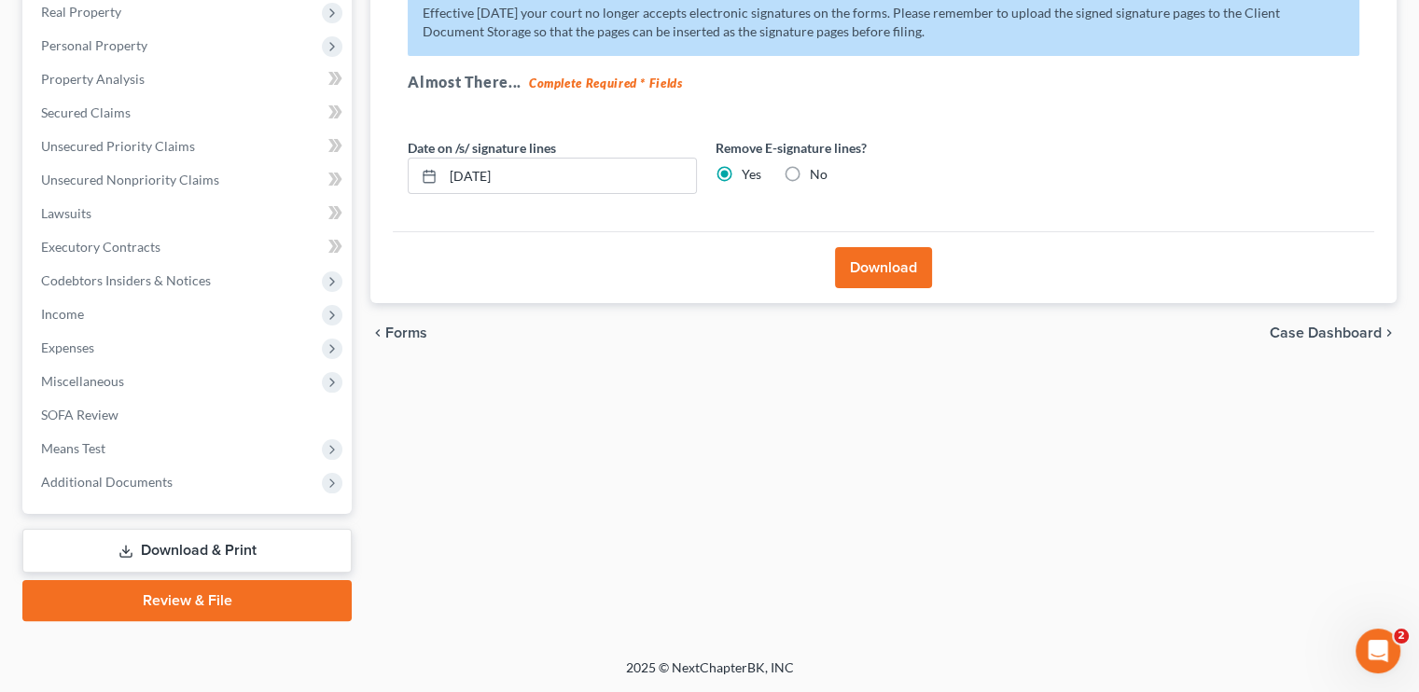
scroll to position [298, 0]
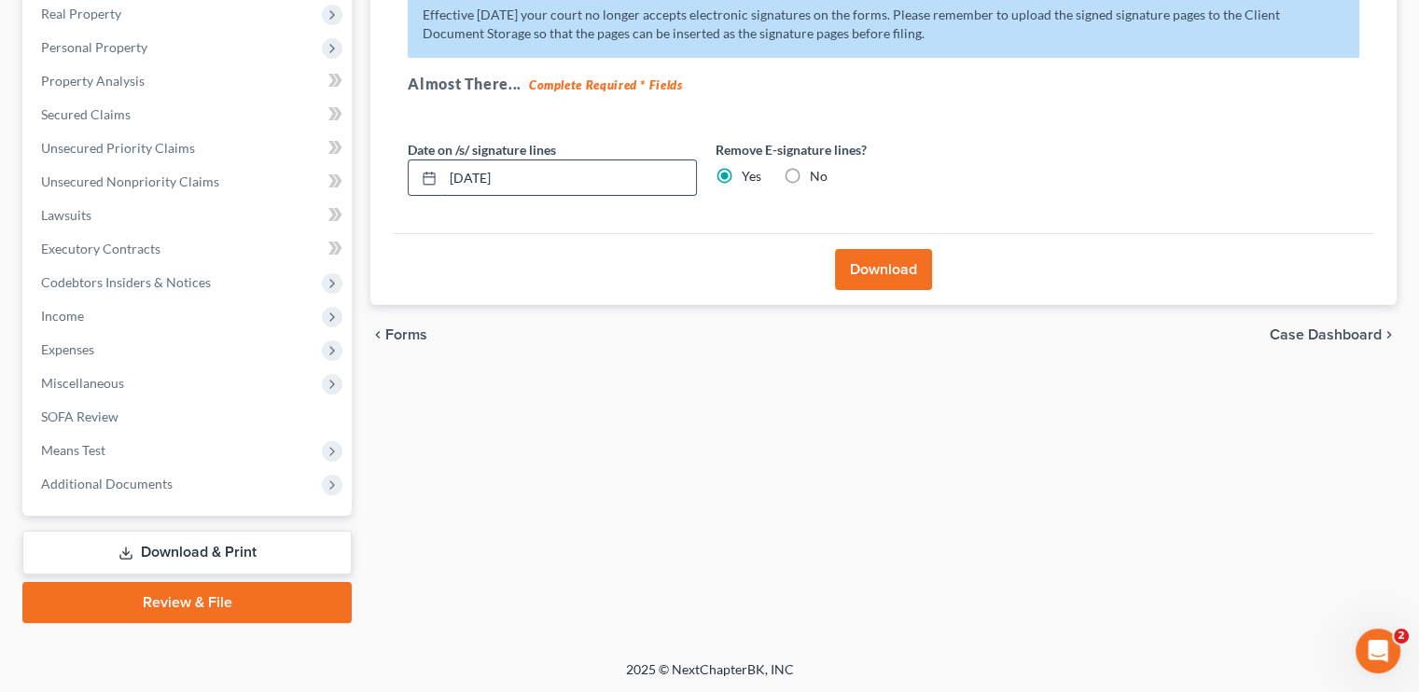
click at [513, 185] on input "10/03/2025" at bounding box center [569, 177] width 253 height 35
click at [513, 184] on input "10/03/2025" at bounding box center [569, 177] width 253 height 35
click at [870, 269] on button "Download" at bounding box center [883, 269] width 97 height 41
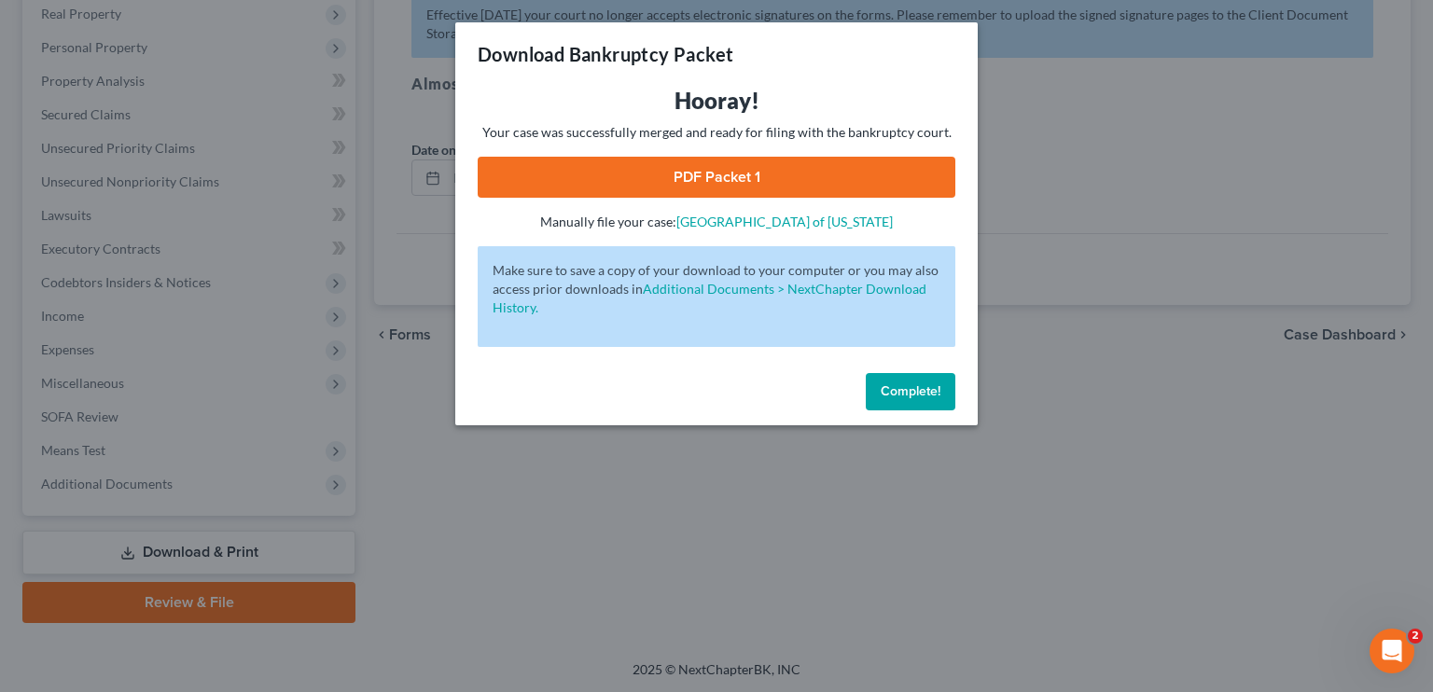
click at [668, 173] on link "PDF Packet 1" at bounding box center [717, 177] width 478 height 41
click at [928, 387] on span "Complete!" at bounding box center [911, 392] width 60 height 16
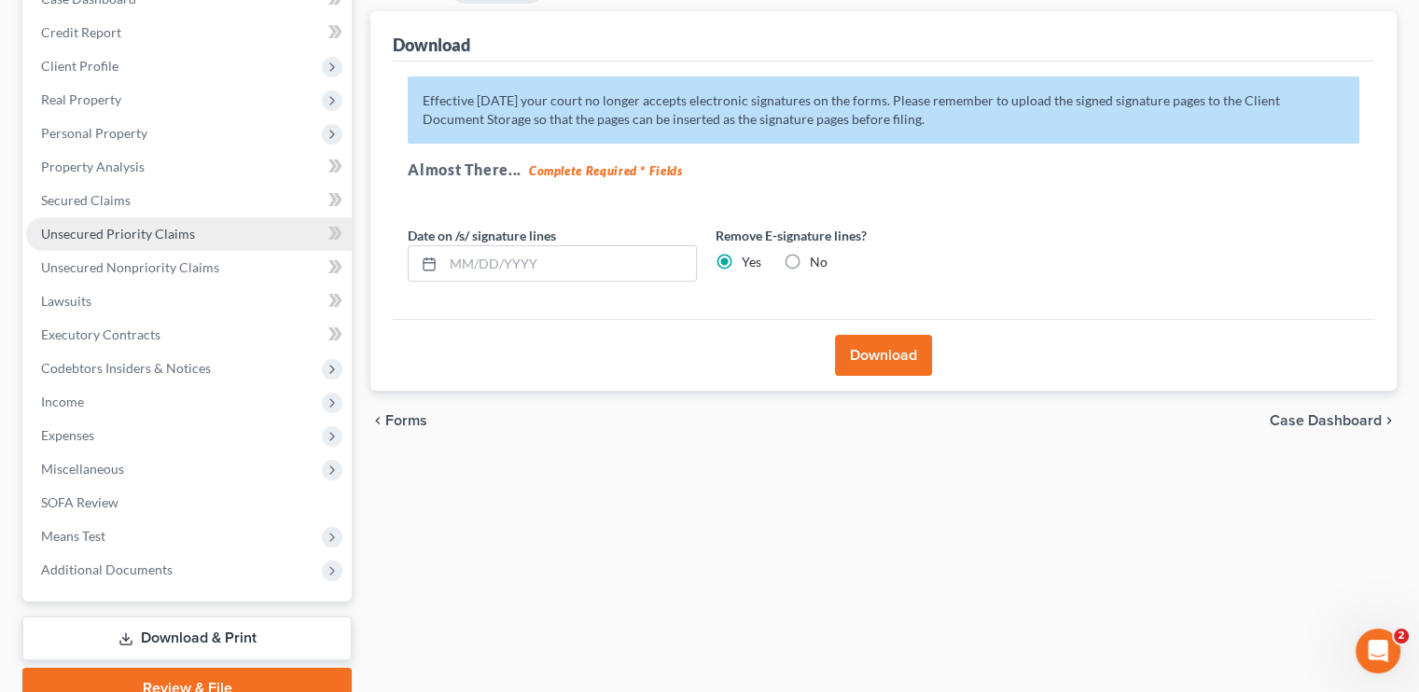
scroll to position [111, 0]
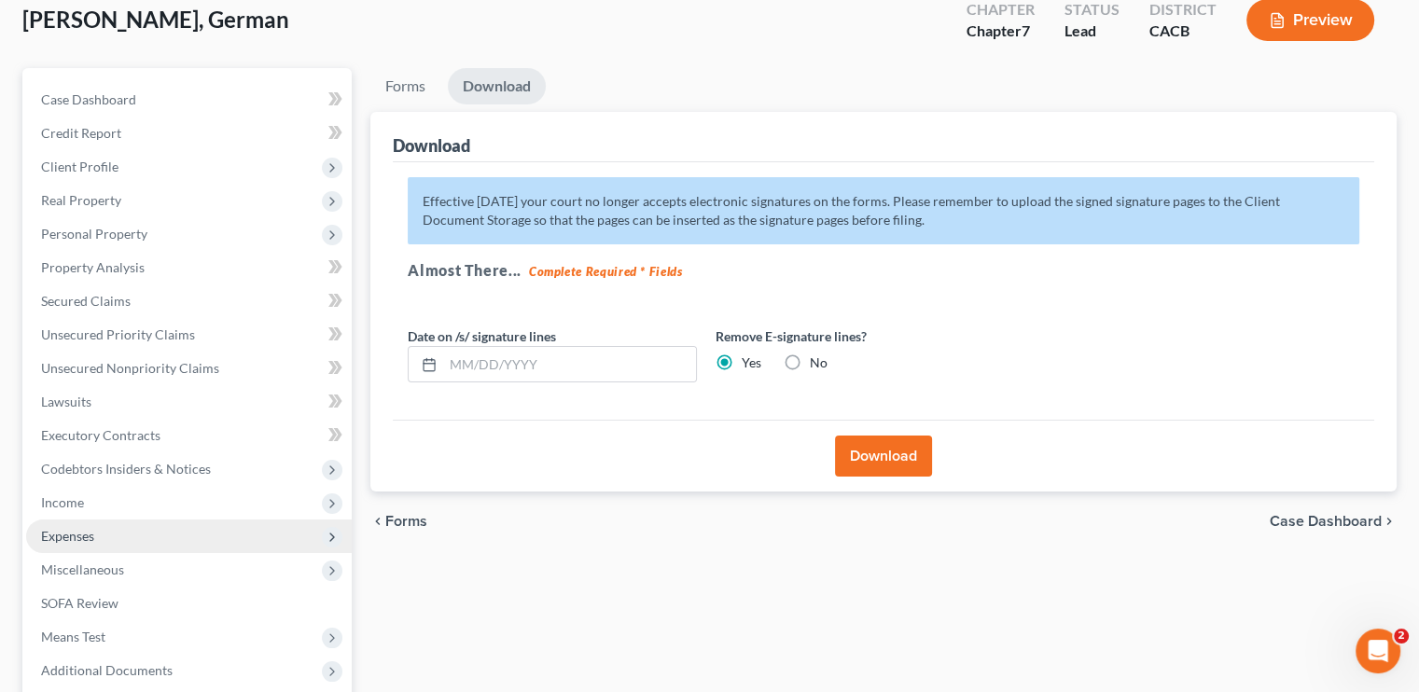
click at [93, 528] on span "Expenses" at bounding box center [67, 536] width 53 height 16
click at [96, 527] on span "Expenses" at bounding box center [189, 537] width 326 height 34
click at [109, 534] on span "Expenses" at bounding box center [189, 537] width 326 height 34
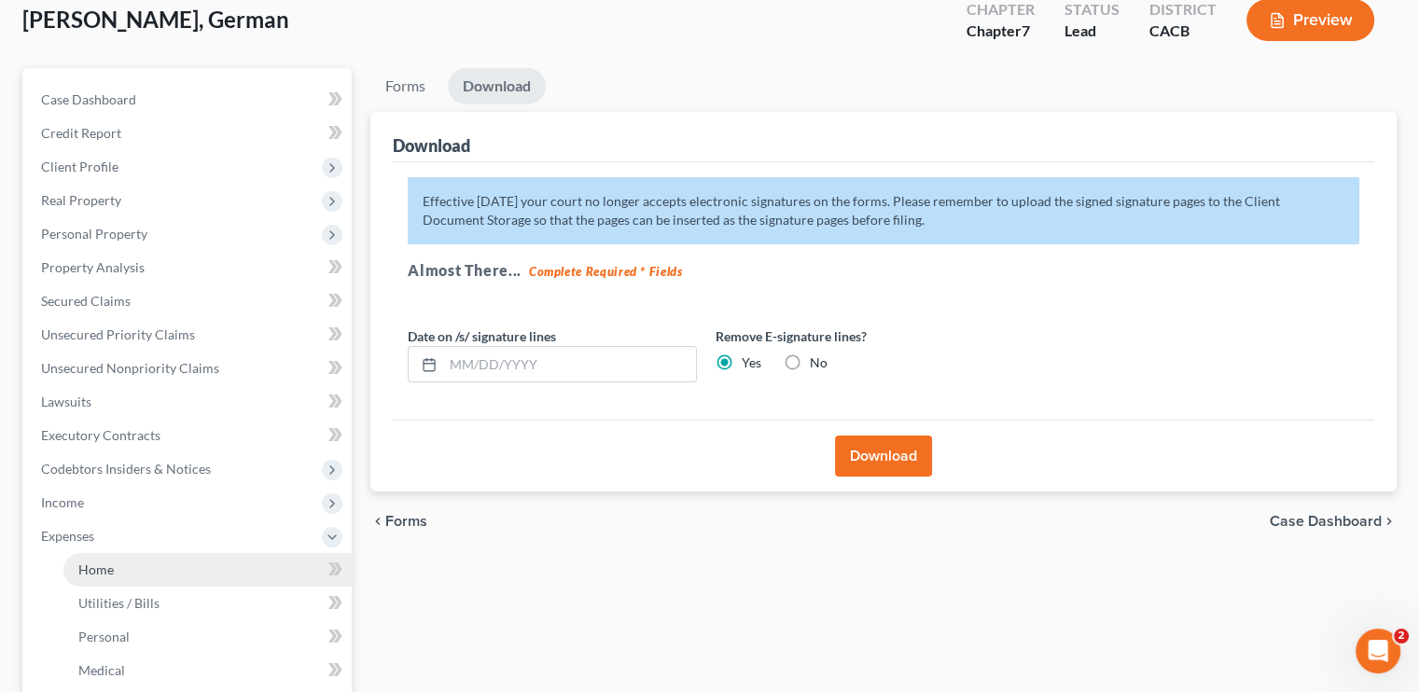
click at [126, 574] on link "Home" at bounding box center [207, 570] width 288 height 34
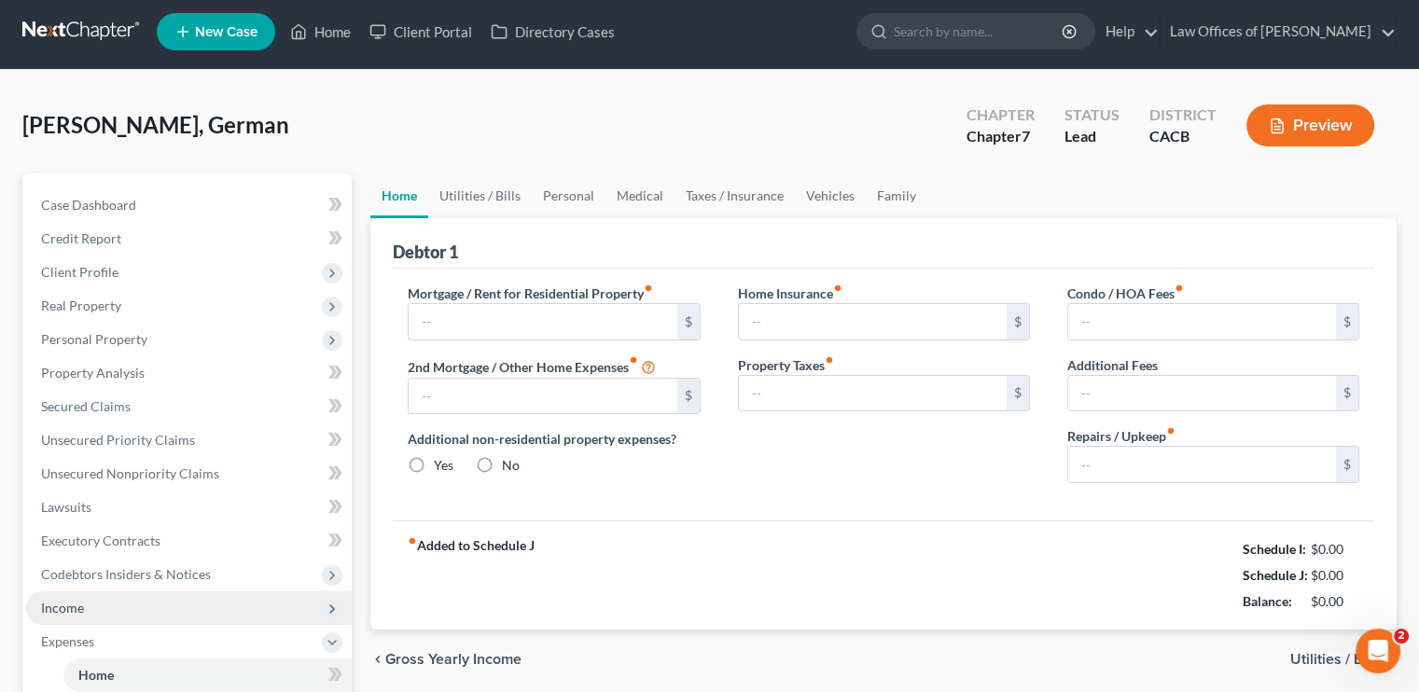
type input "2,865.00"
type input "0.00"
radio input "true"
type input "0.00"
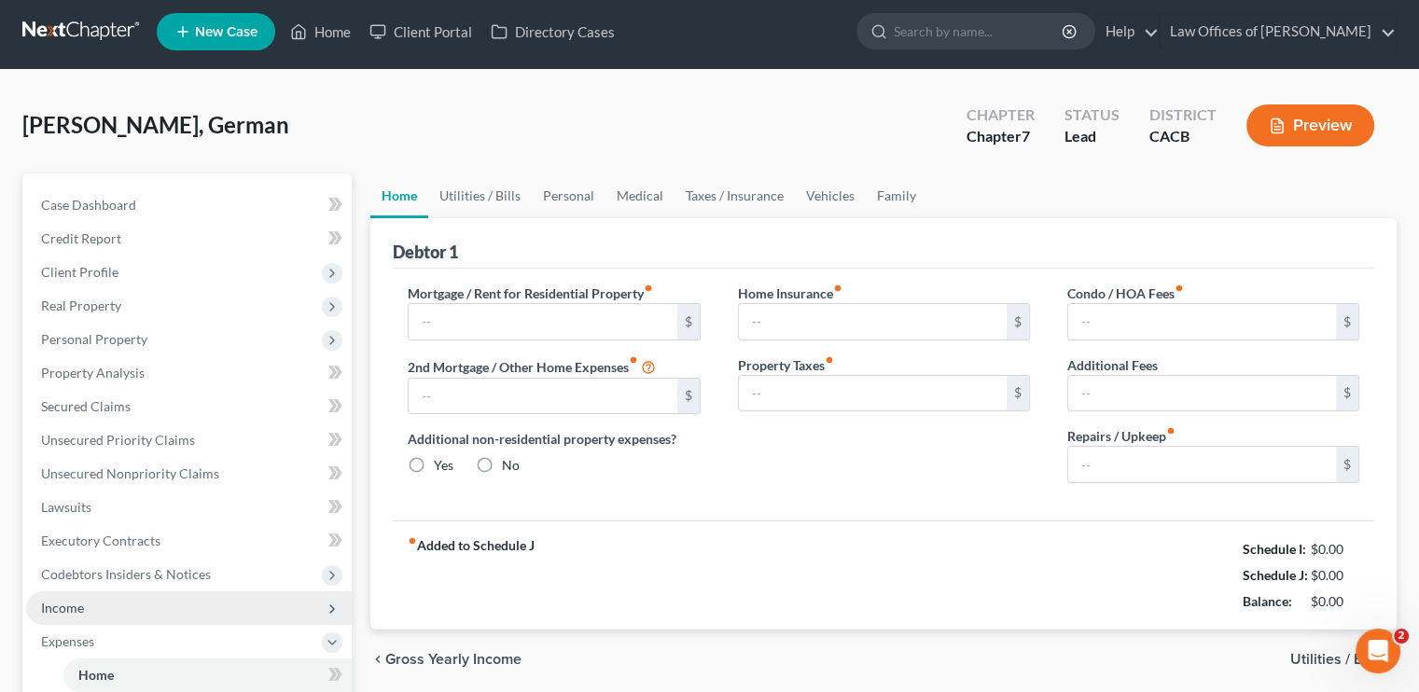
type input "0.00"
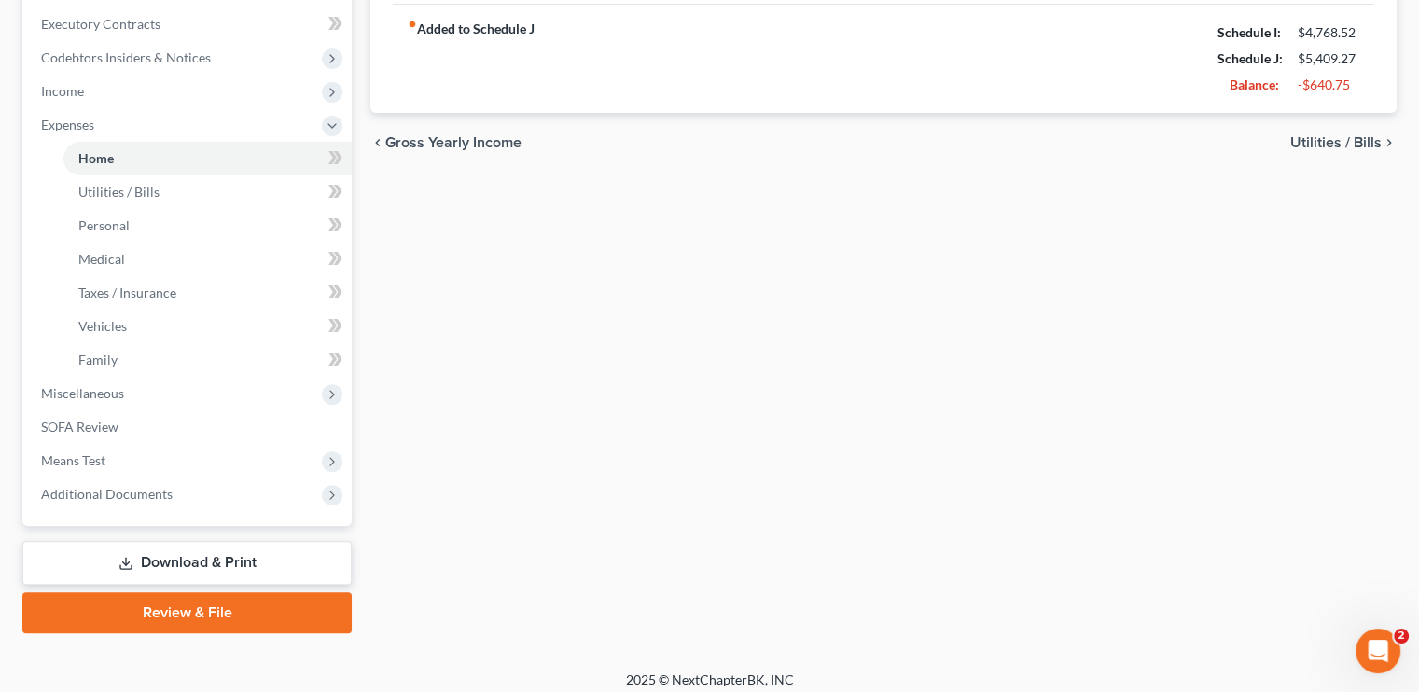
scroll to position [533, 0]
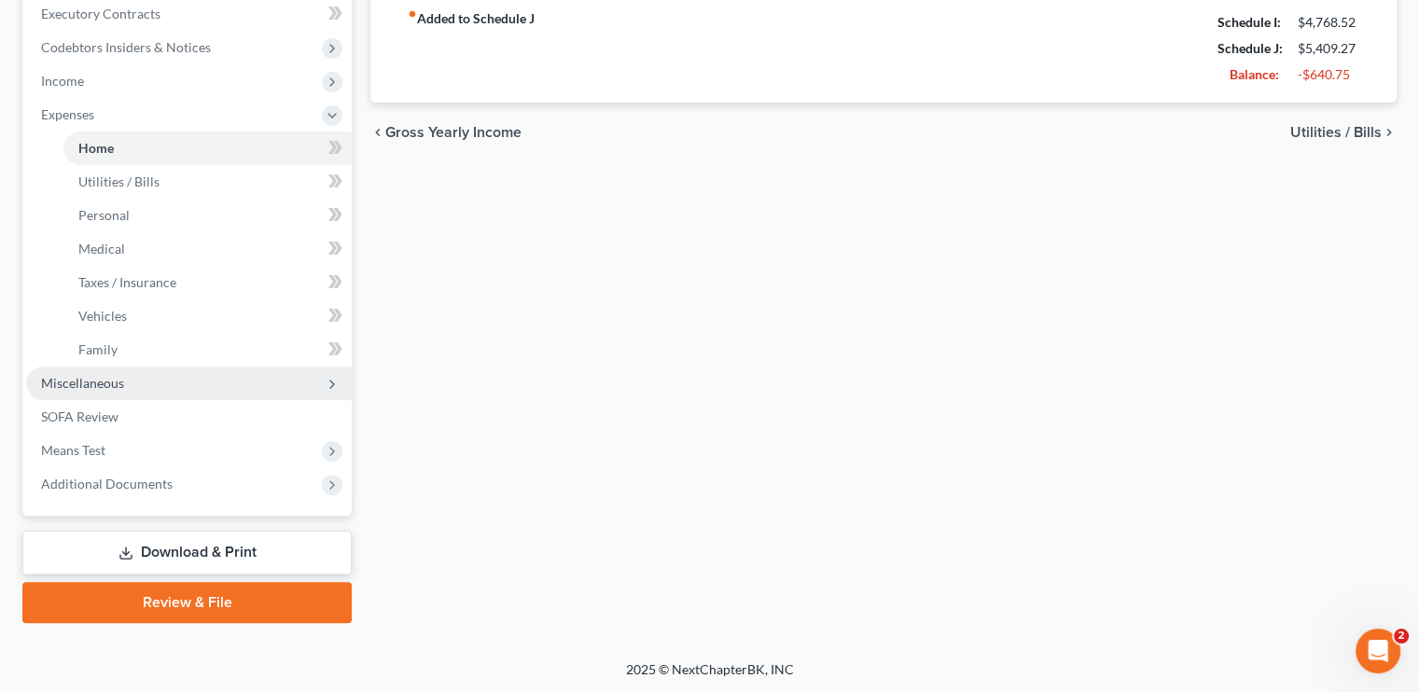
click at [142, 385] on span "Miscellaneous" at bounding box center [189, 384] width 326 height 34
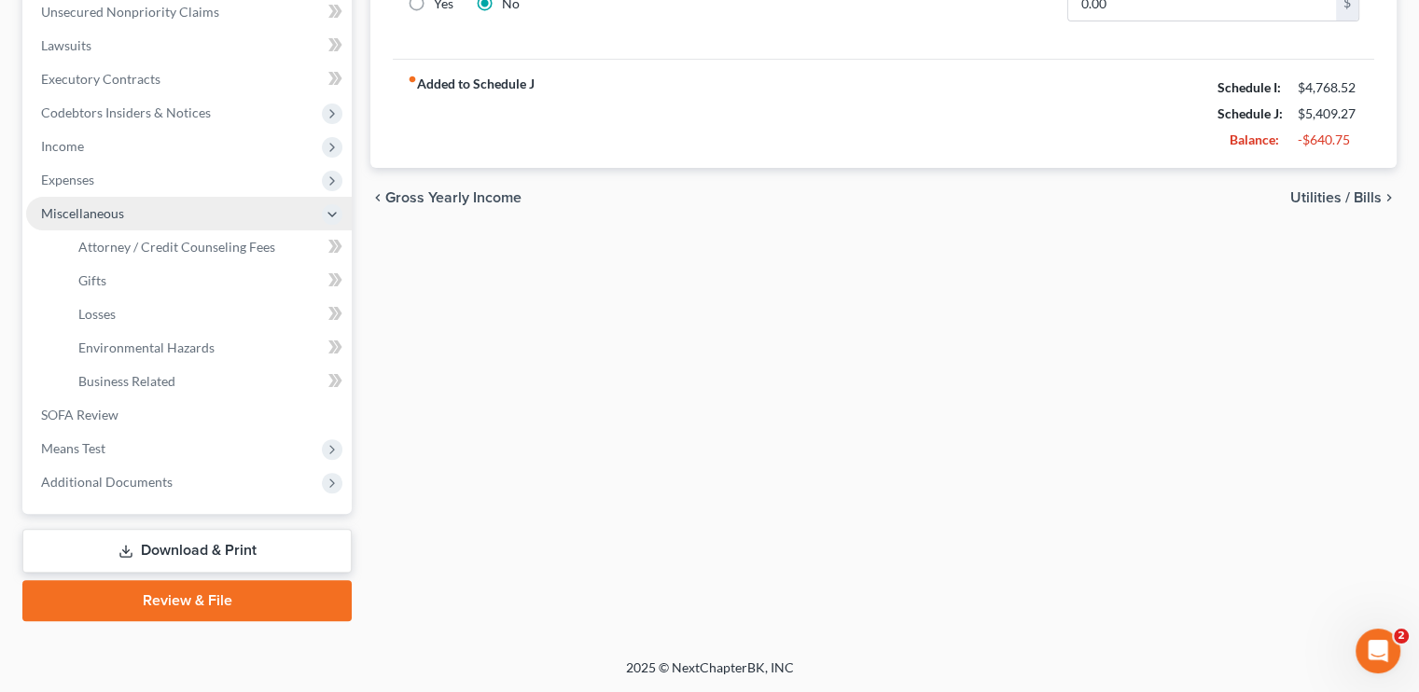
scroll to position [466, 0]
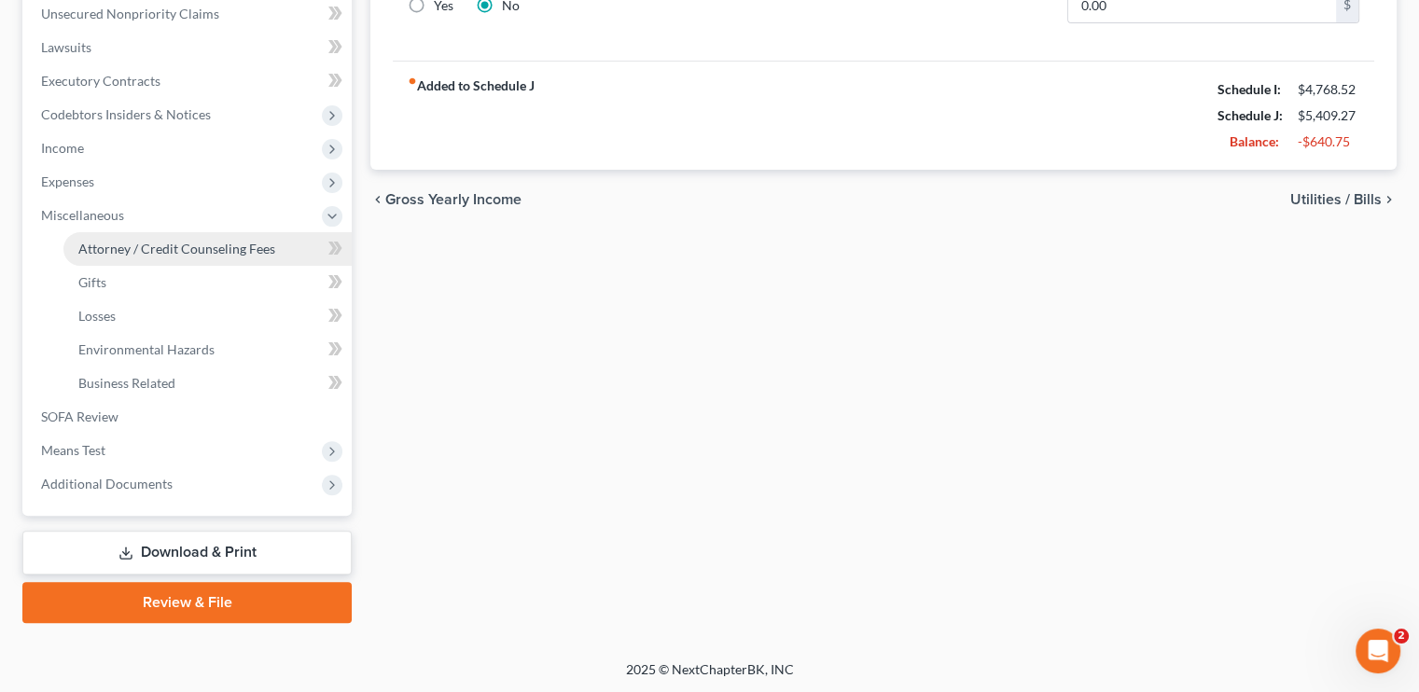
click at [223, 249] on span "Attorney / Credit Counseling Fees" at bounding box center [176, 249] width 197 height 16
select select "0"
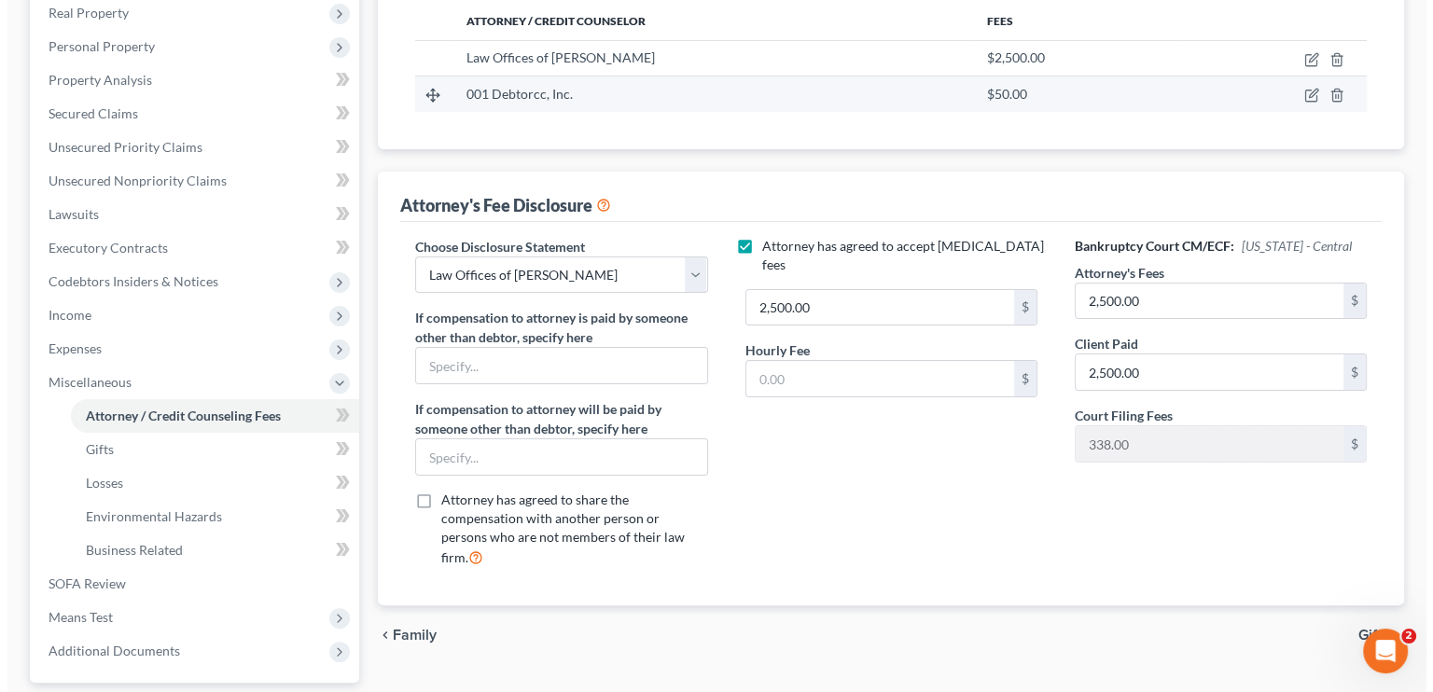
scroll to position [92, 0]
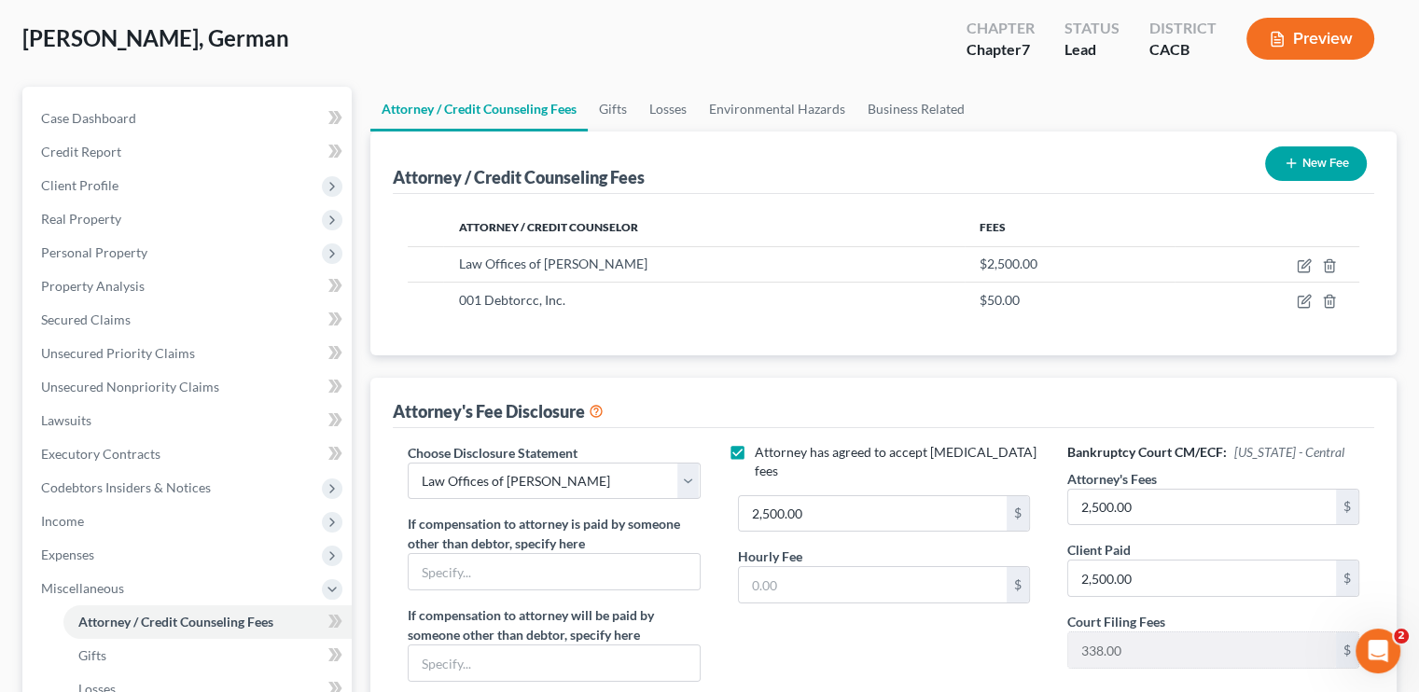
click at [1348, 30] on button "Preview" at bounding box center [1311, 39] width 128 height 42
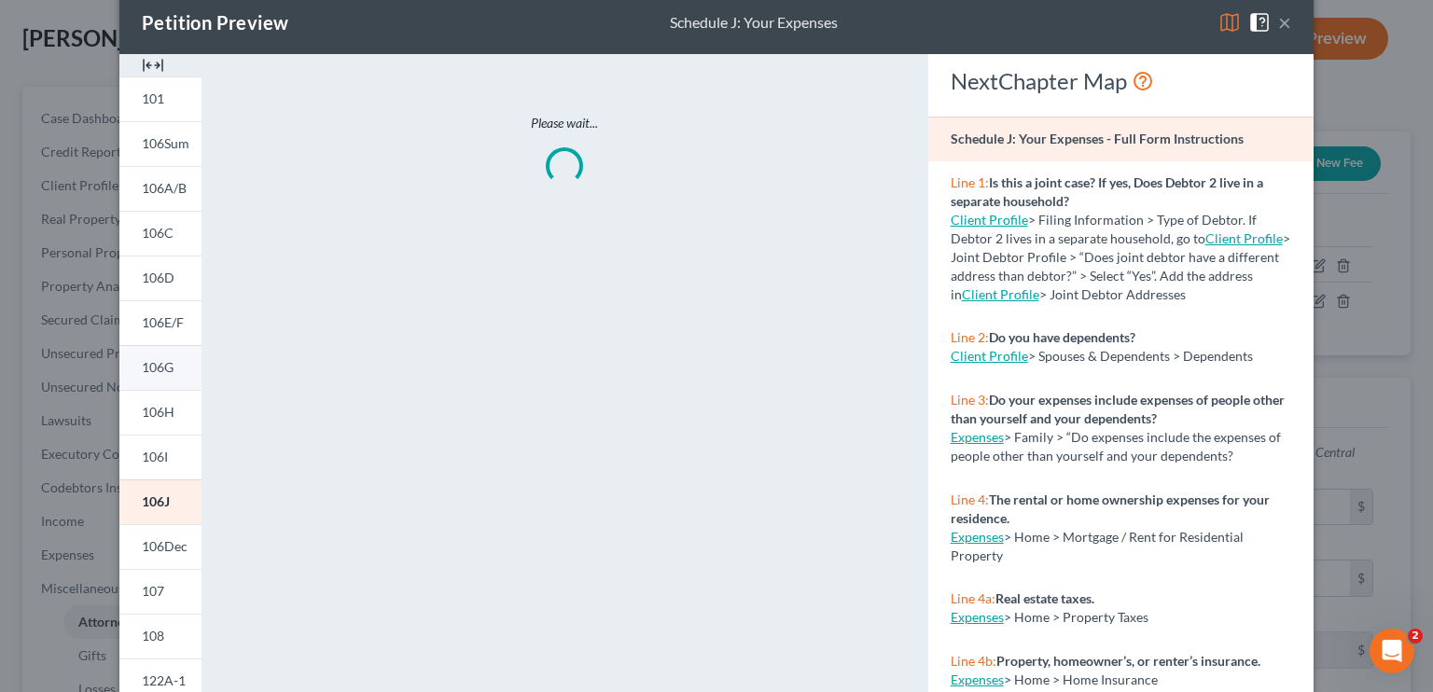
scroll to position [0, 0]
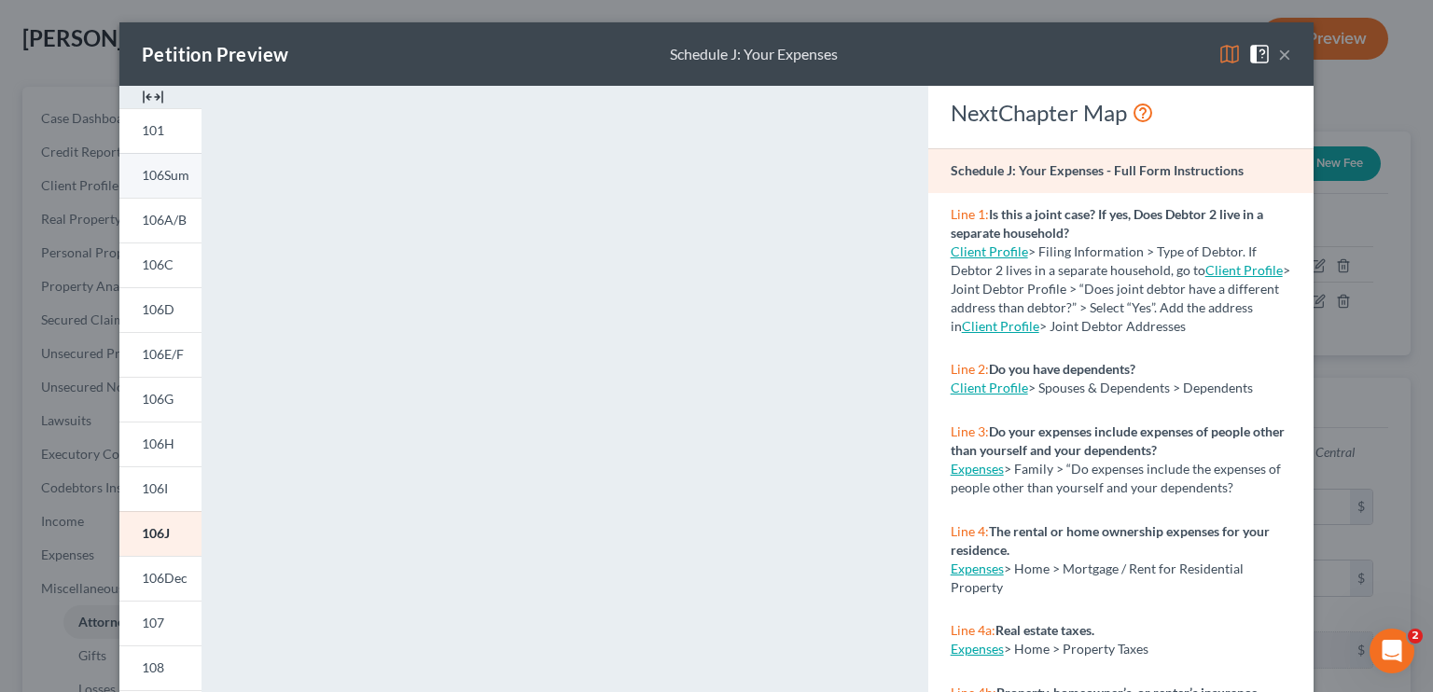
click at [173, 173] on span "106Sum" at bounding box center [166, 175] width 48 height 16
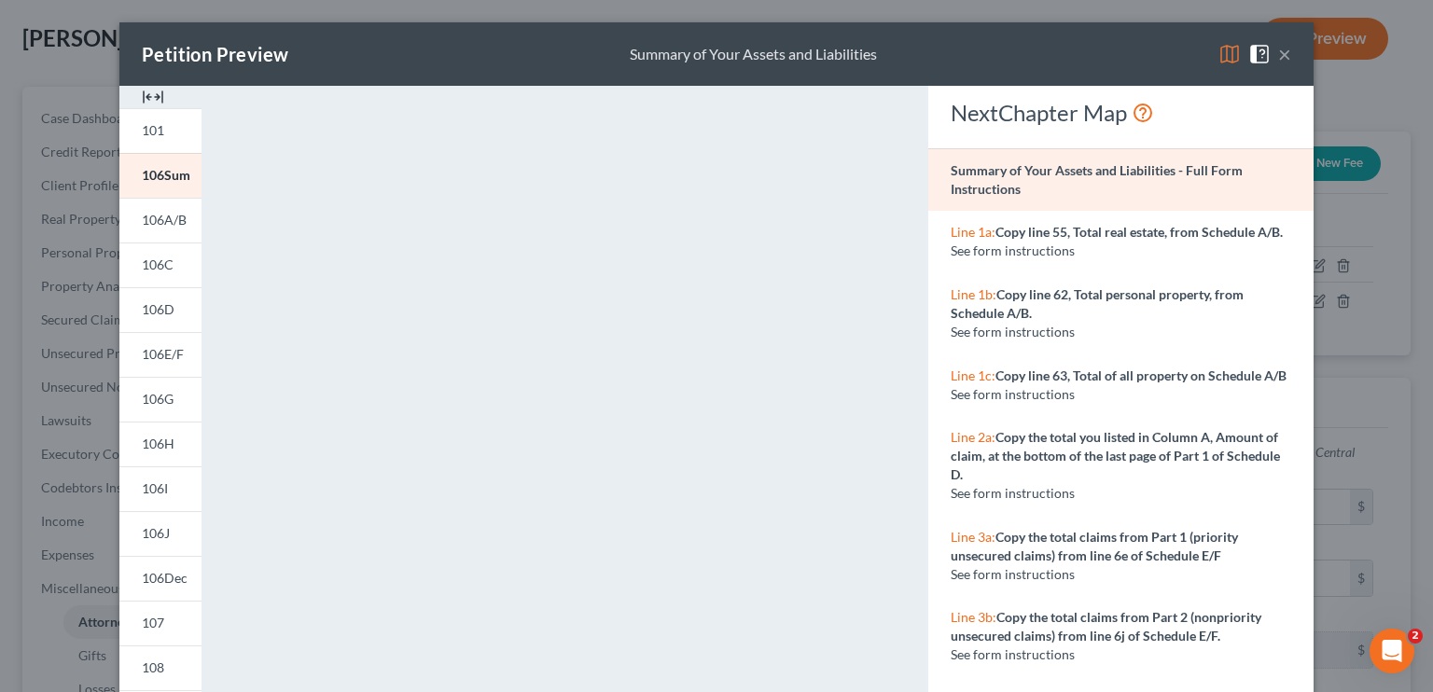
click at [1278, 55] on button "×" at bounding box center [1284, 54] width 13 height 22
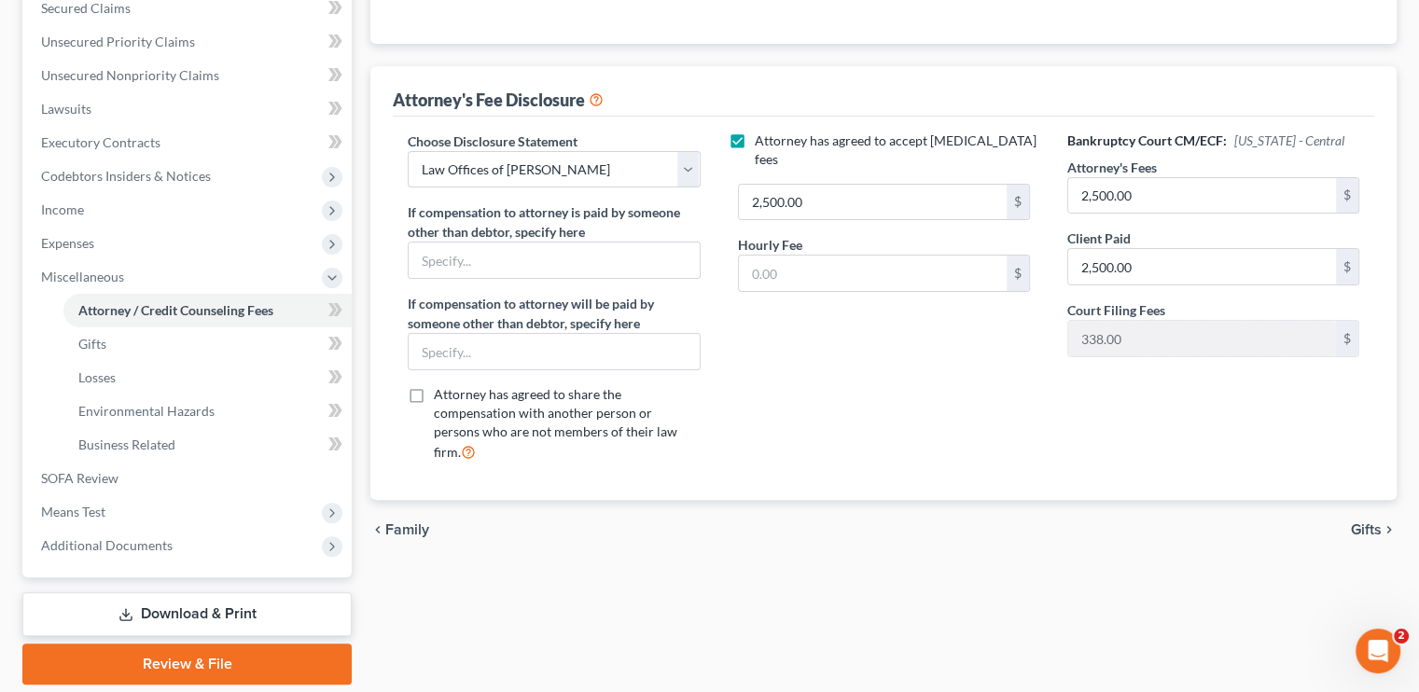
scroll to position [372, 0]
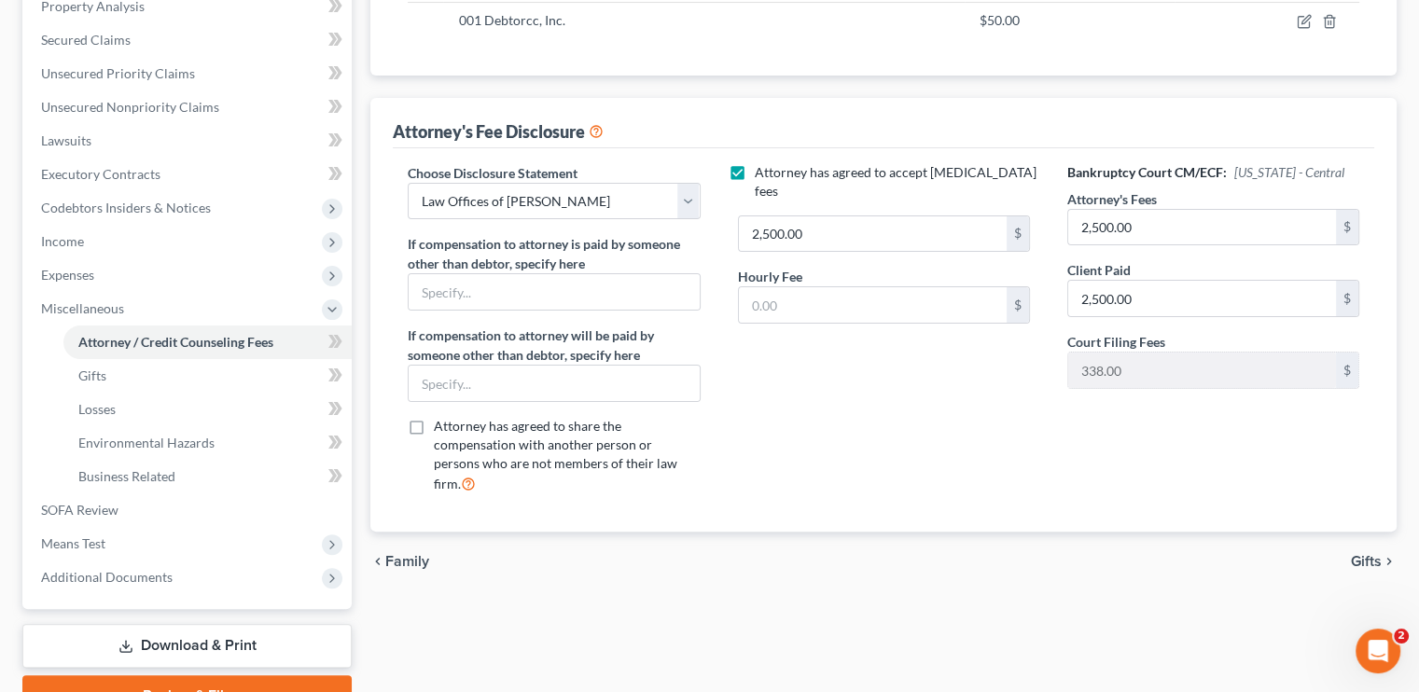
click at [265, 635] on link "Download & Print" at bounding box center [186, 646] width 329 height 44
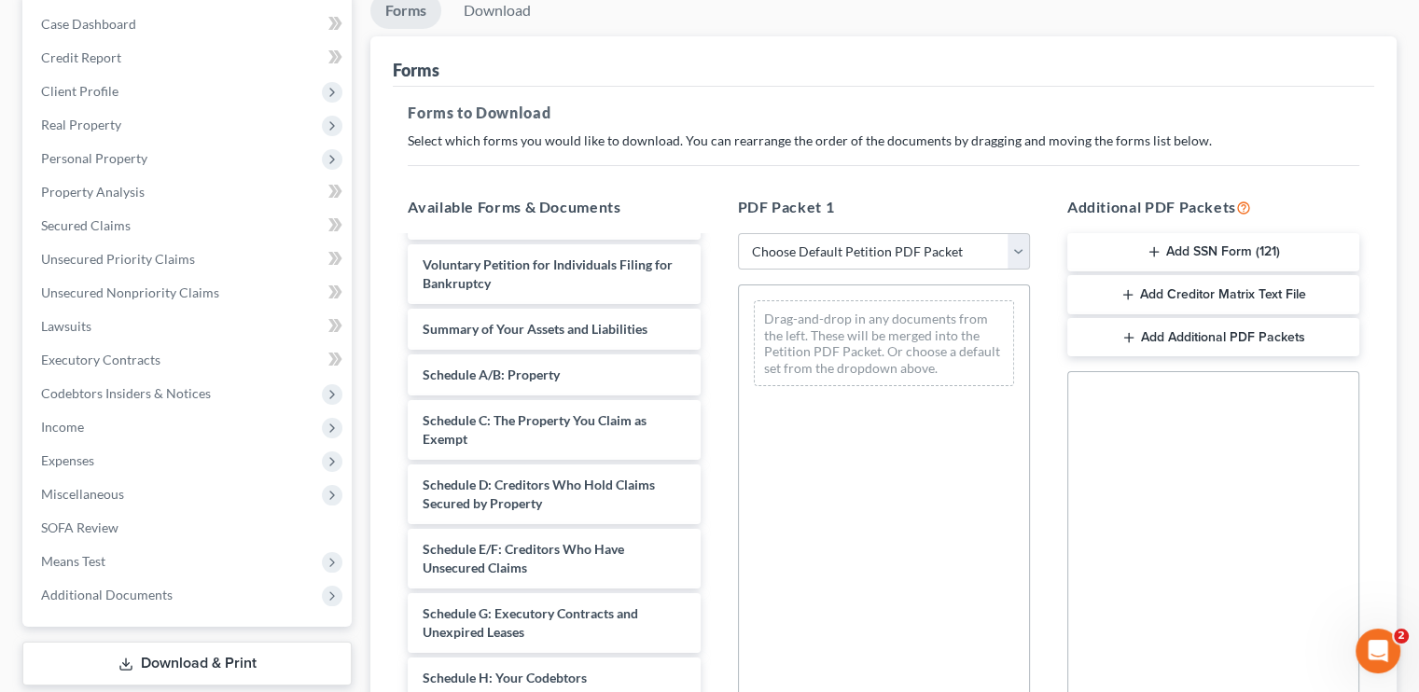
scroll to position [187, 0]
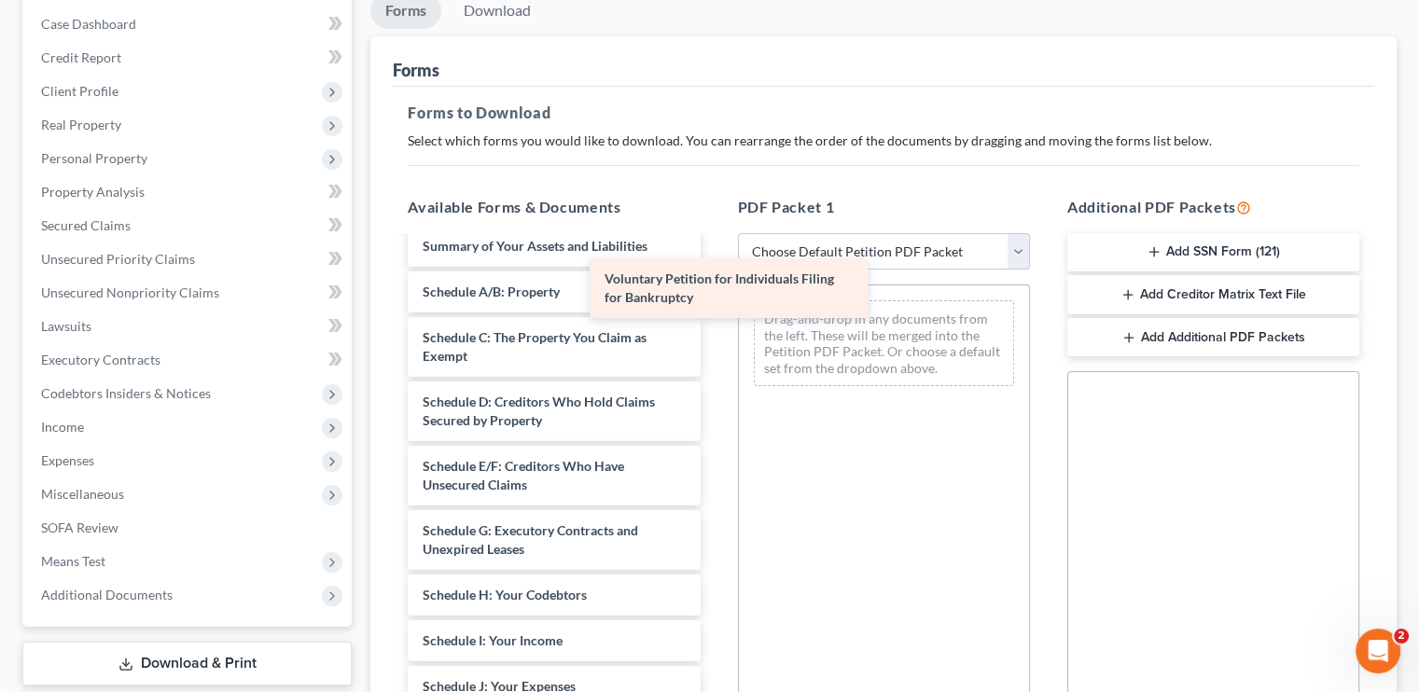
drag, startPoint x: 543, startPoint y: 275, endPoint x: 795, endPoint y: 290, distance: 252.4
click at [715, 290] on div "Voluntary Petition for Individuals Filing for Bankruptcy Verification of Master…" at bounding box center [554, 608] width 322 height 1115
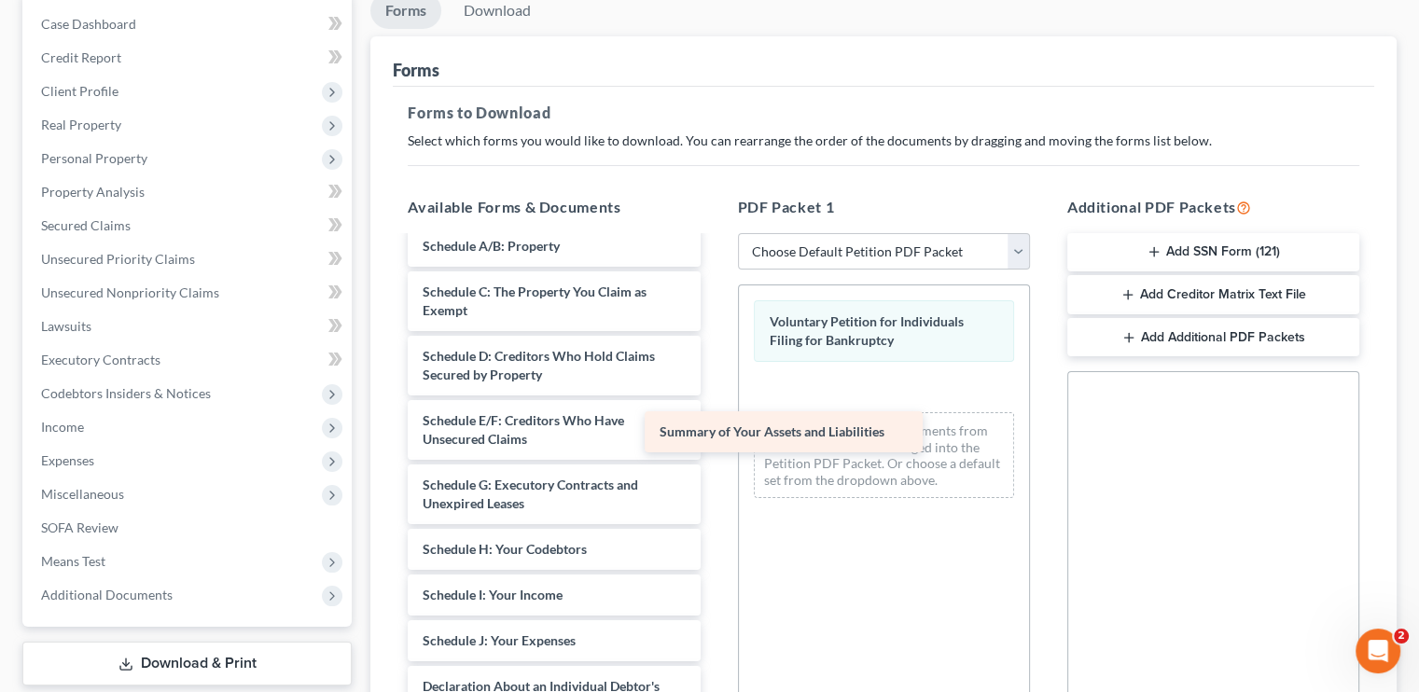
drag, startPoint x: 534, startPoint y: 264, endPoint x: 889, endPoint y: 447, distance: 399.8
click at [715, 447] on div "Summary of Your Assets and Liabilities Verification of Master Mailing List of C…" at bounding box center [554, 585] width 322 height 1069
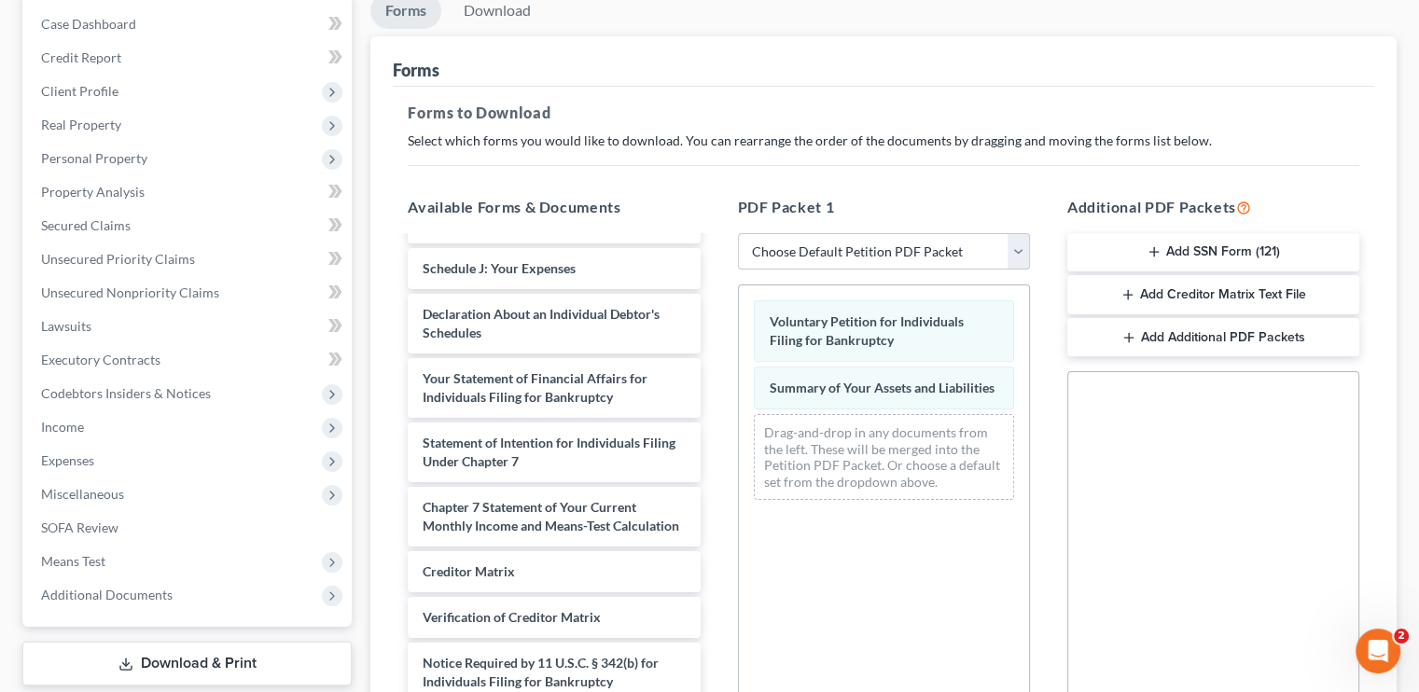
scroll to position [602, 0]
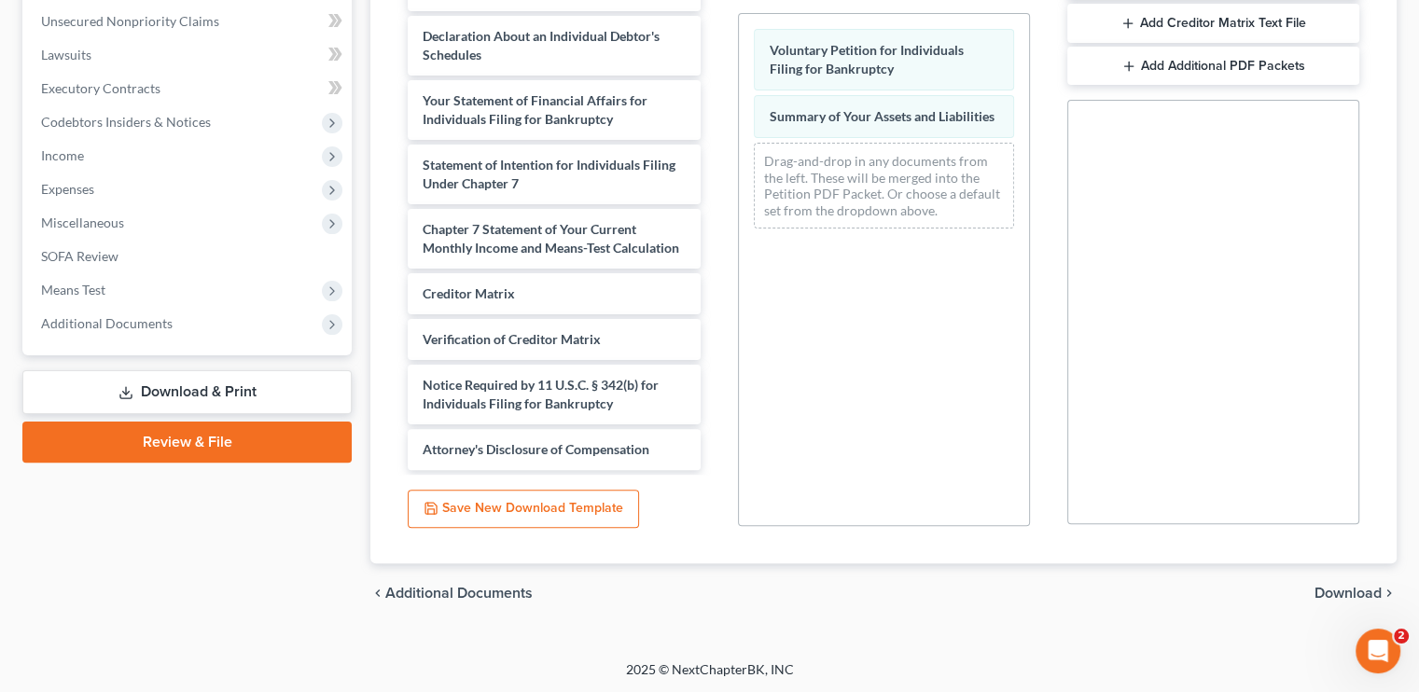
click at [1340, 588] on span "Download" at bounding box center [1348, 593] width 67 height 15
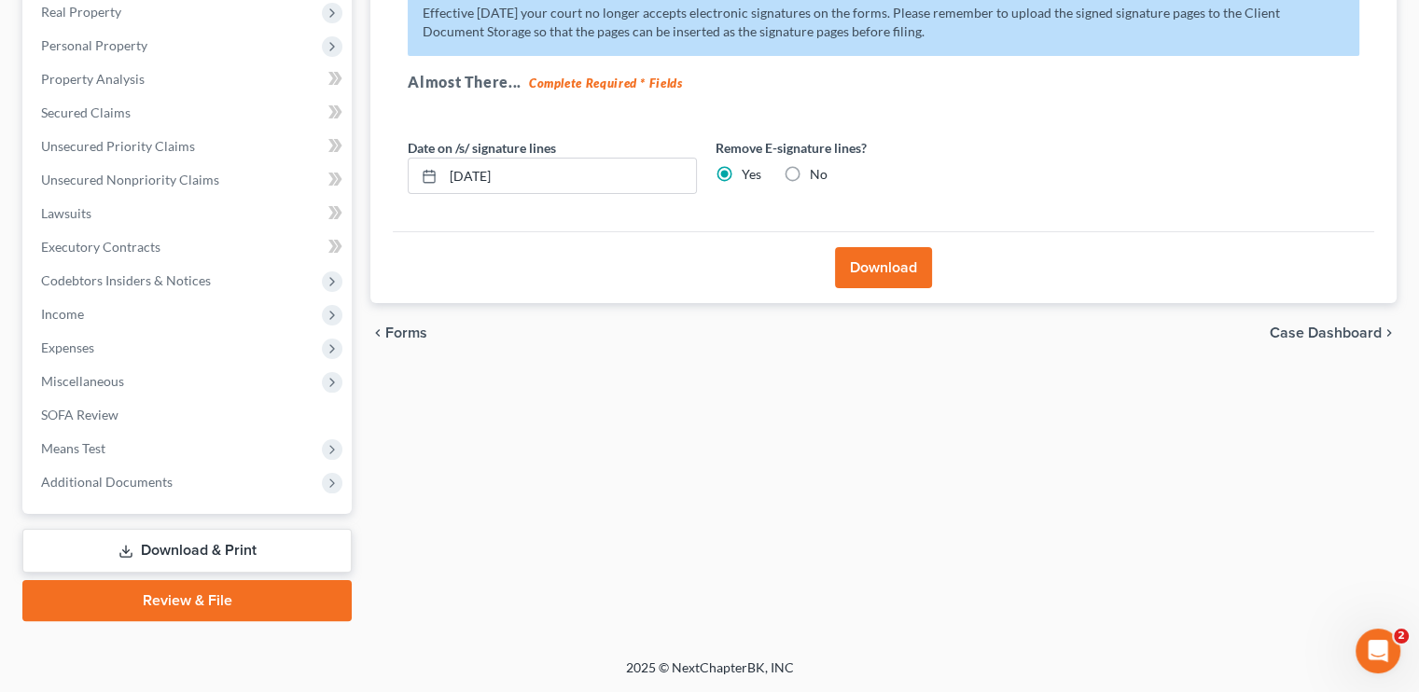
scroll to position [298, 0]
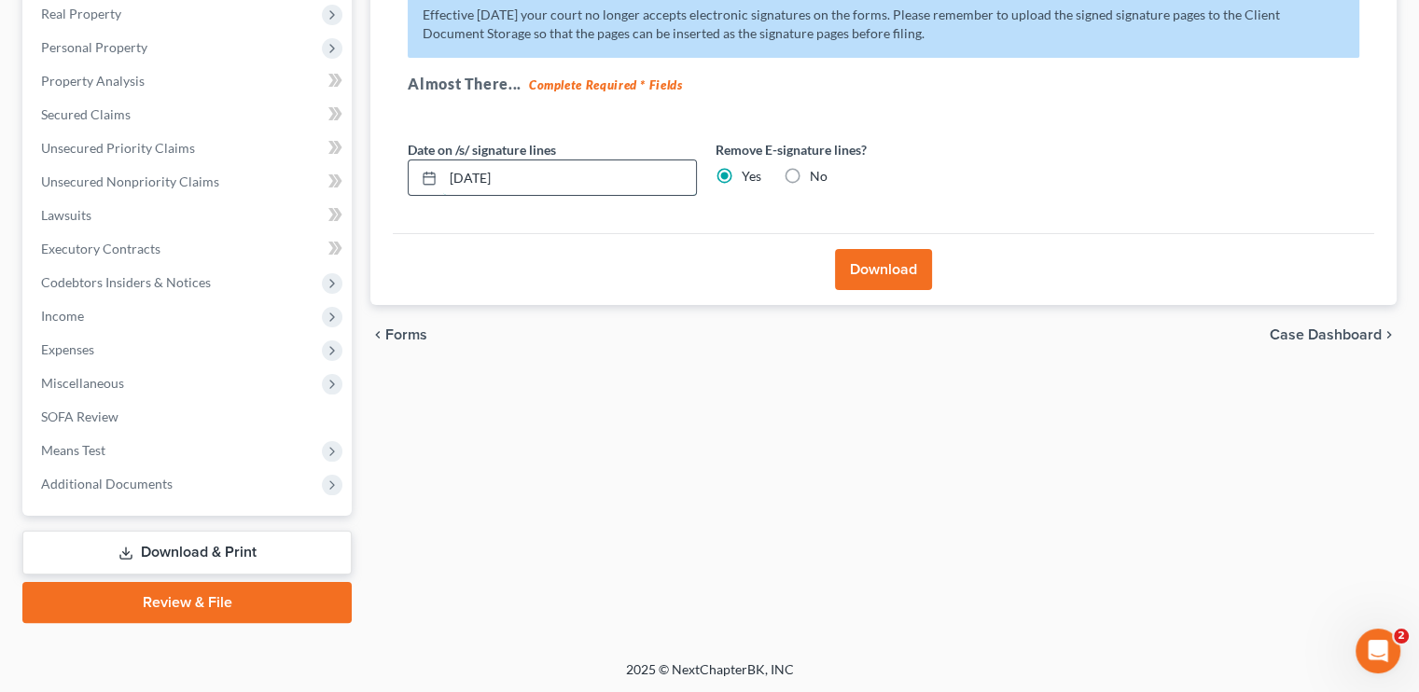
click at [472, 178] on input "10/03/2025" at bounding box center [569, 177] width 253 height 35
click at [879, 272] on button "Download" at bounding box center [883, 269] width 97 height 41
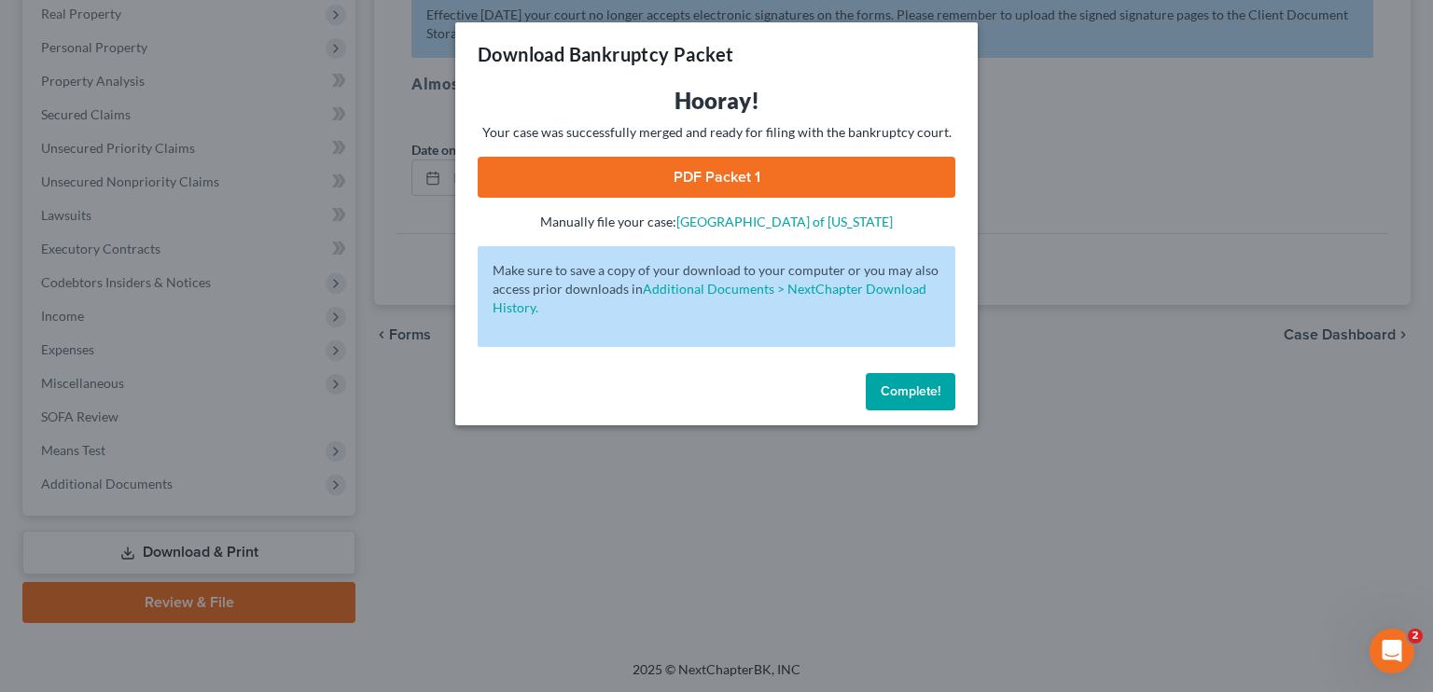
click at [717, 190] on link "PDF Packet 1" at bounding box center [717, 177] width 478 height 41
click at [916, 395] on span "Complete!" at bounding box center [911, 392] width 60 height 16
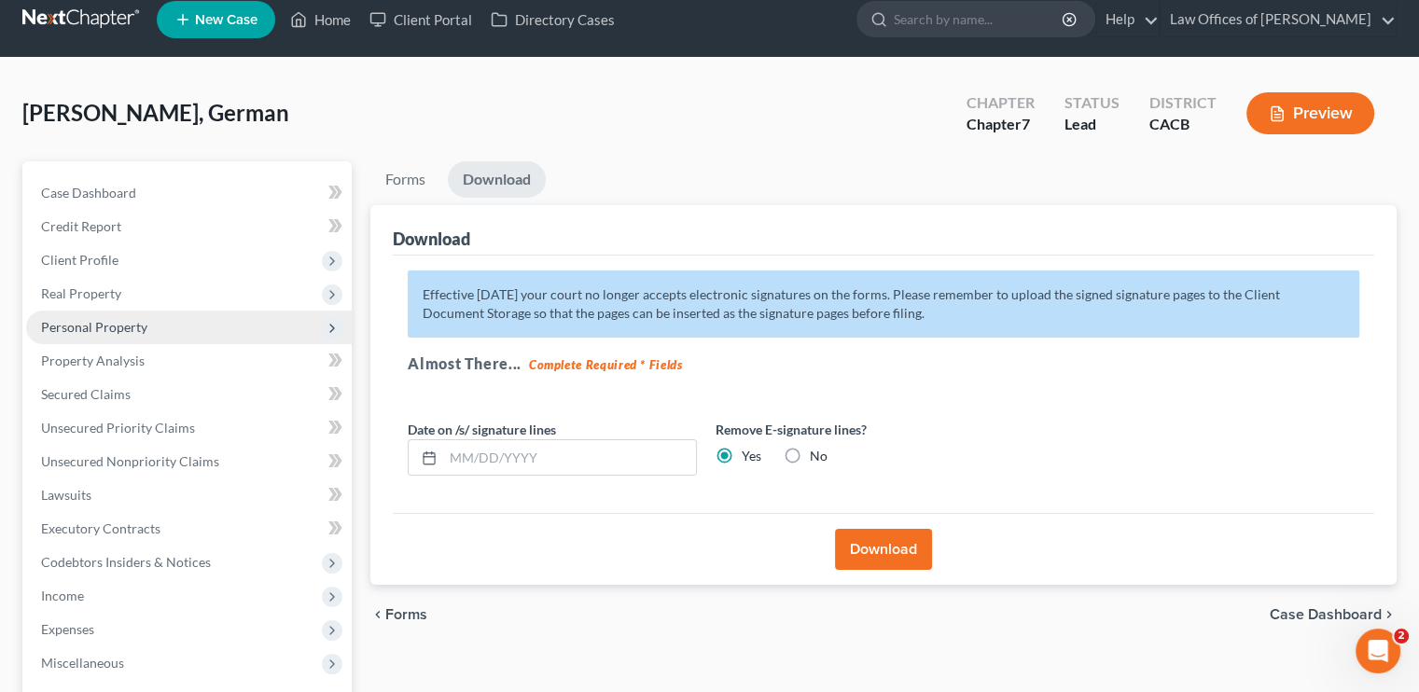
scroll to position [111, 0]
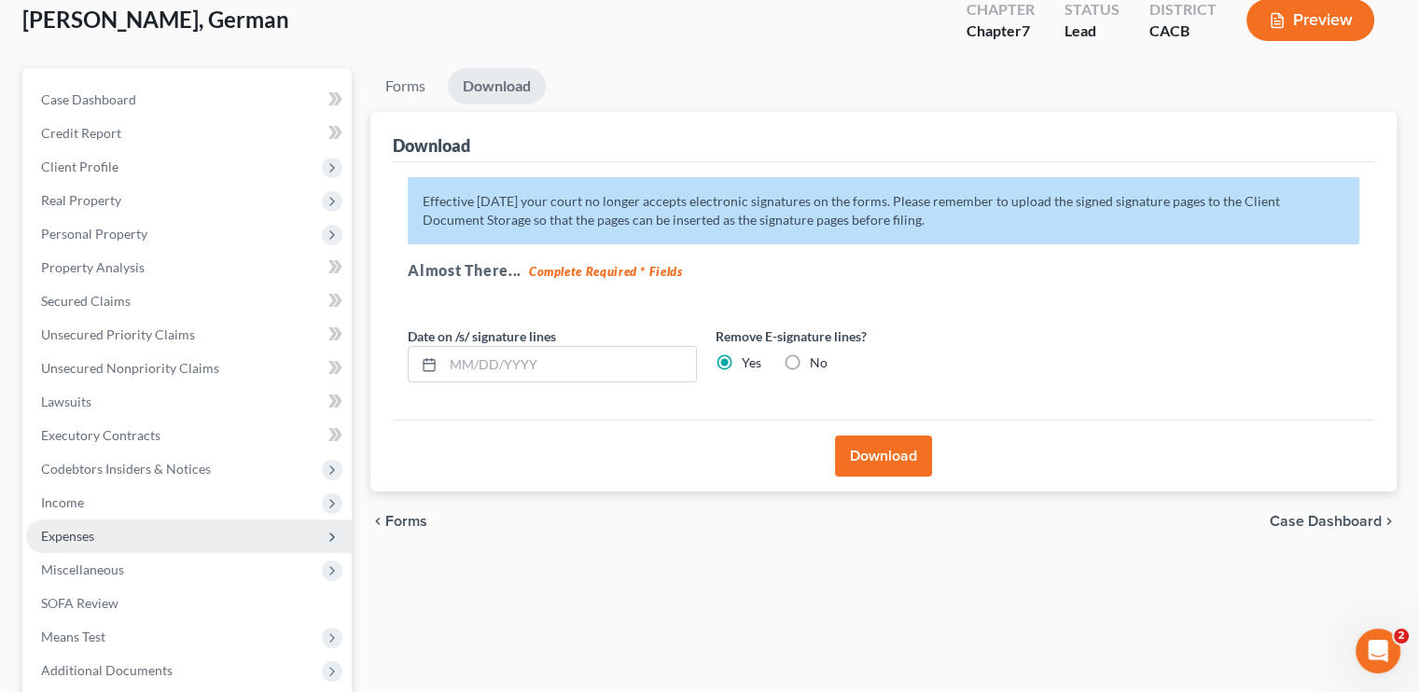
click at [59, 534] on span "Expenses" at bounding box center [67, 536] width 53 height 16
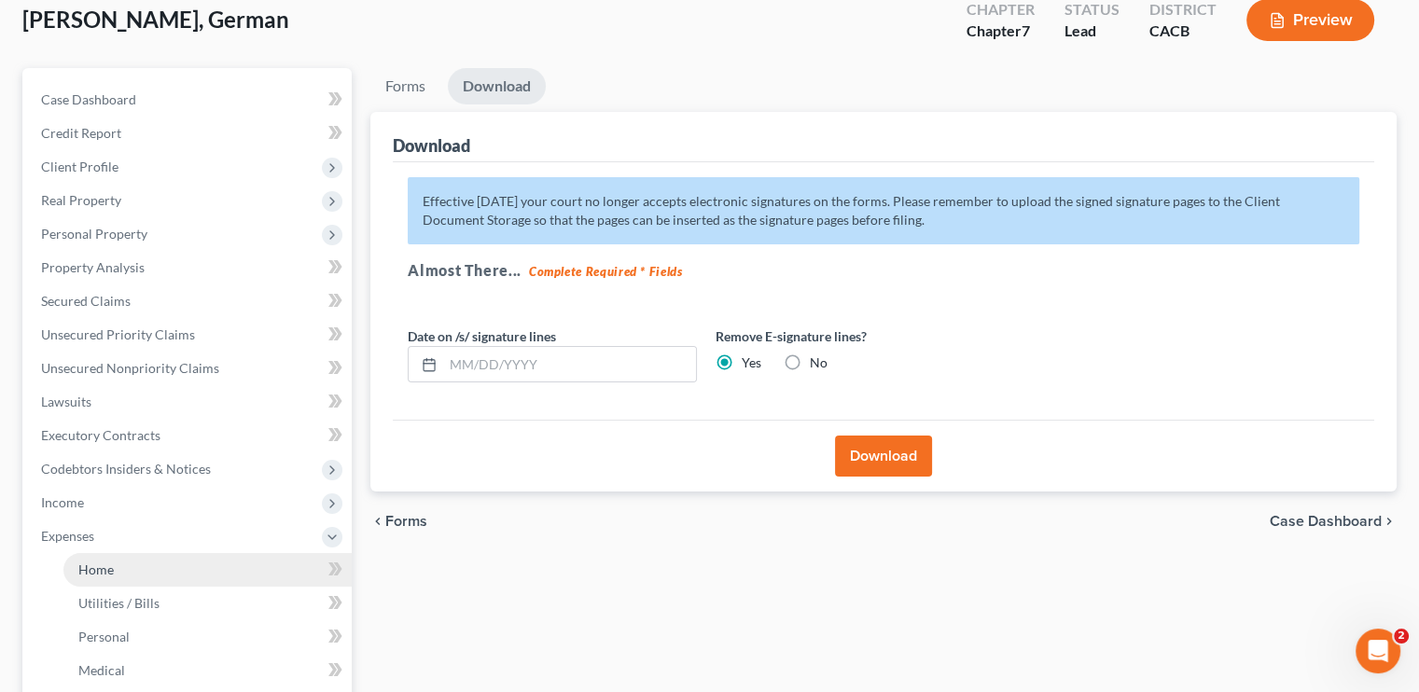
click at [145, 562] on link "Home" at bounding box center [207, 570] width 288 height 34
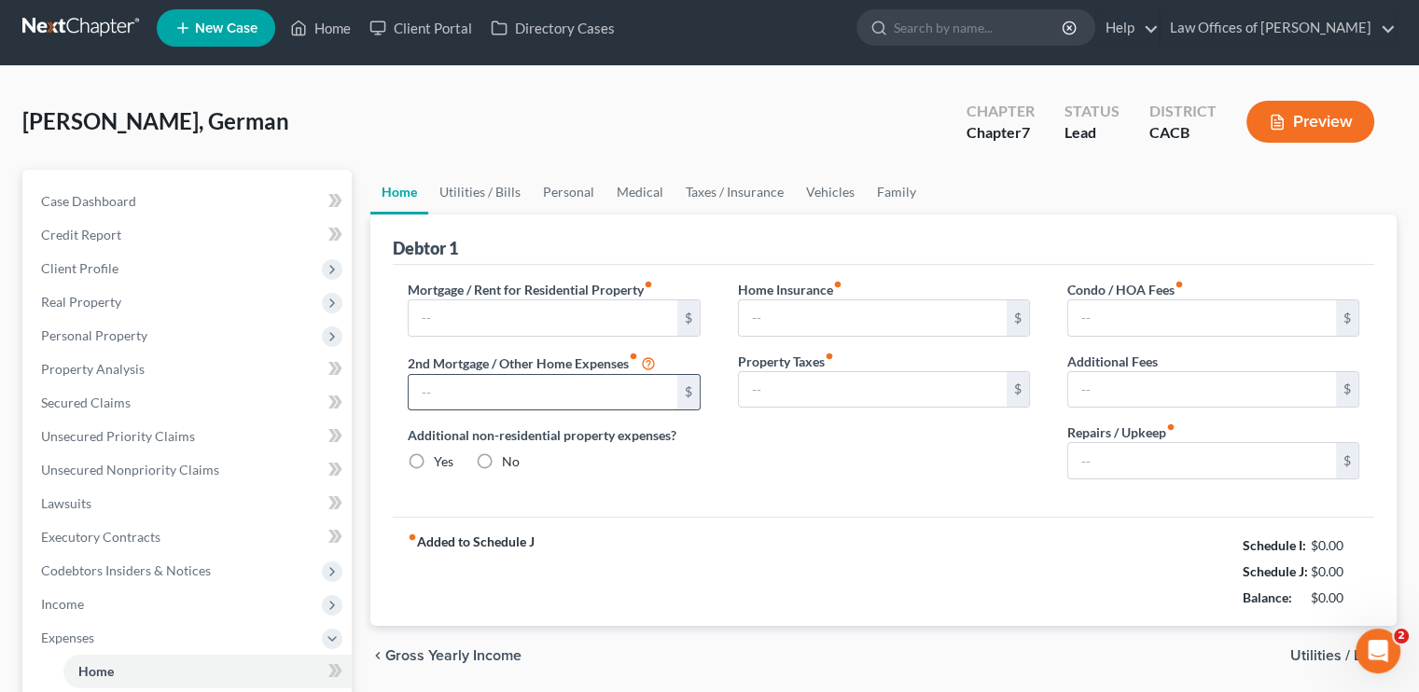
type input "2,865.00"
type input "0.00"
radio input "true"
type input "0.00"
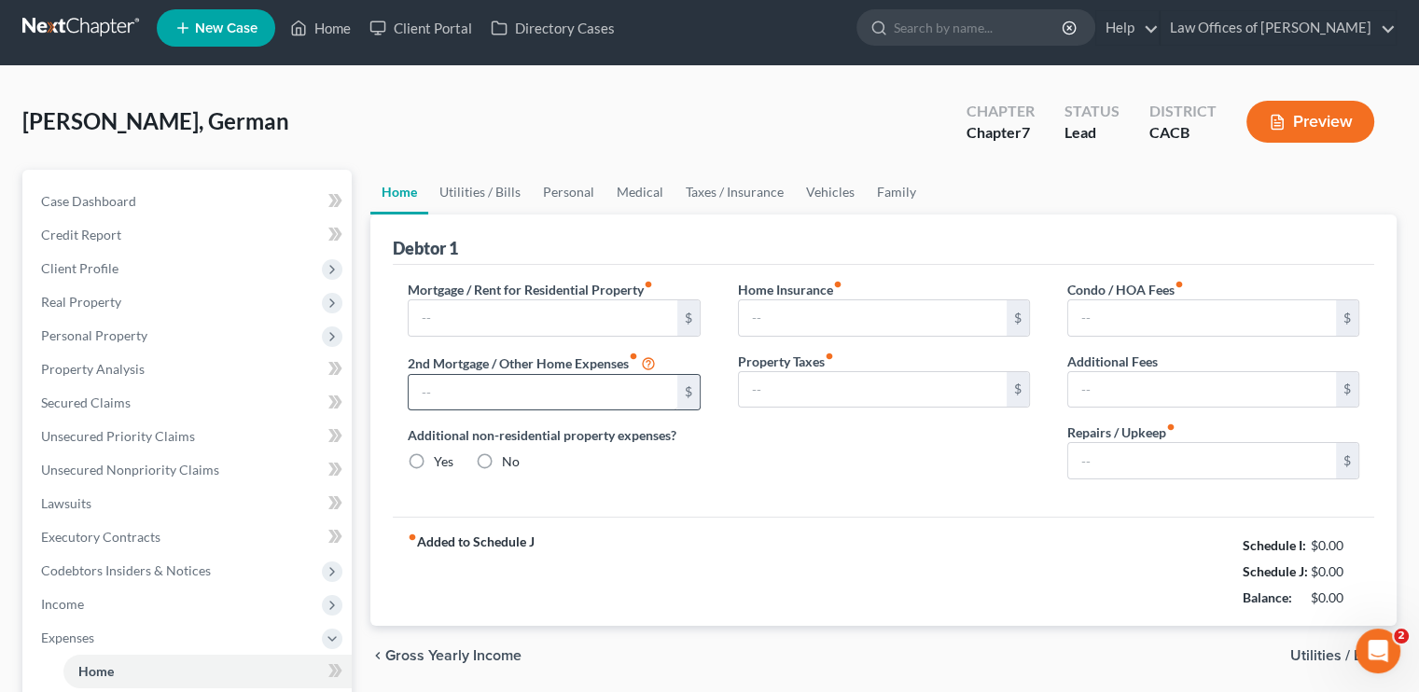
type input "0.00"
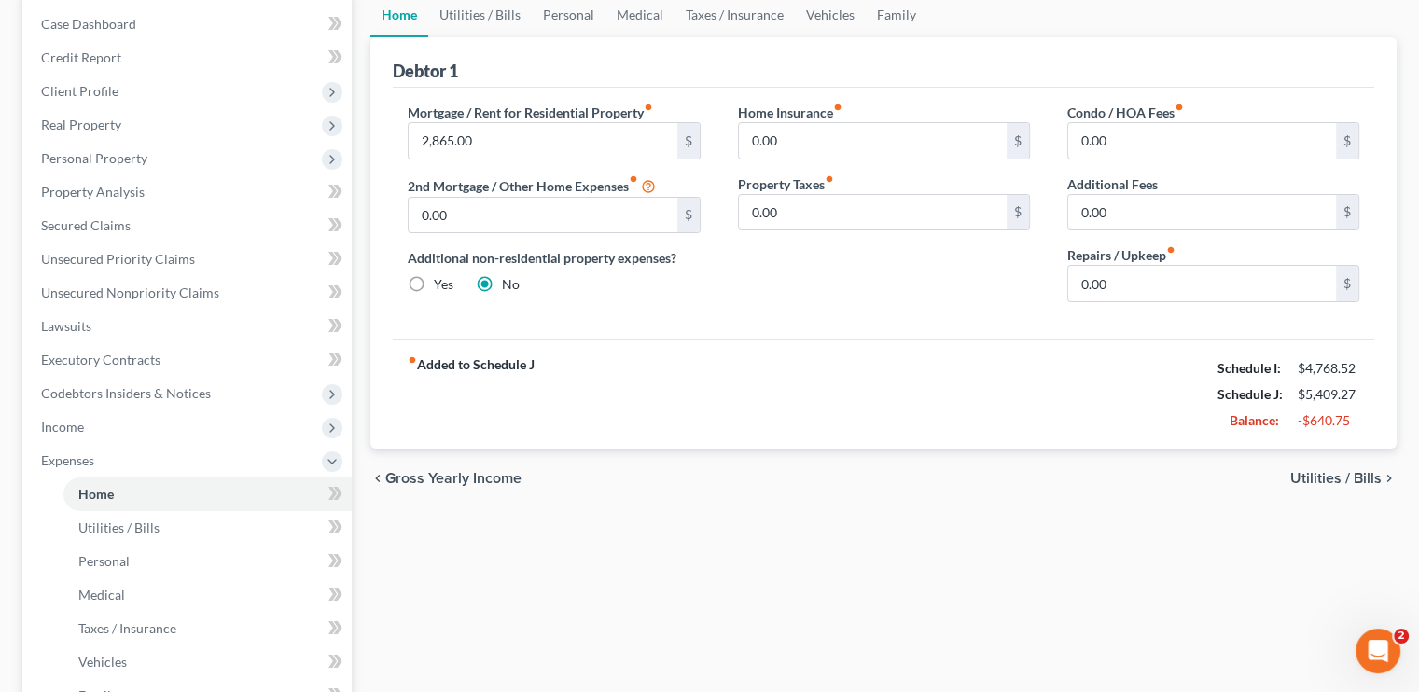
scroll to position [93, 0]
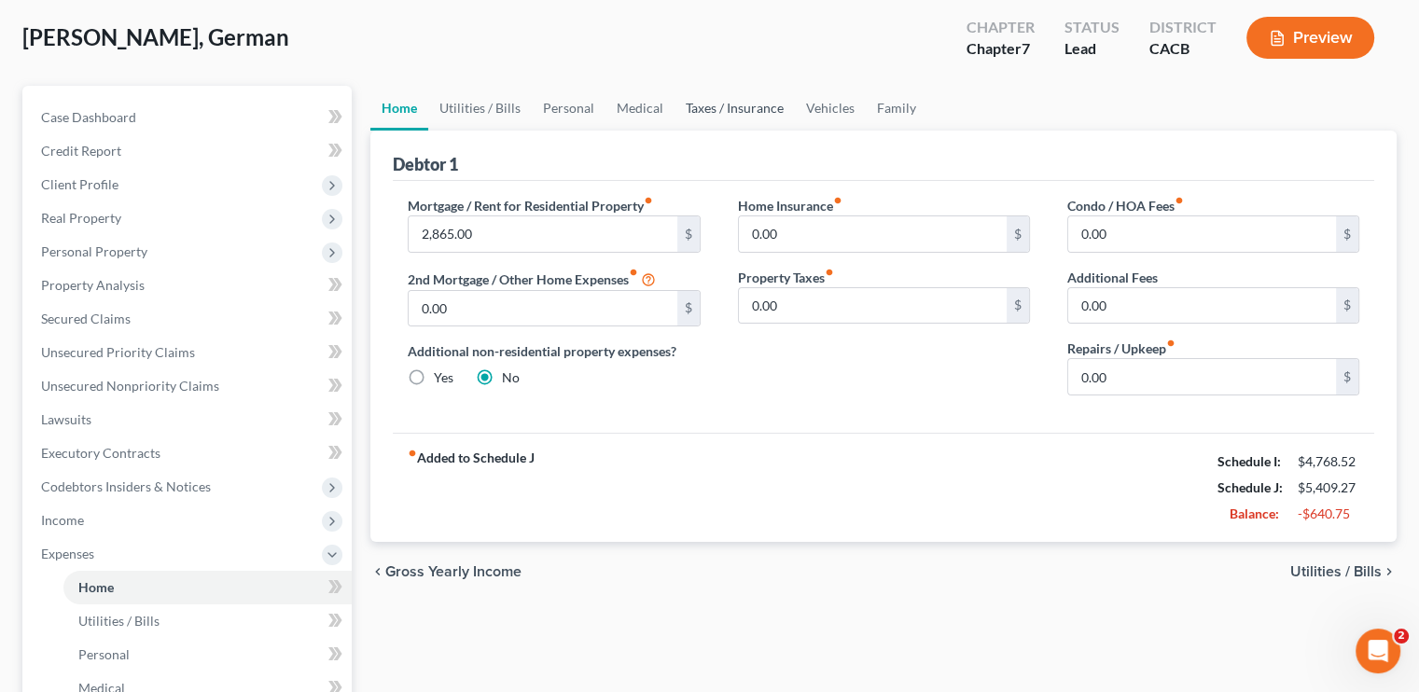
click at [741, 107] on link "Taxes / Insurance" at bounding box center [735, 108] width 120 height 45
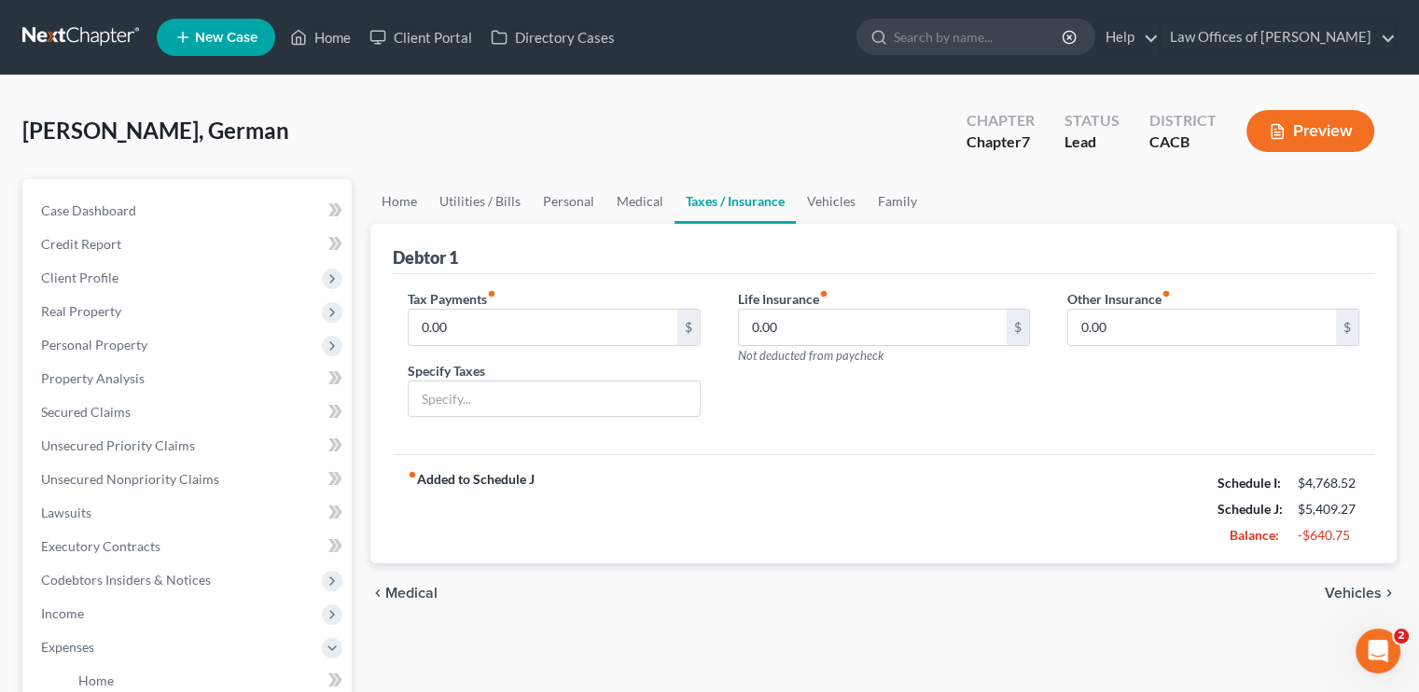
click at [801, 107] on div "Roman Zamora, German Upgraded Chapter Chapter 7 Status Lead District CACB Previ…" at bounding box center [709, 138] width 1374 height 81
click at [832, 195] on link "Vehicles" at bounding box center [831, 201] width 71 height 45
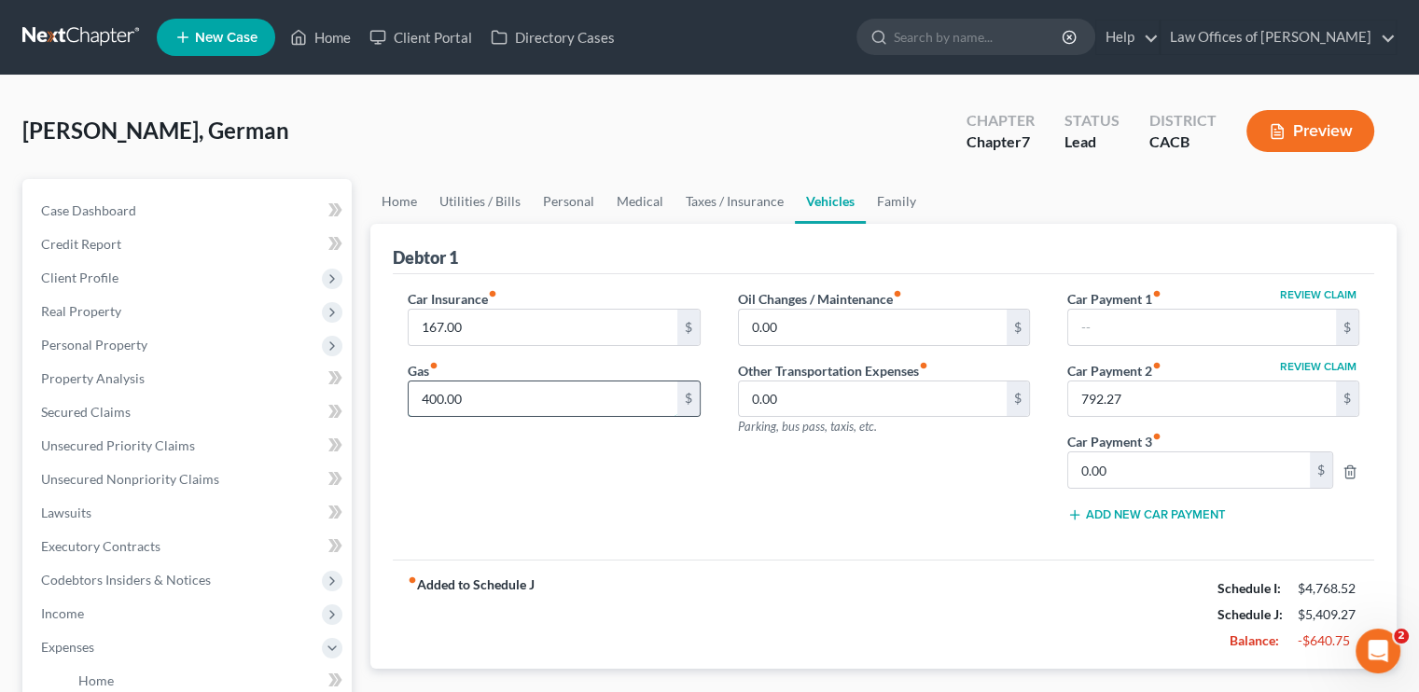
click at [467, 391] on input "400.00" at bounding box center [543, 399] width 268 height 35
type input "470"
click at [744, 197] on link "Taxes / Insurance" at bounding box center [735, 201] width 120 height 45
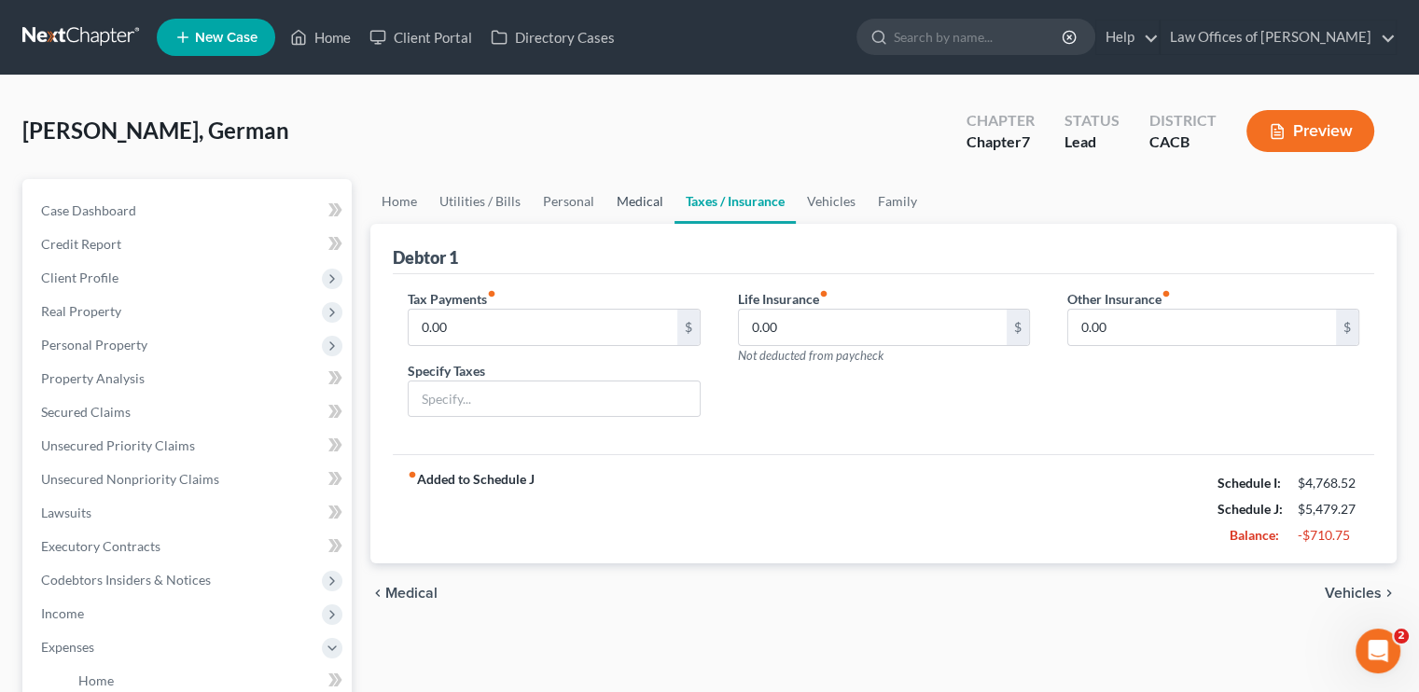
click at [628, 197] on link "Medical" at bounding box center [640, 201] width 69 height 45
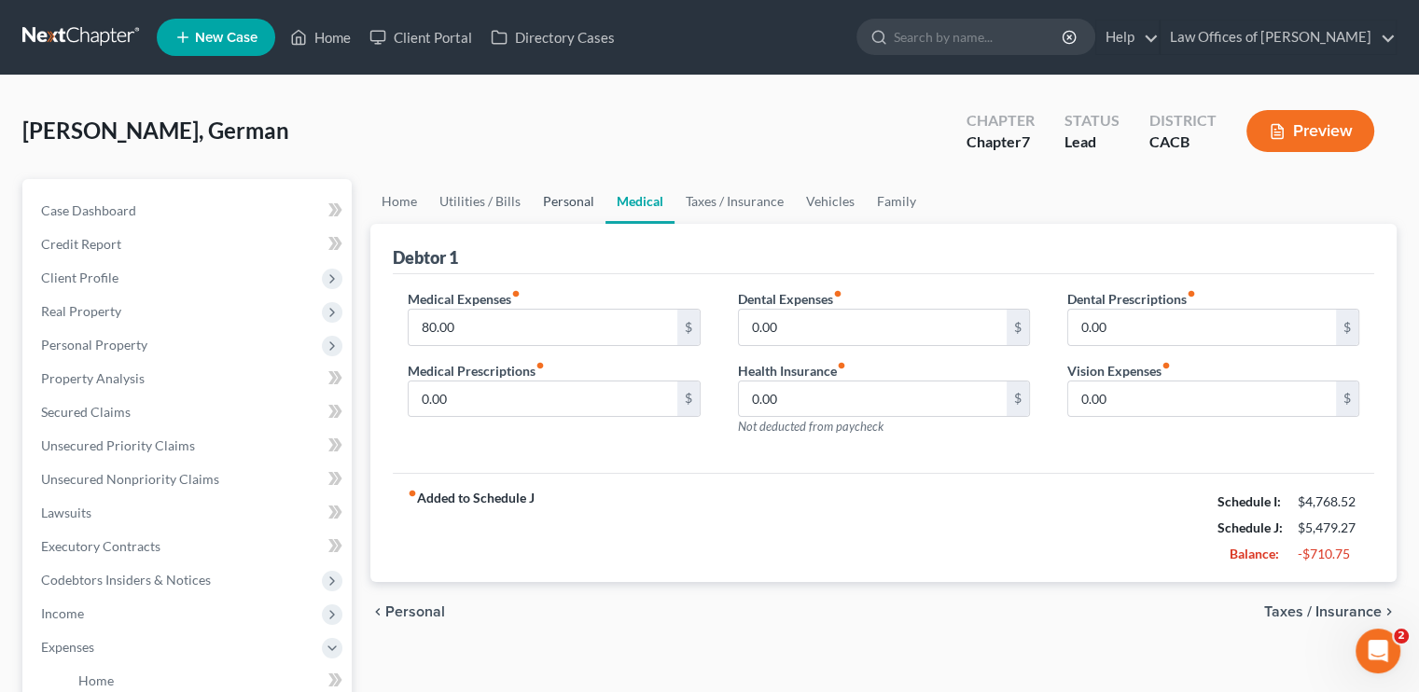
click at [563, 204] on link "Personal" at bounding box center [569, 201] width 74 height 45
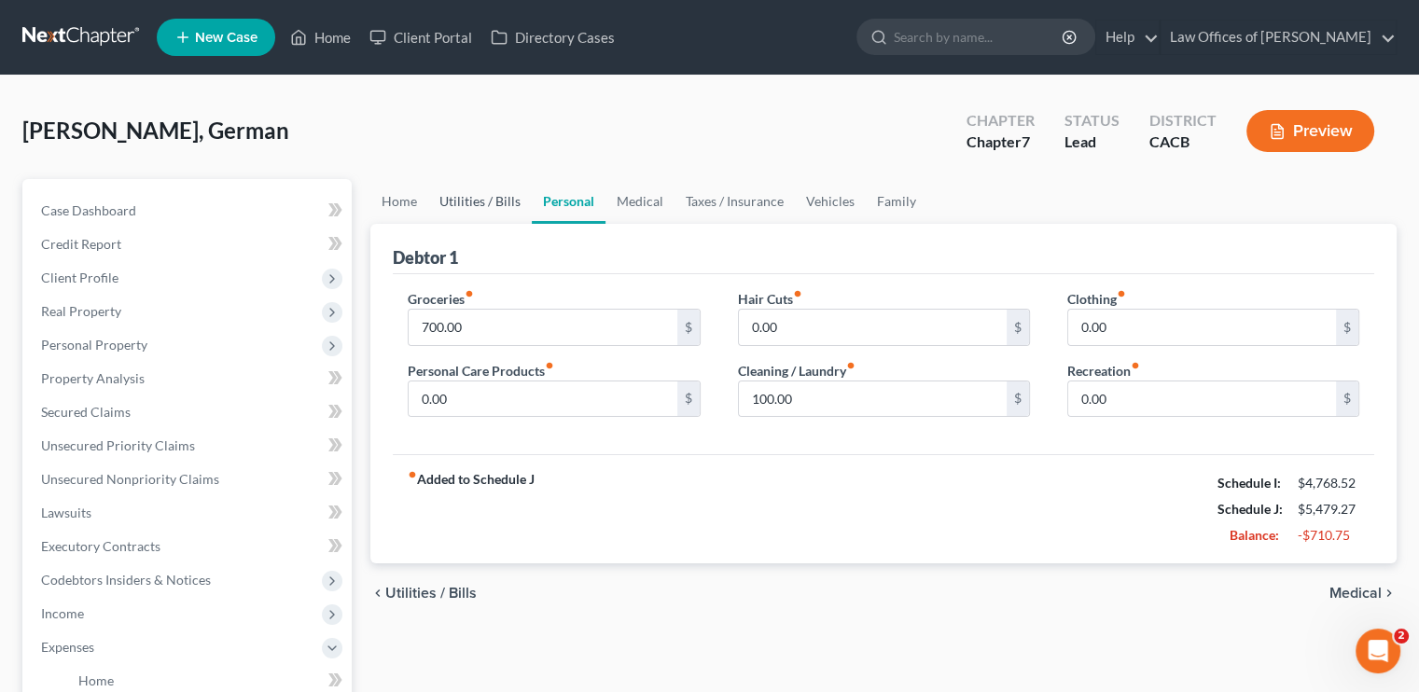
click at [489, 201] on link "Utilities / Bills" at bounding box center [480, 201] width 104 height 45
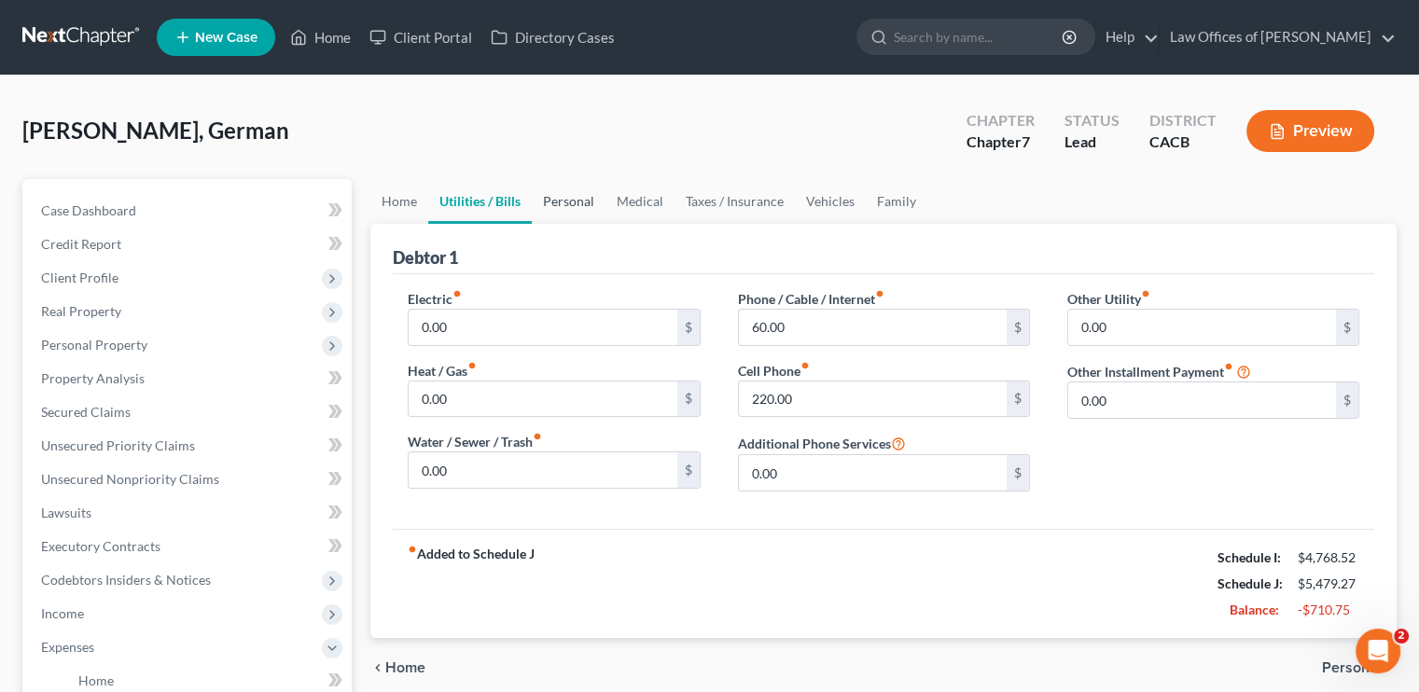
click at [552, 202] on link "Personal" at bounding box center [569, 201] width 74 height 45
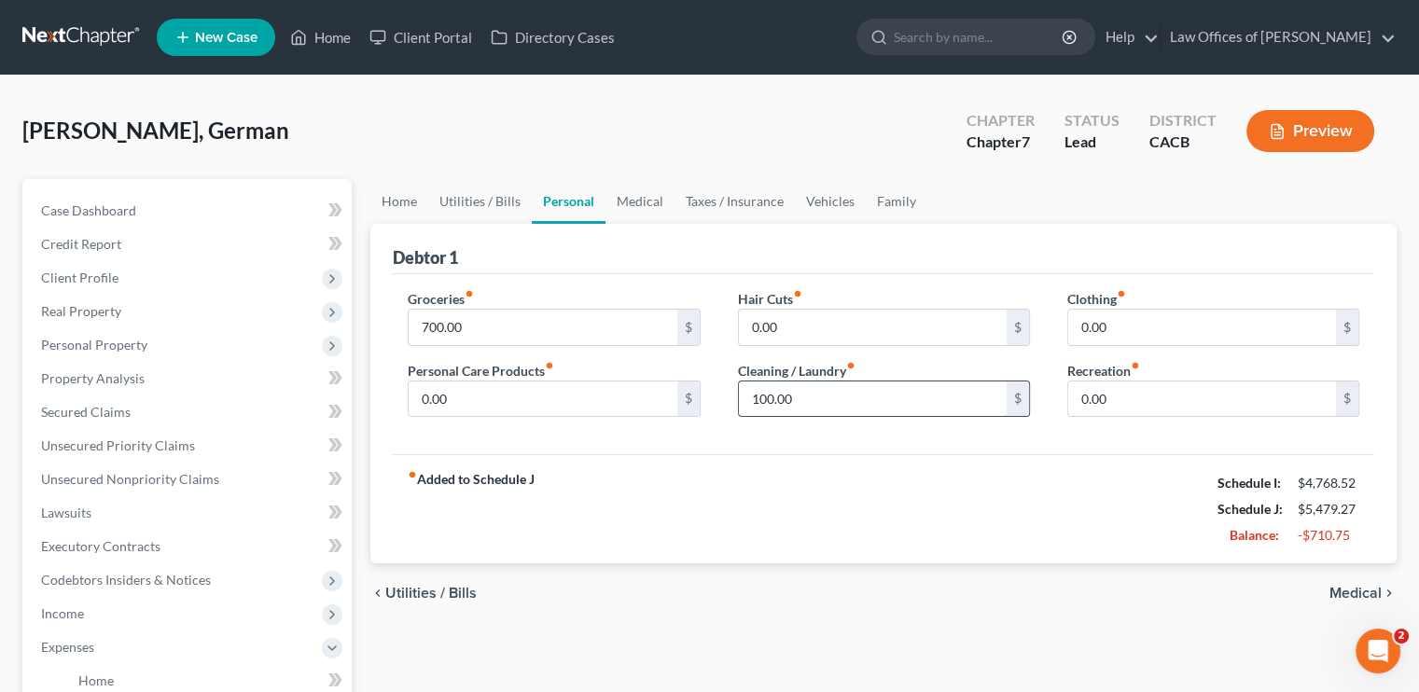
drag, startPoint x: 784, startPoint y: 396, endPoint x: 805, endPoint y: 387, distance: 23.0
click at [786, 395] on input "100.00" at bounding box center [873, 399] width 268 height 35
type input "120"
click at [835, 207] on link "Vehicles" at bounding box center [830, 201] width 71 height 45
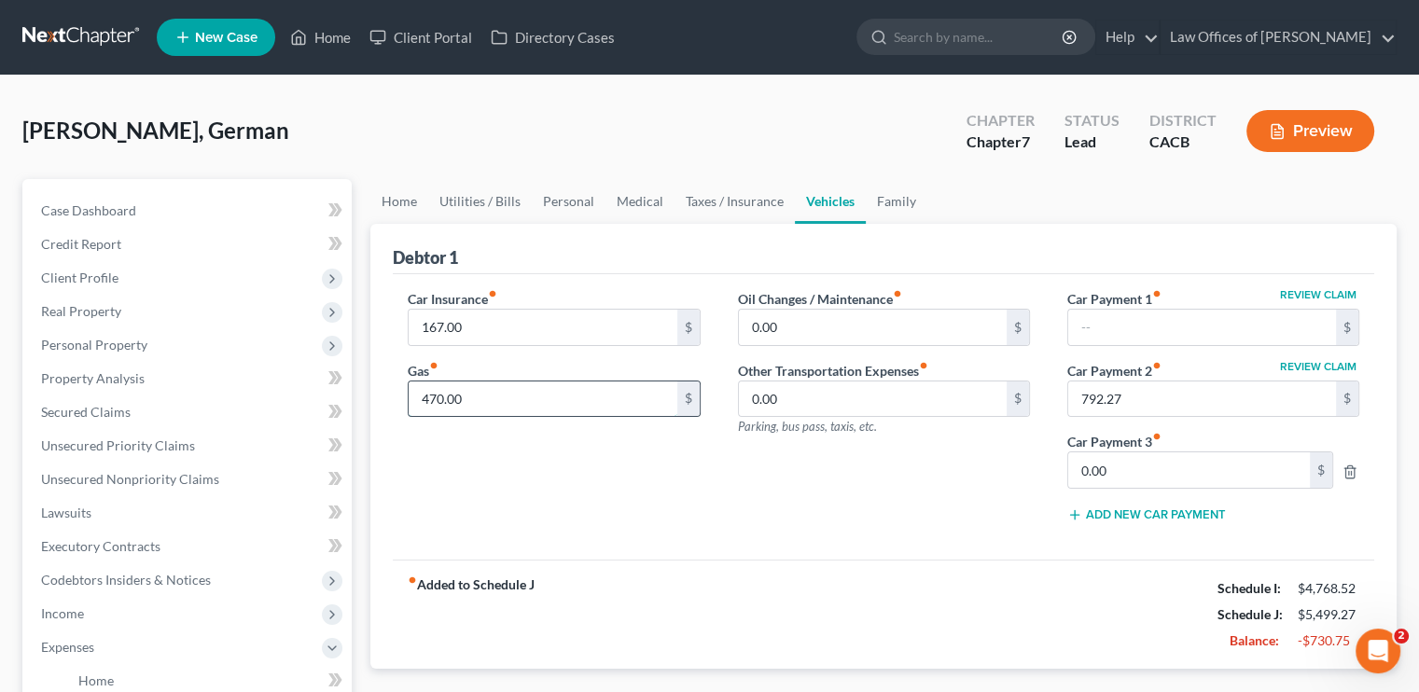
click at [467, 395] on input "470.00" at bounding box center [543, 399] width 268 height 35
type input "450"
click at [391, 203] on link "Home" at bounding box center [399, 201] width 58 height 45
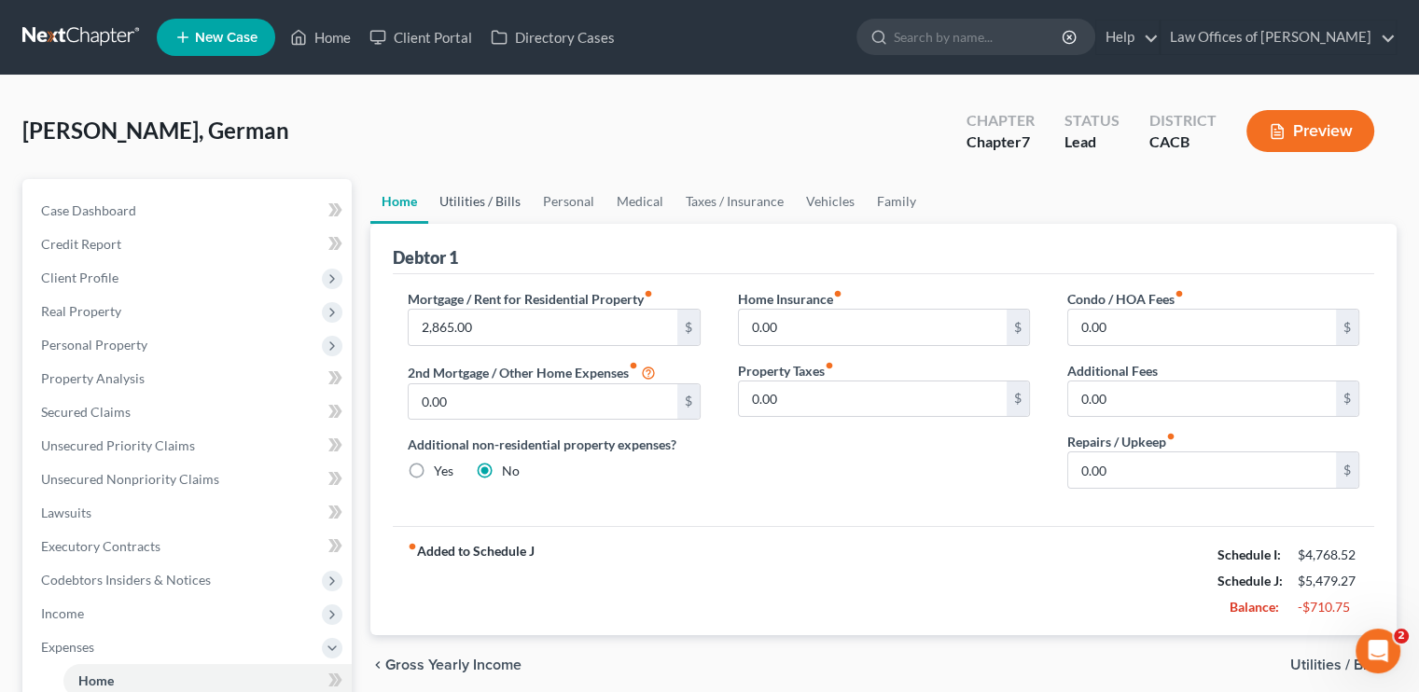
click at [498, 197] on link "Utilities / Bills" at bounding box center [480, 201] width 104 height 45
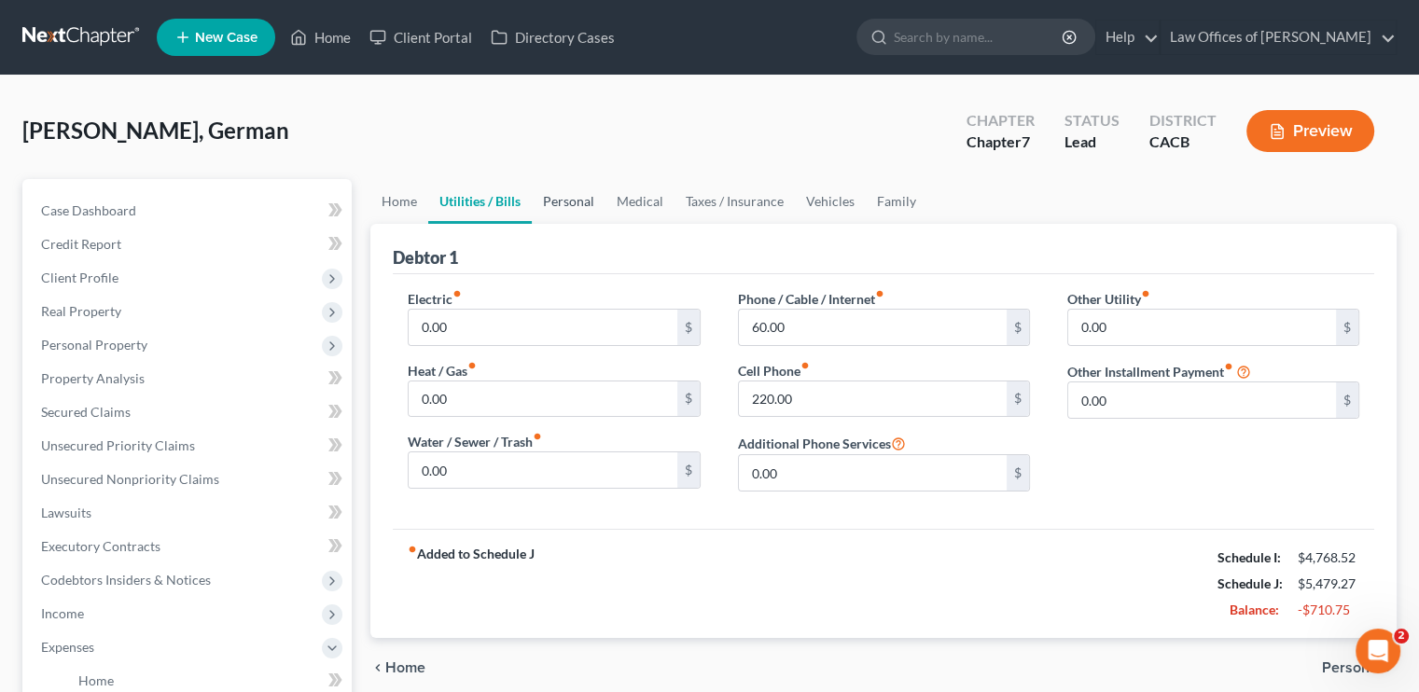
click at [581, 203] on link "Personal" at bounding box center [569, 201] width 74 height 45
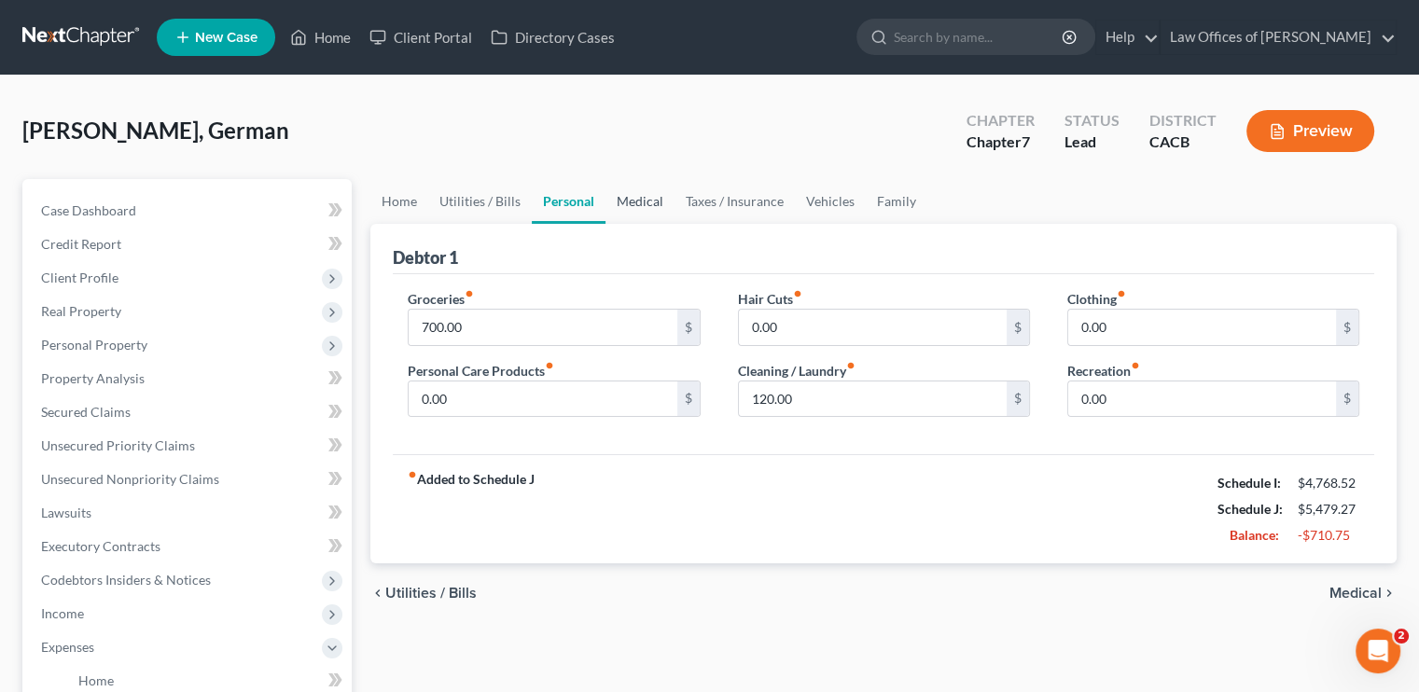
click at [658, 193] on link "Medical" at bounding box center [640, 201] width 69 height 45
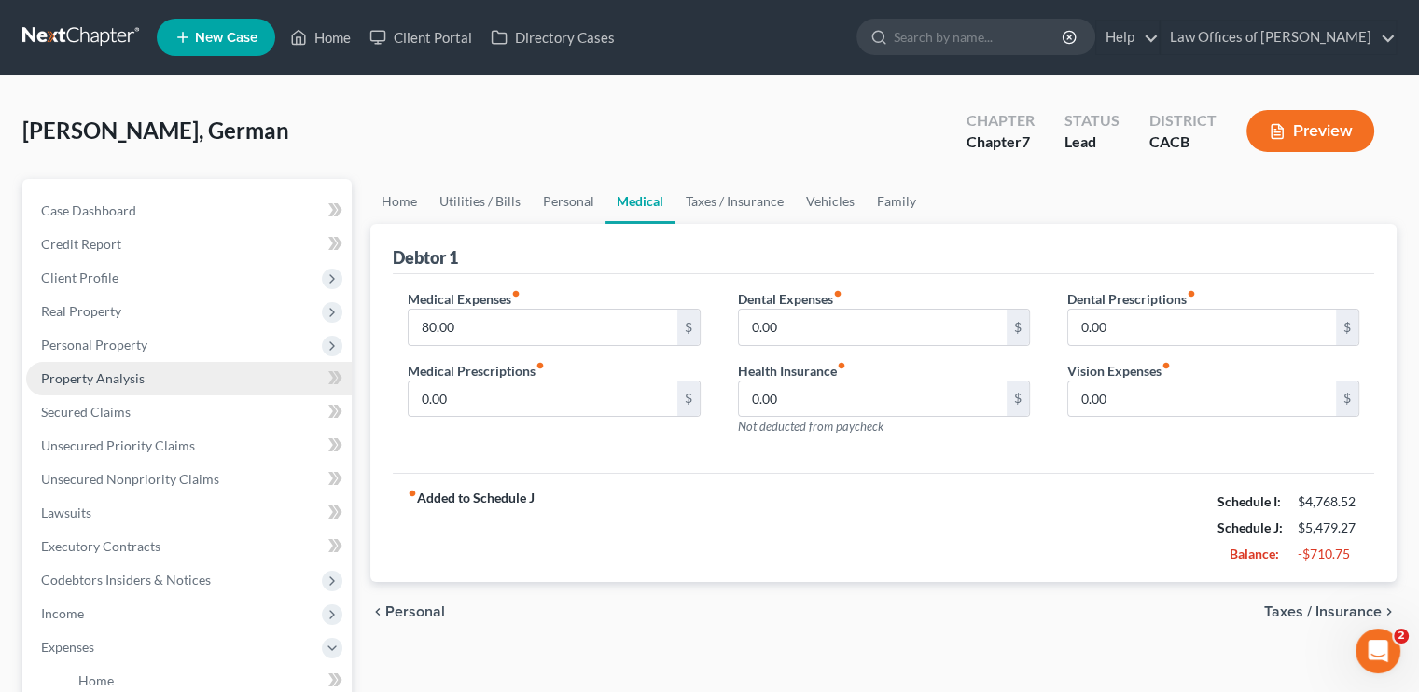
click at [132, 362] on link "Property Analysis" at bounding box center [189, 379] width 326 height 34
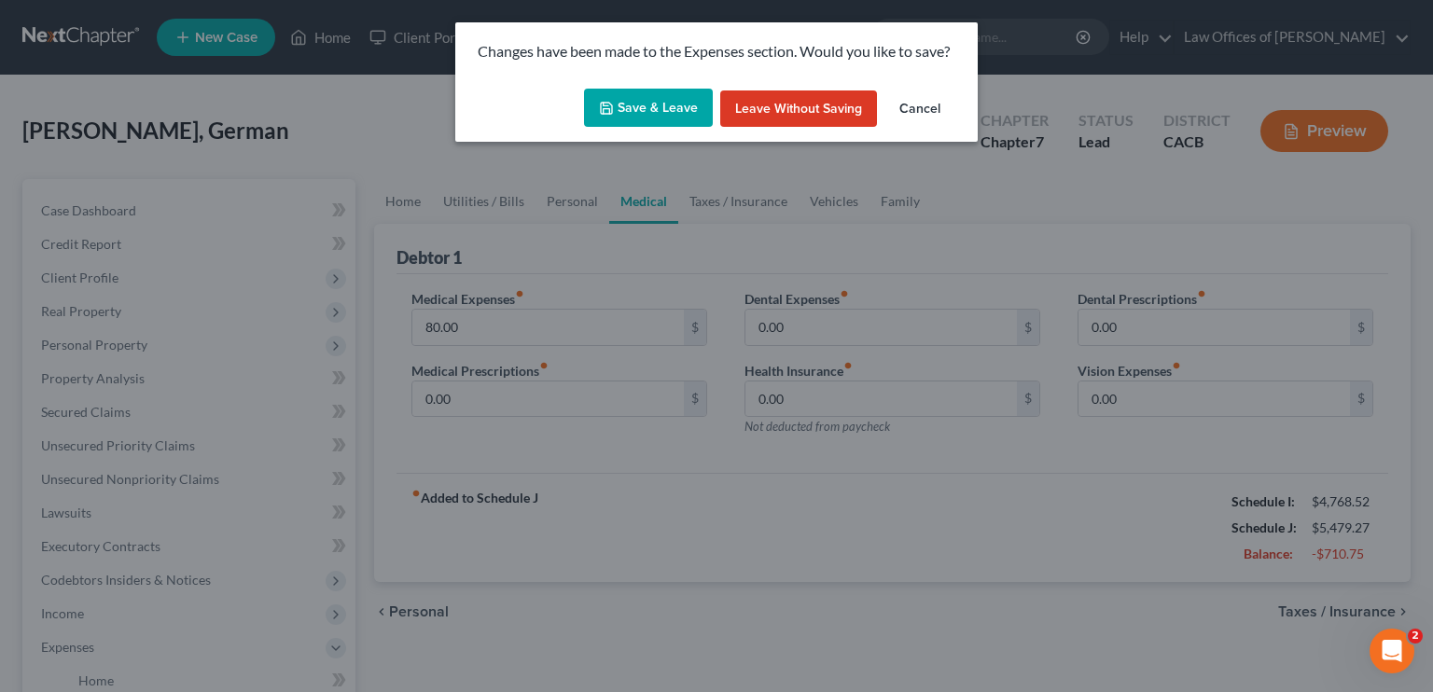
click at [646, 113] on button "Save & Leave" at bounding box center [648, 108] width 129 height 39
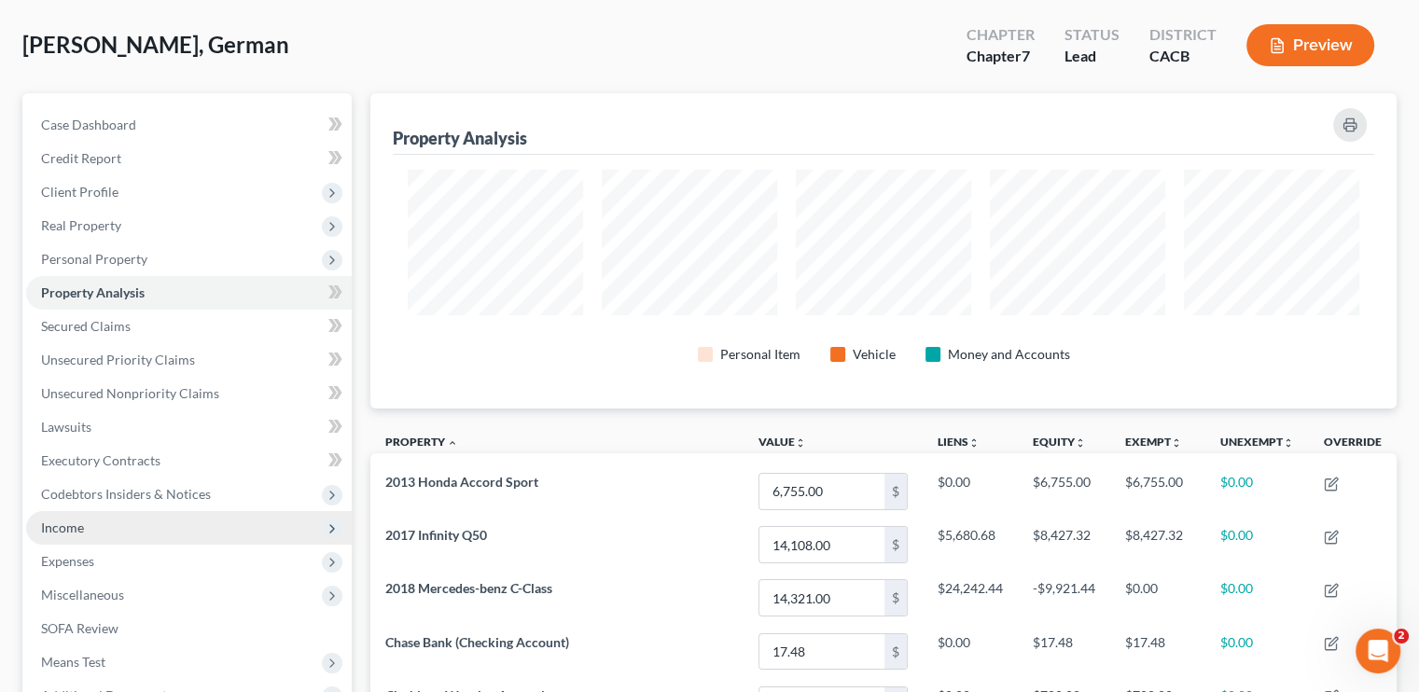
scroll to position [187, 0]
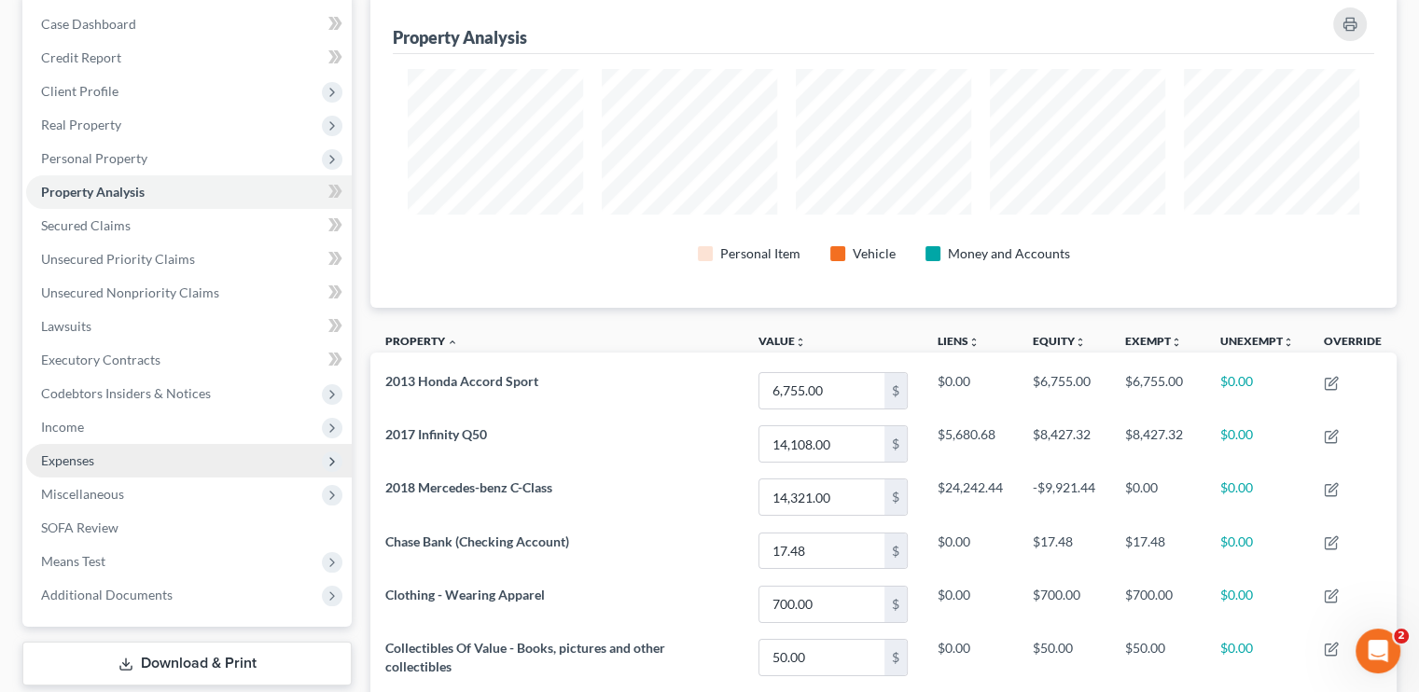
click at [94, 462] on span "Expenses" at bounding box center [189, 461] width 326 height 34
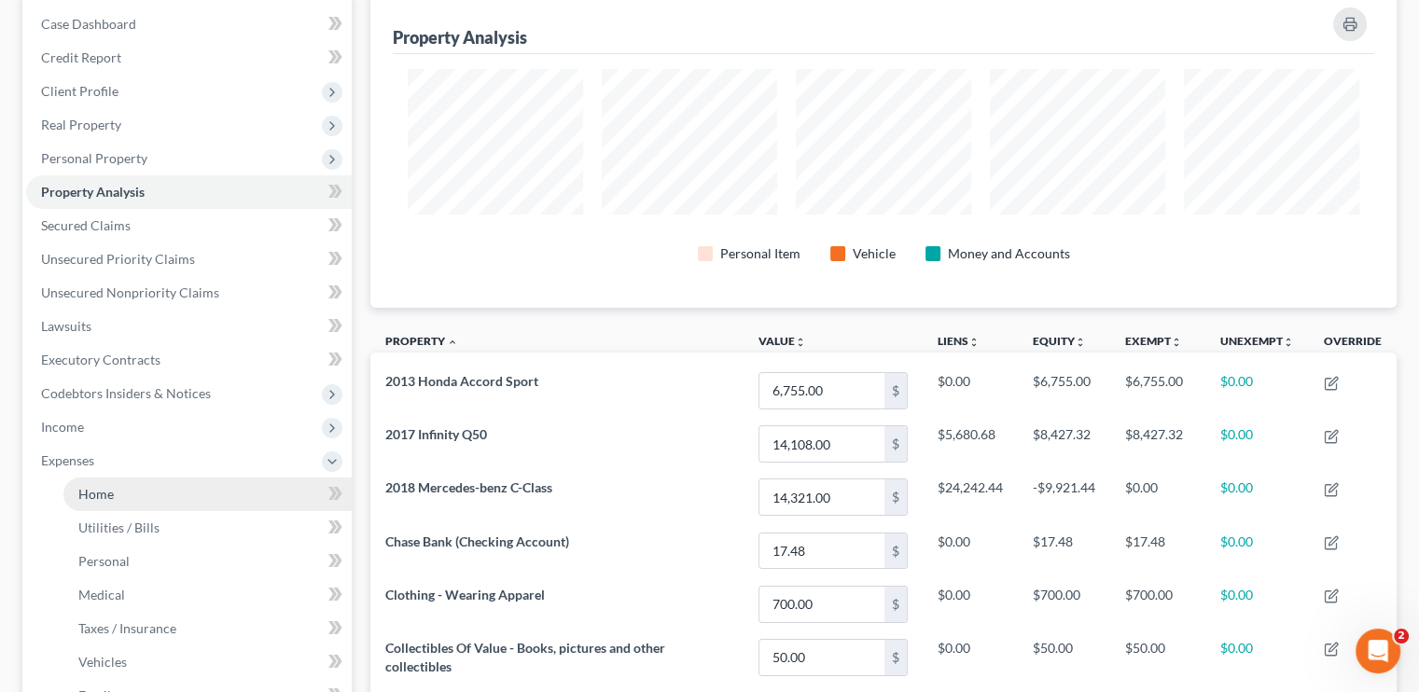
click at [138, 495] on link "Home" at bounding box center [207, 495] width 288 height 34
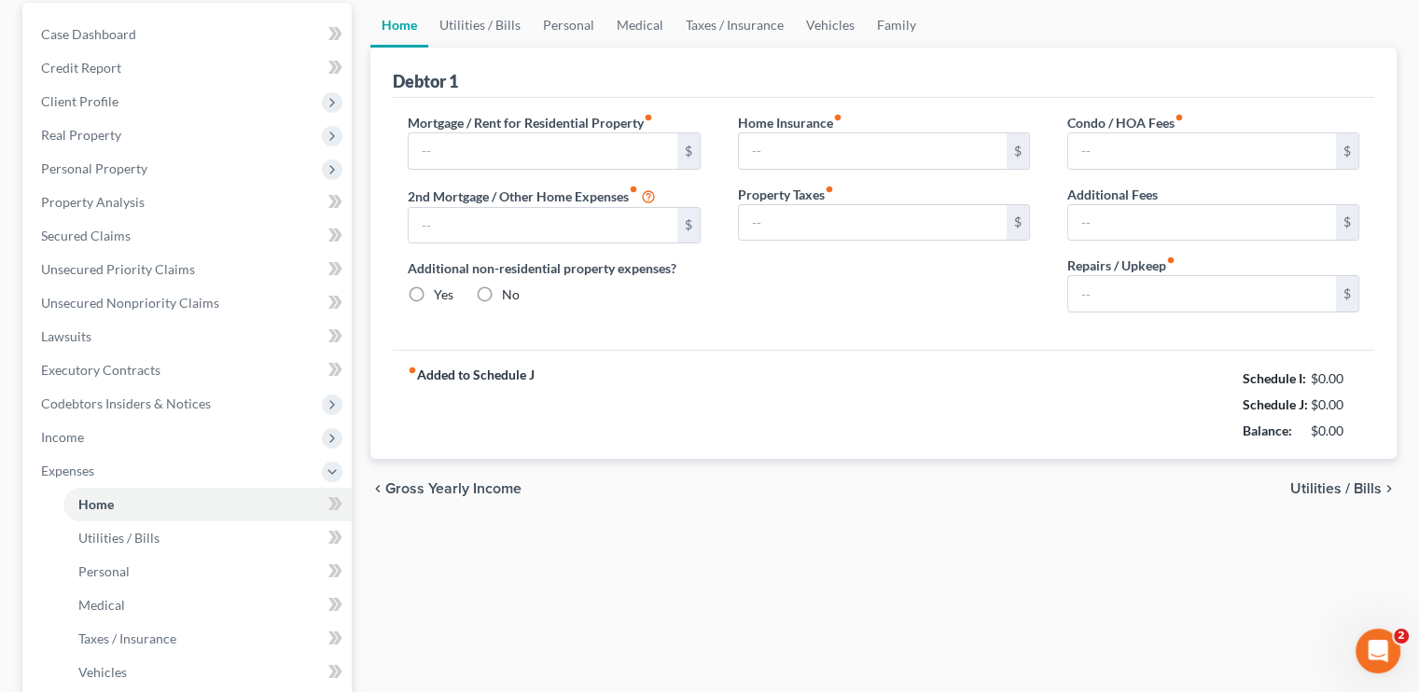
type input "2,865.00"
type input "0.00"
radio input "true"
type input "0.00"
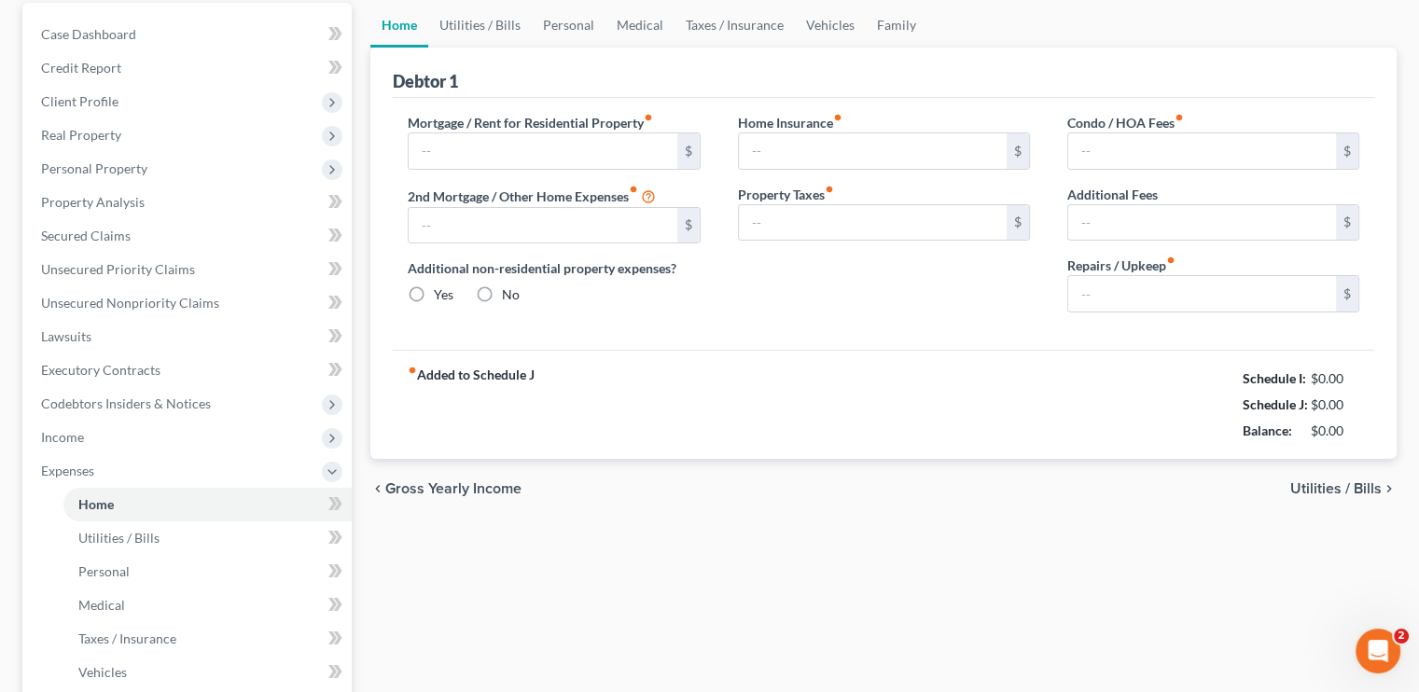
type input "0.00"
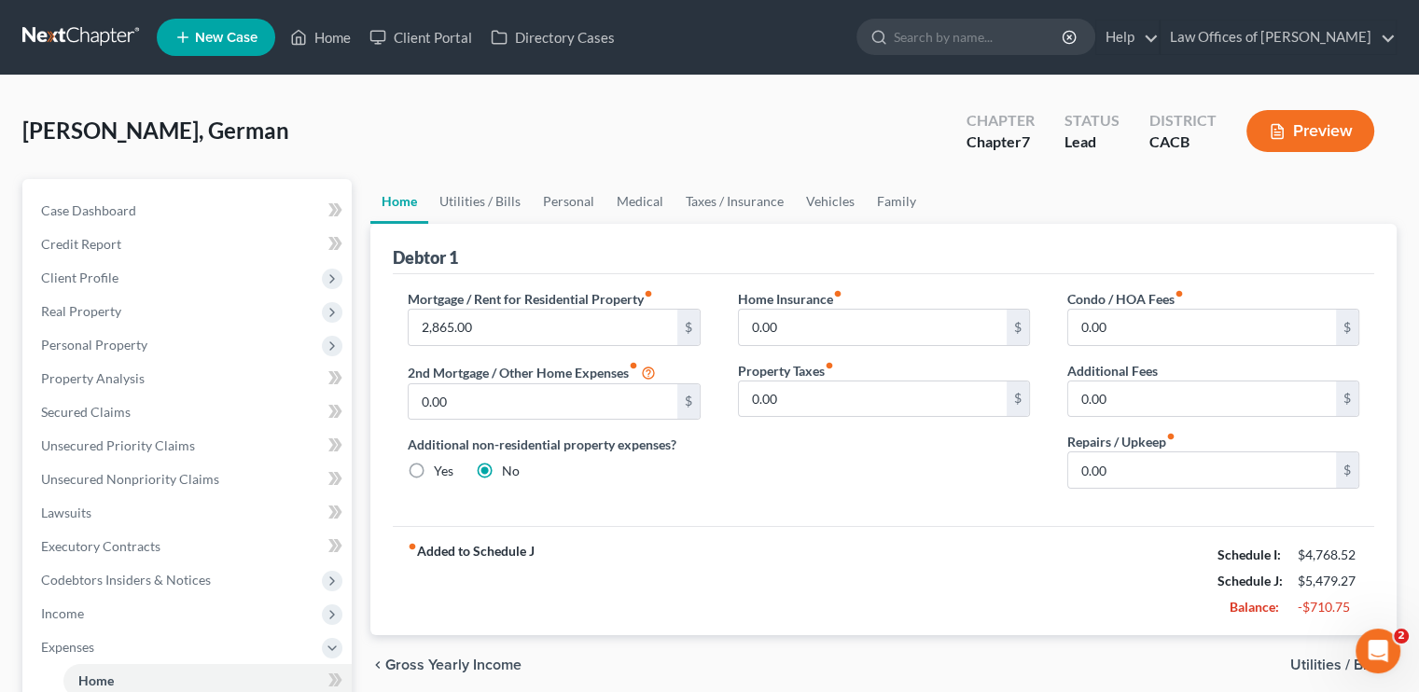
scroll to position [93, 0]
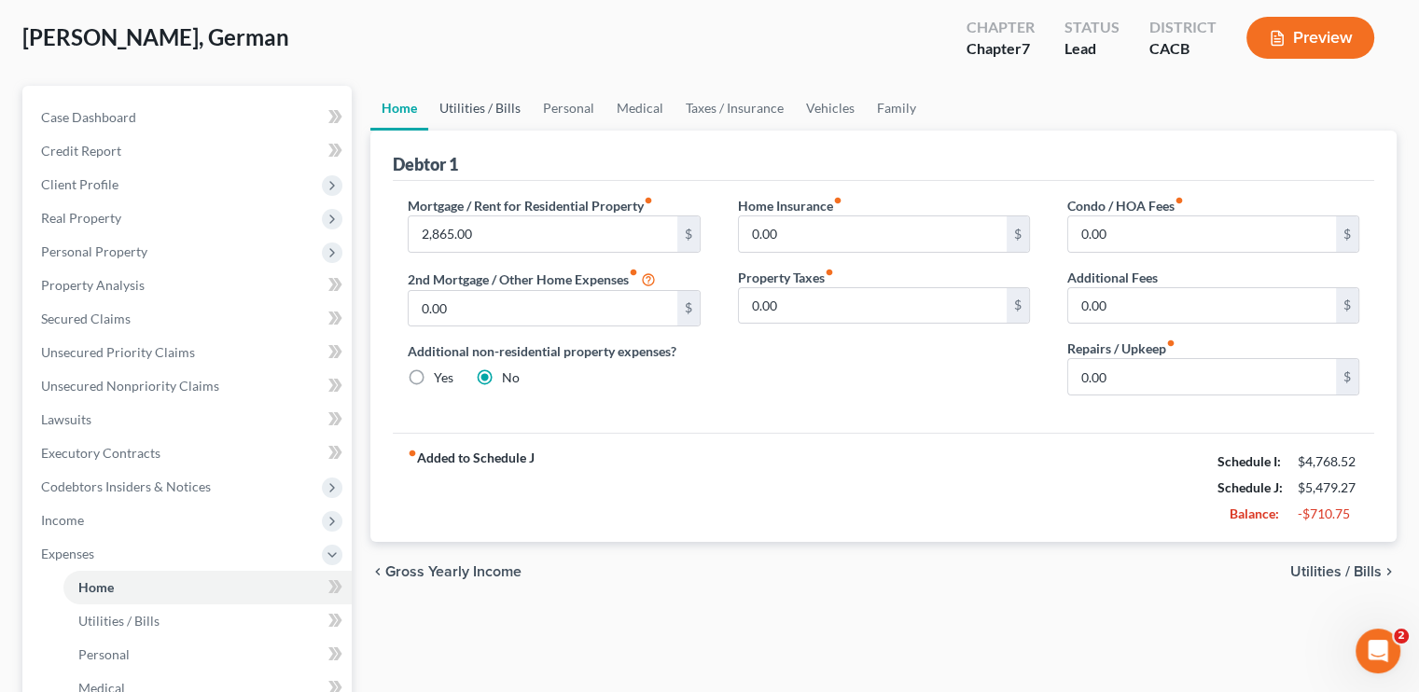
click at [494, 108] on link "Utilities / Bills" at bounding box center [480, 108] width 104 height 45
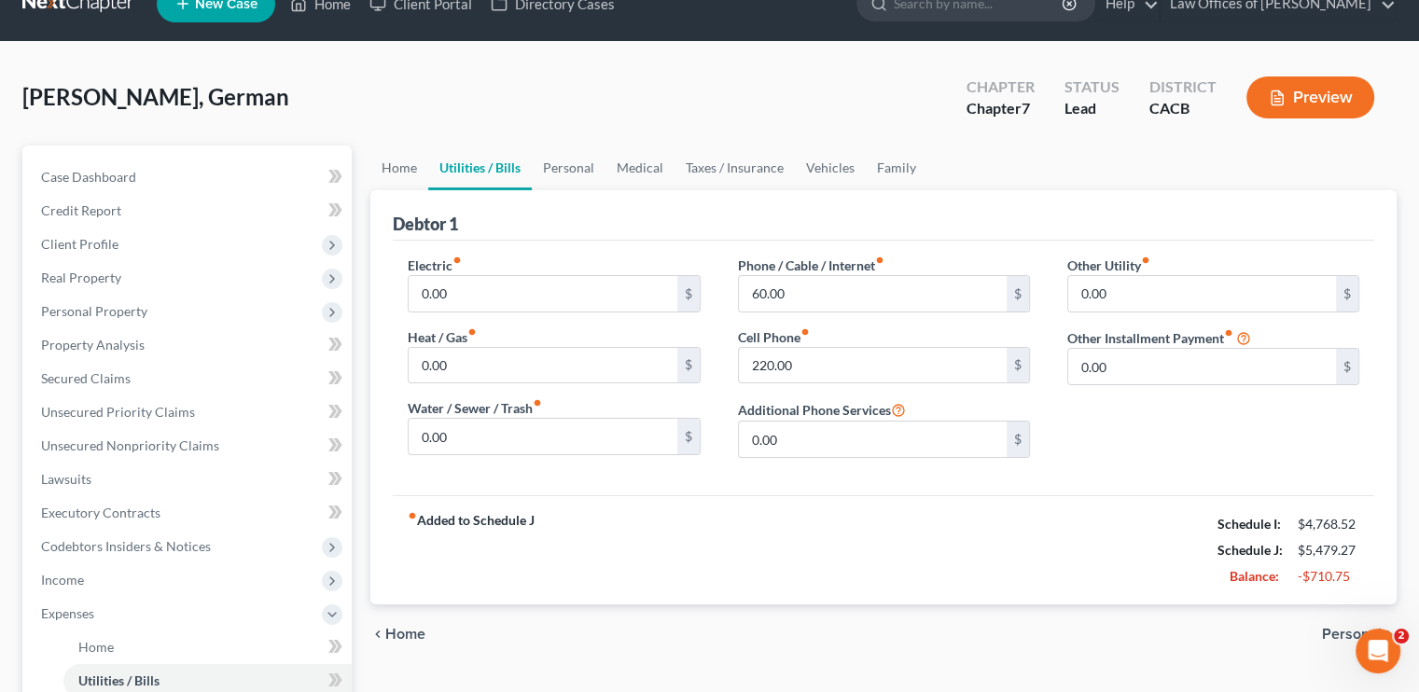
scroll to position [93, 0]
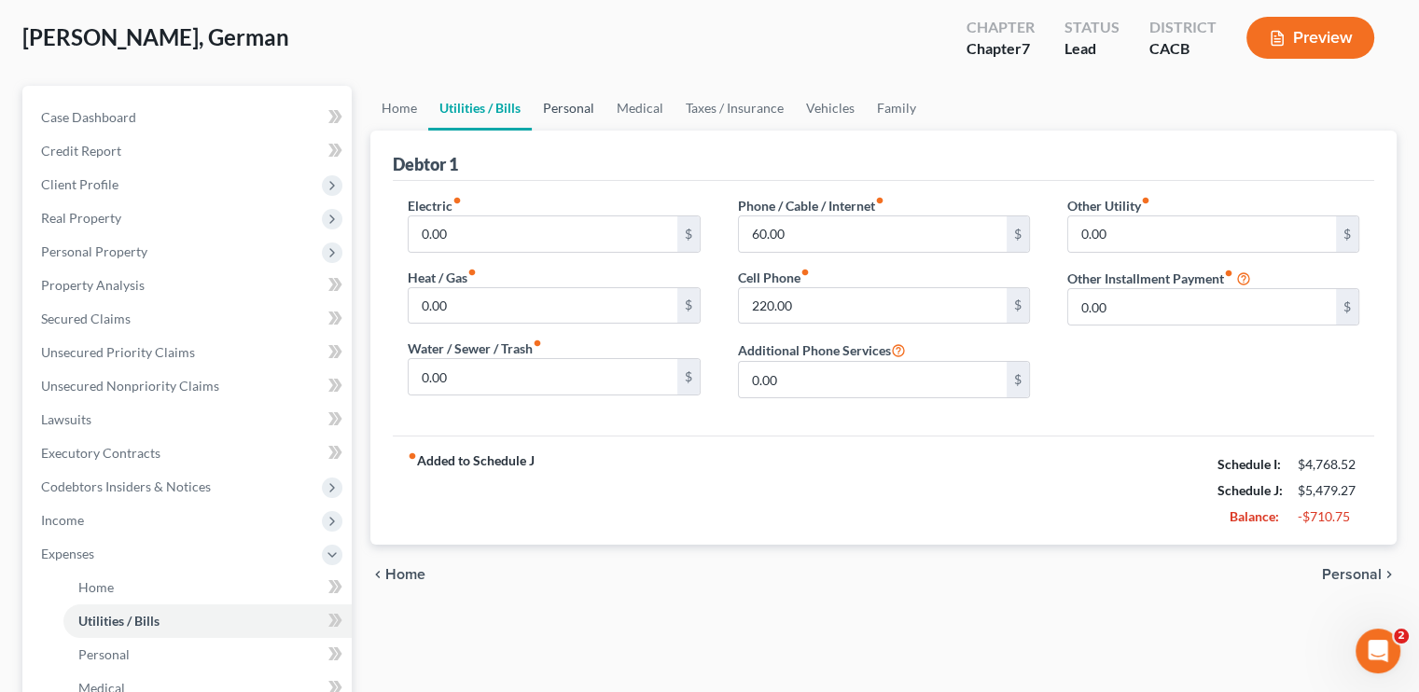
click at [553, 103] on link "Personal" at bounding box center [569, 108] width 74 height 45
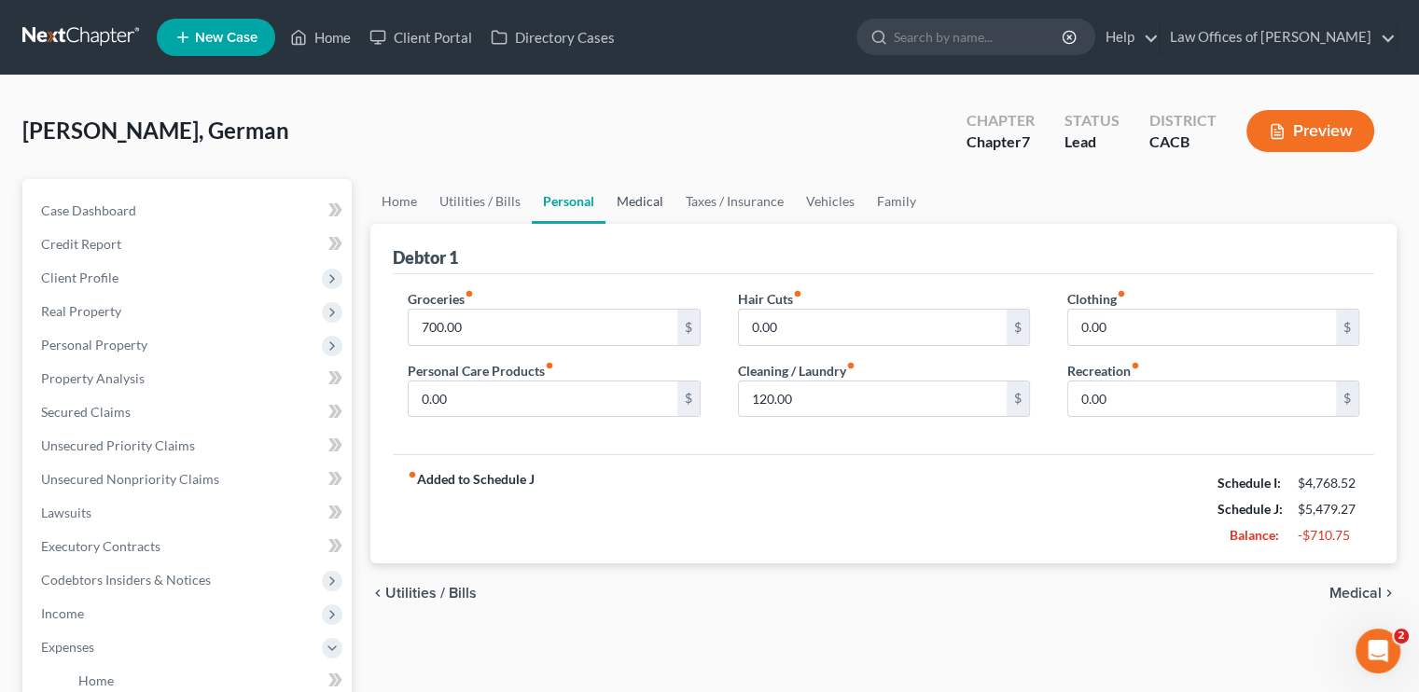
click at [649, 196] on link "Medical" at bounding box center [640, 201] width 69 height 45
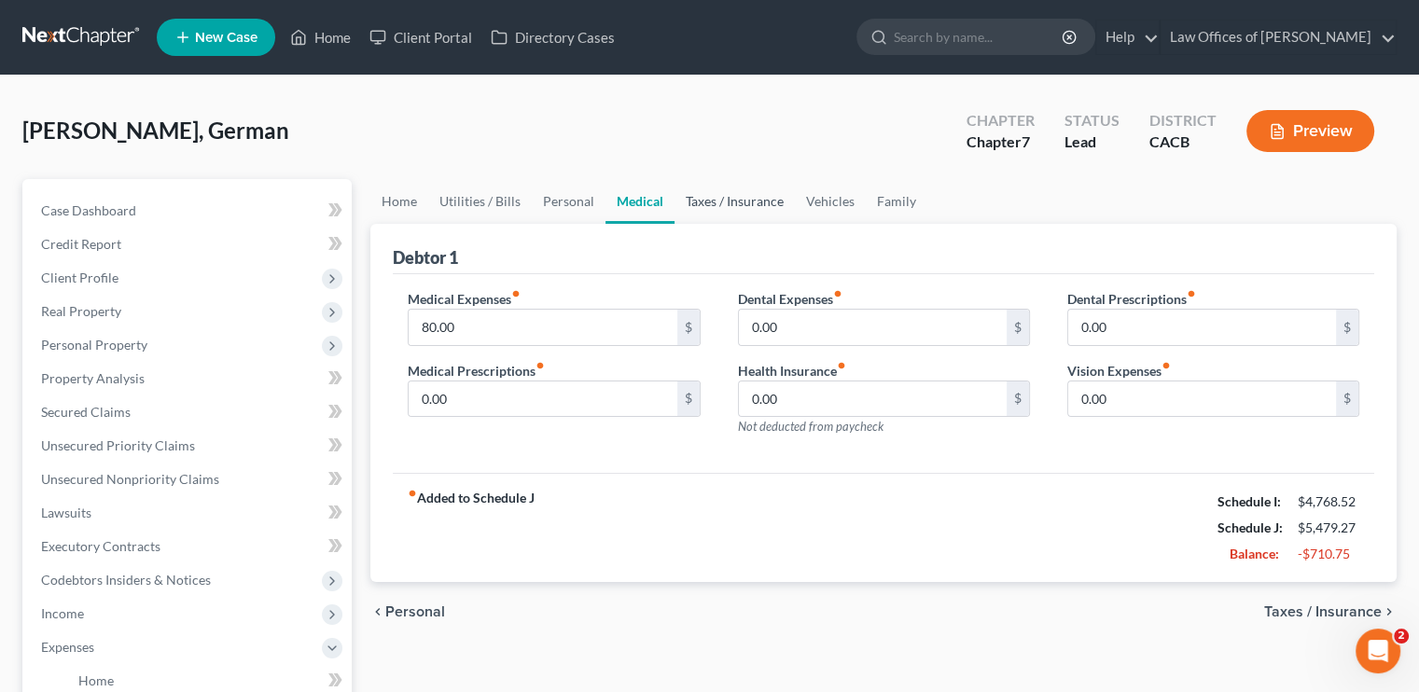
click at [706, 201] on link "Taxes / Insurance" at bounding box center [735, 201] width 120 height 45
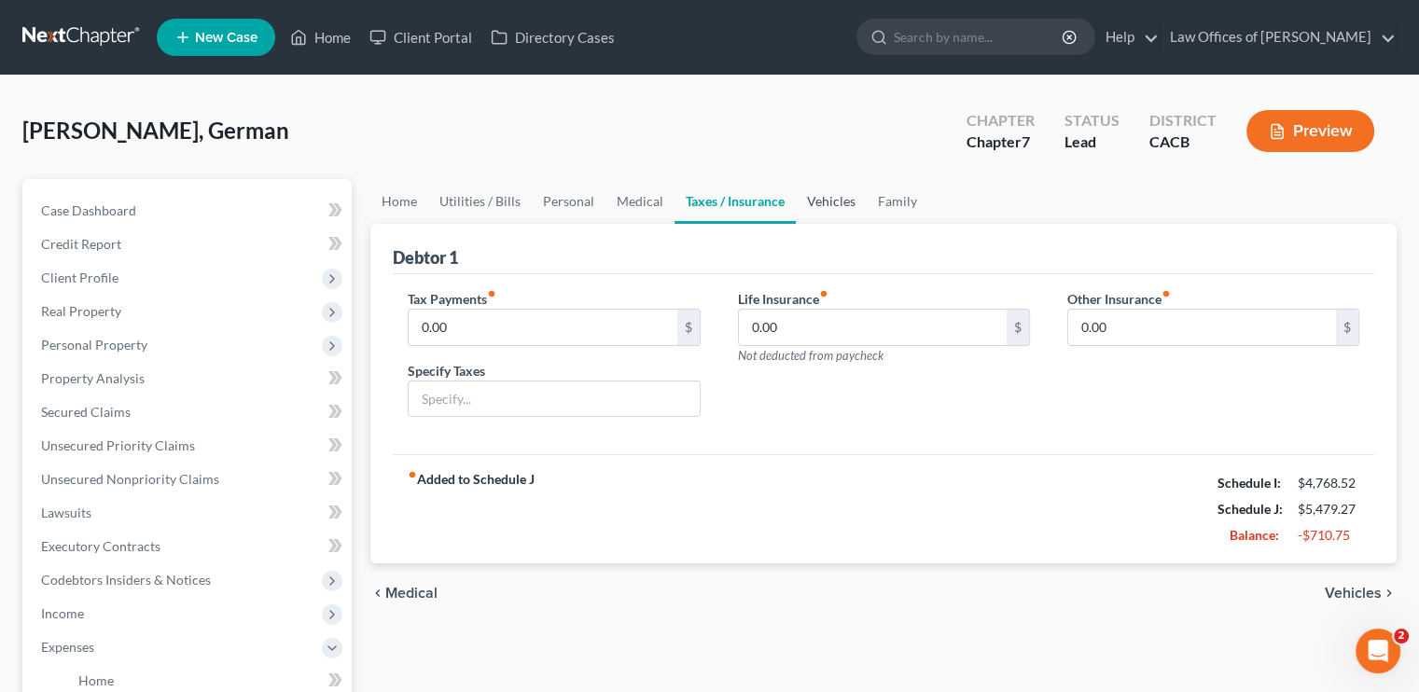
drag, startPoint x: 820, startPoint y: 195, endPoint x: 848, endPoint y: 197, distance: 28.1
click at [821, 195] on link "Vehicles" at bounding box center [831, 201] width 71 height 45
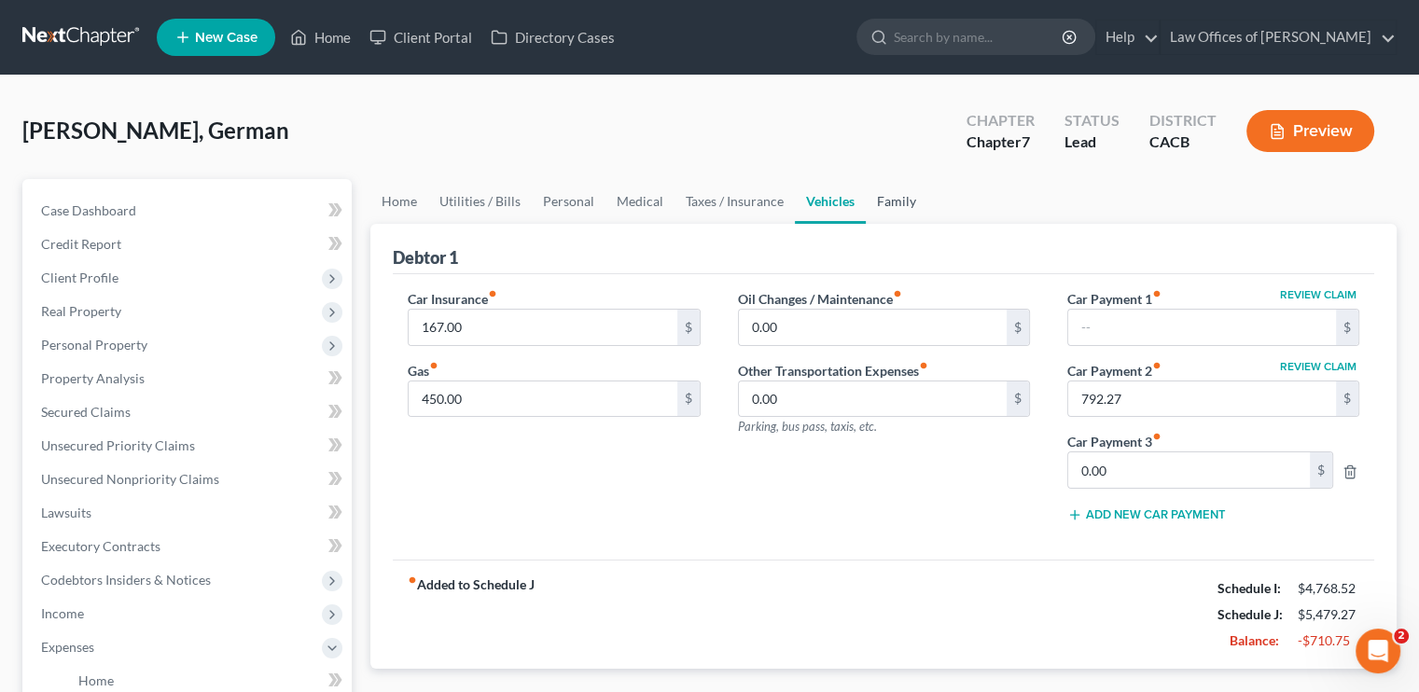
click at [911, 209] on link "Family" at bounding box center [897, 201] width 62 height 45
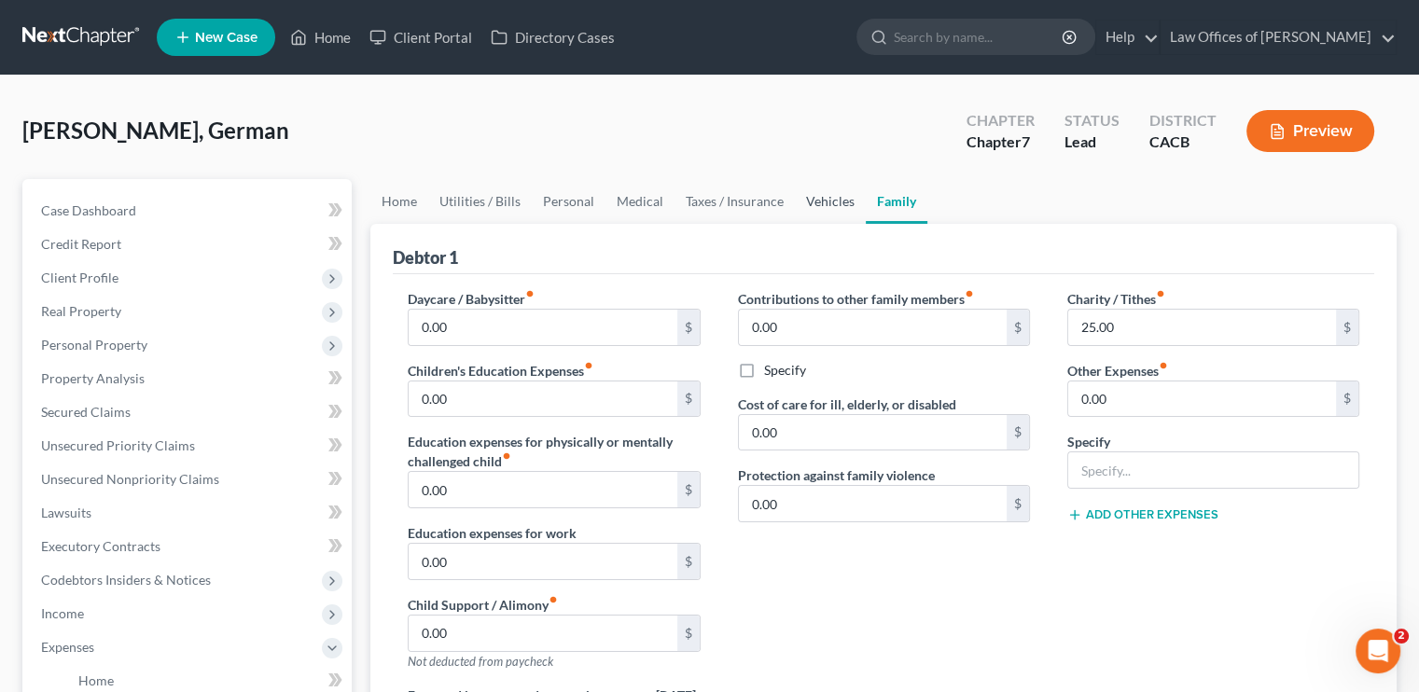
click at [839, 207] on link "Vehicles" at bounding box center [830, 201] width 71 height 45
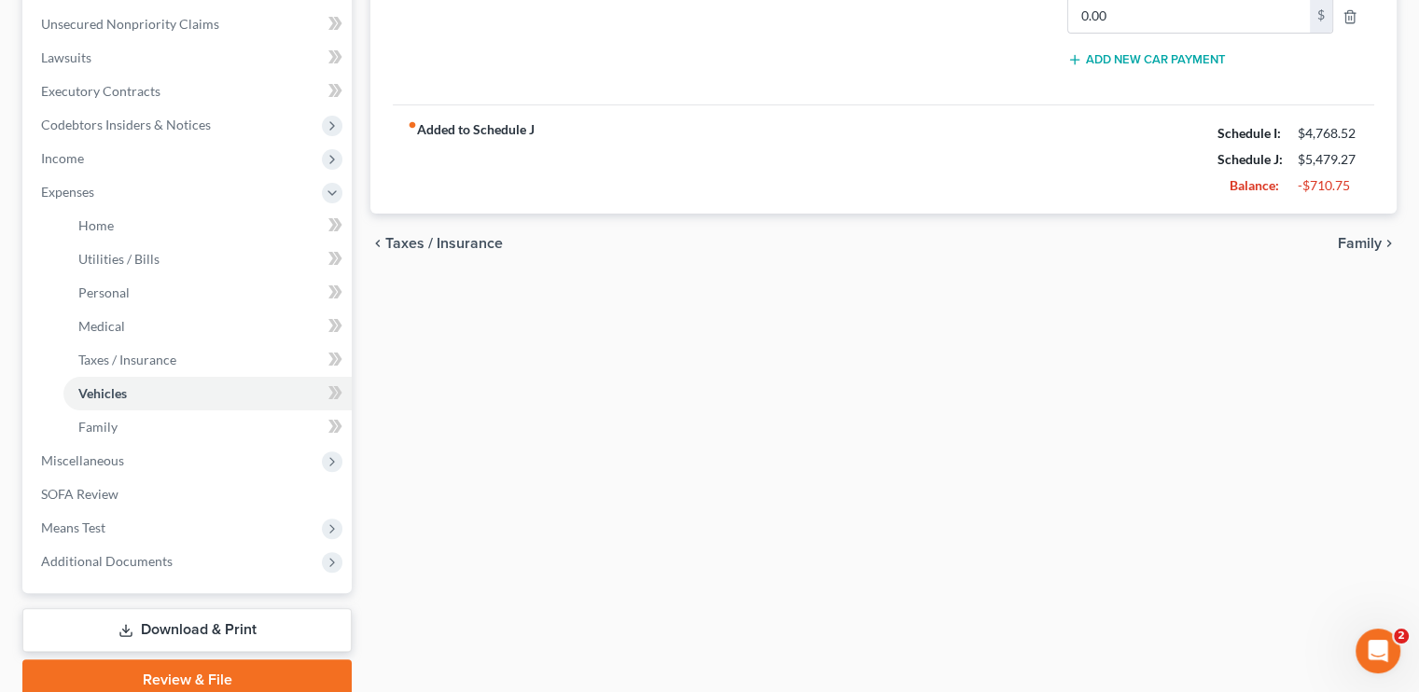
scroll to position [533, 0]
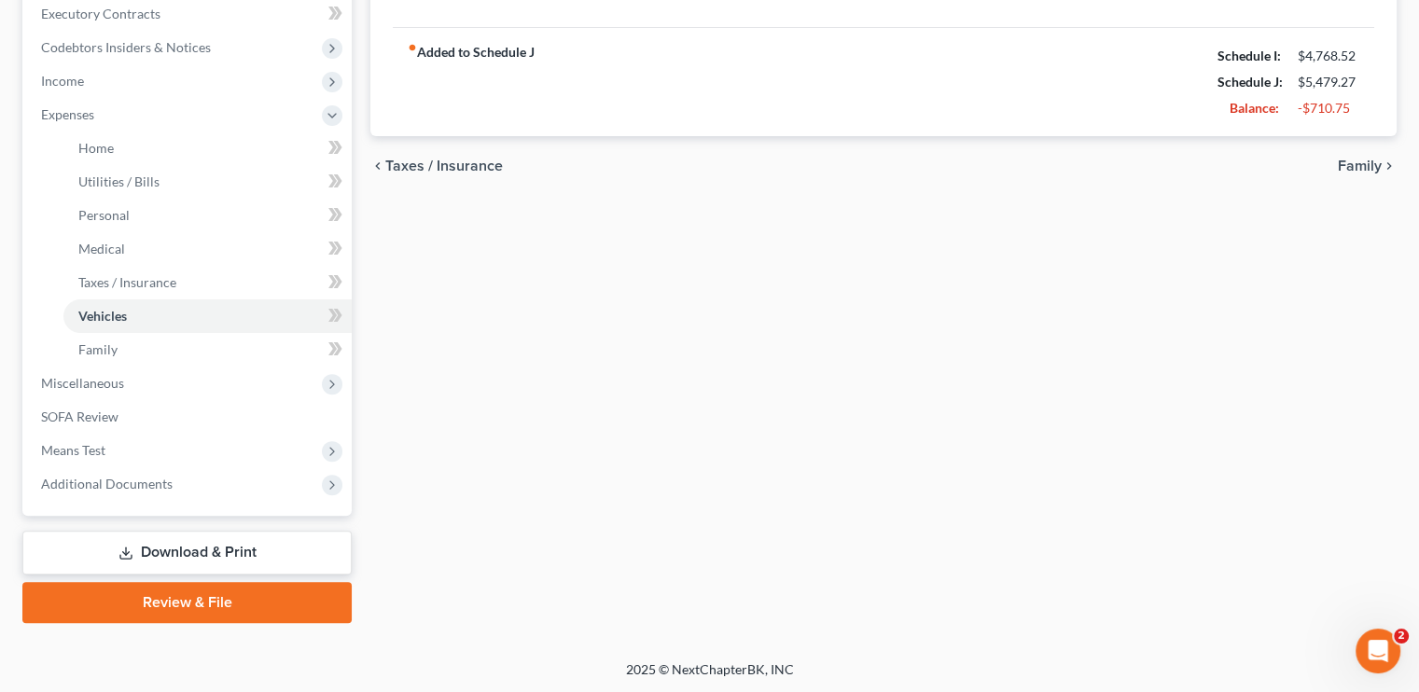
click at [238, 559] on link "Download & Print" at bounding box center [186, 553] width 329 height 44
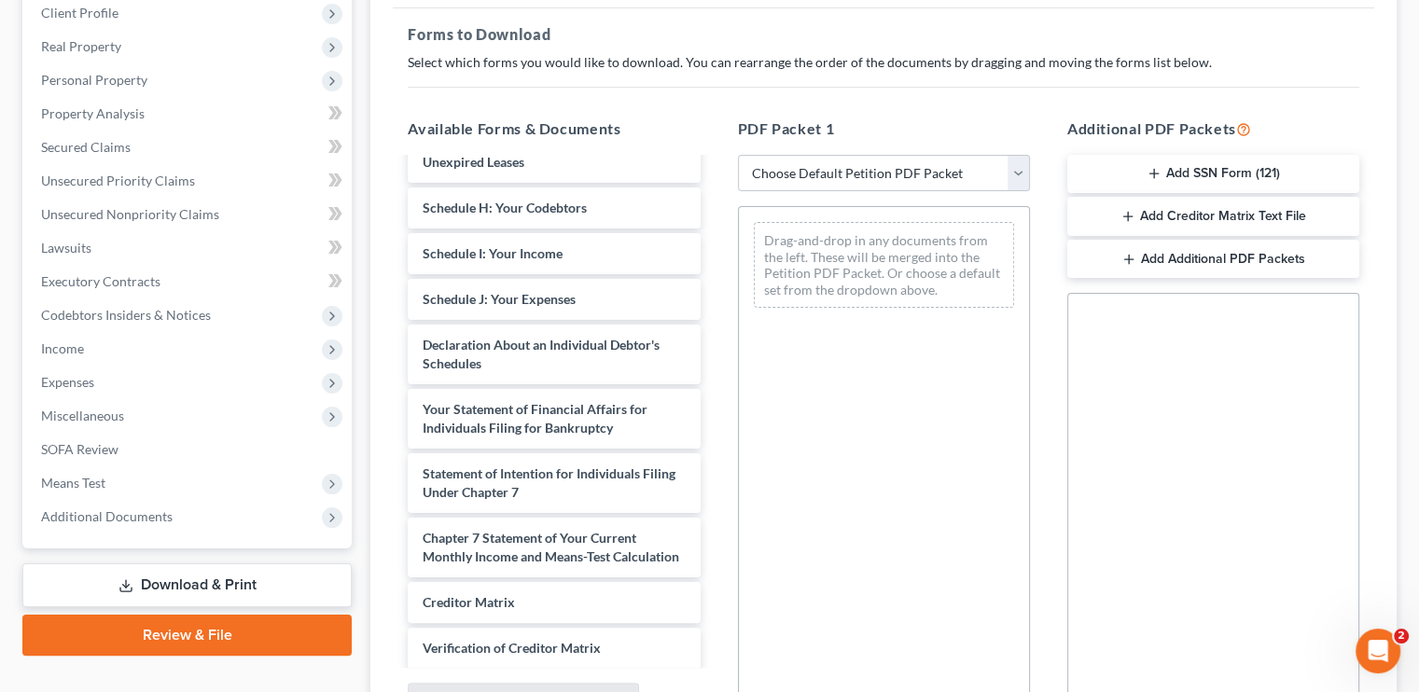
scroll to position [458, 0]
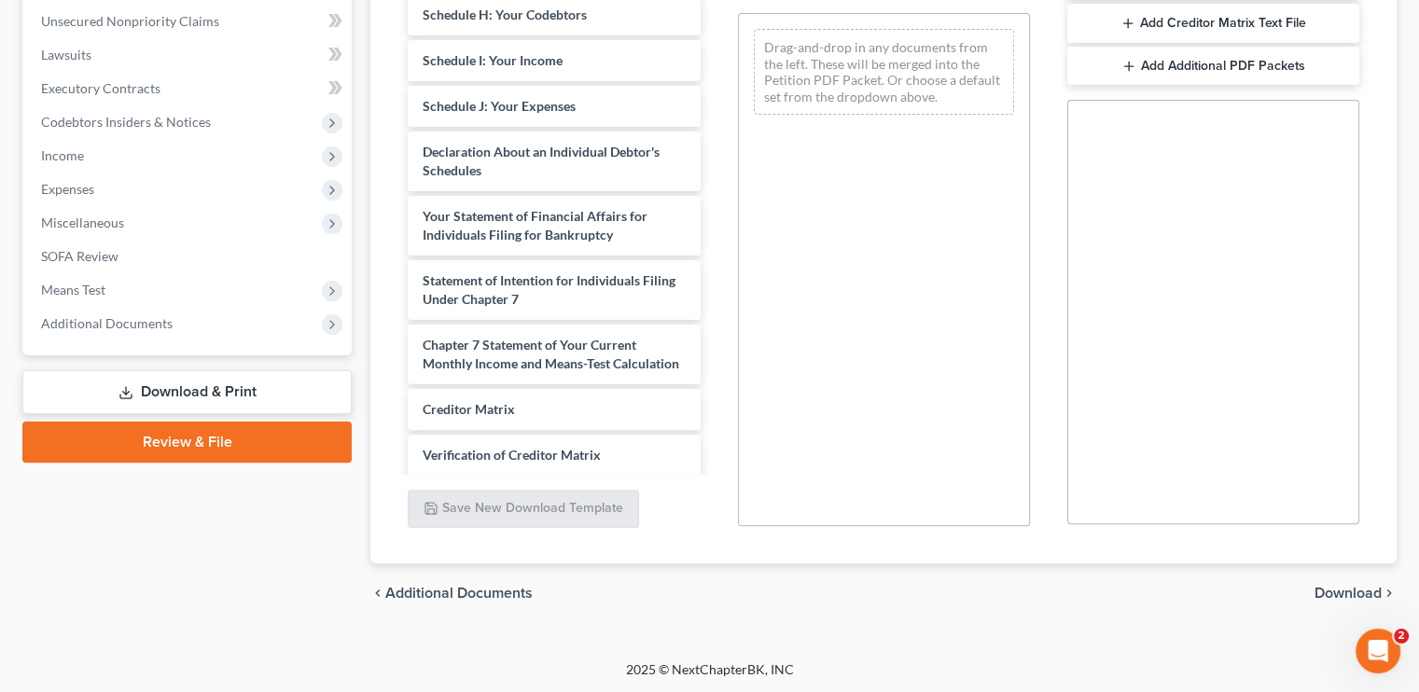
click at [1334, 594] on span "Download" at bounding box center [1348, 593] width 67 height 15
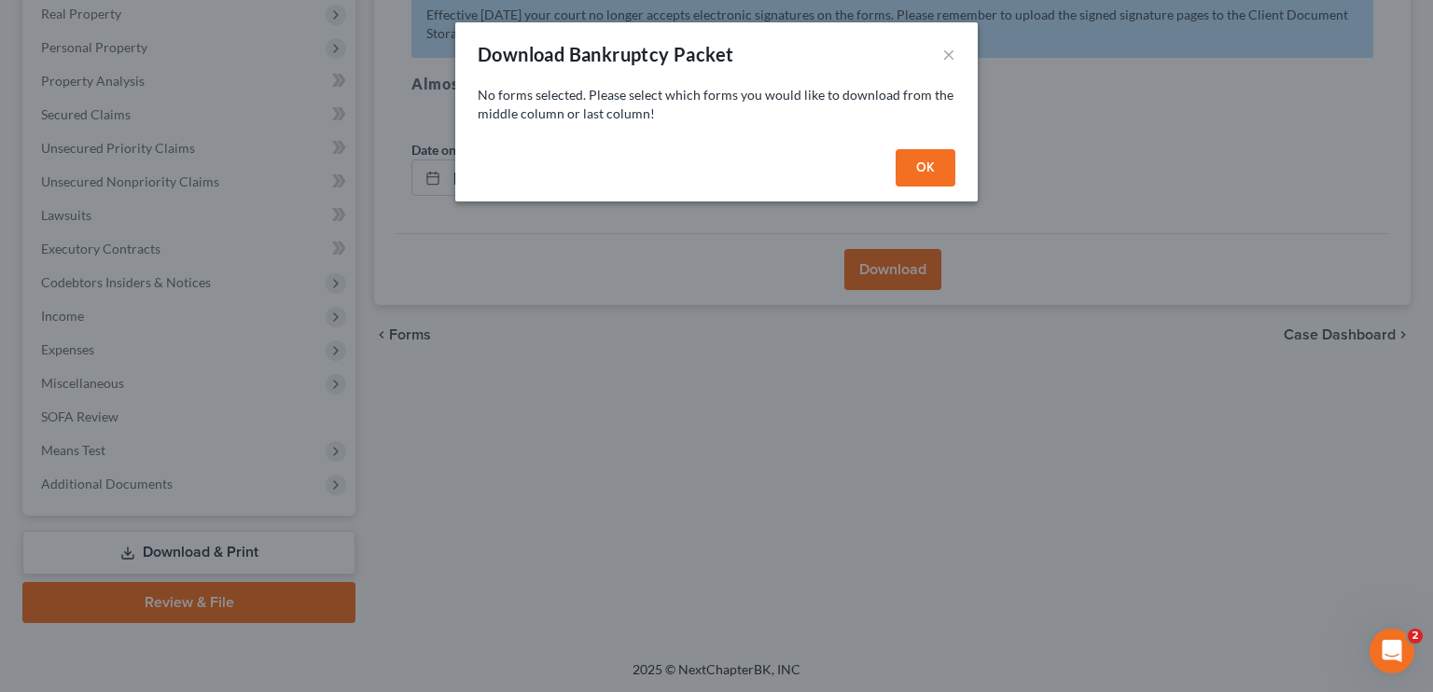
click at [926, 174] on button "OK" at bounding box center [926, 167] width 60 height 37
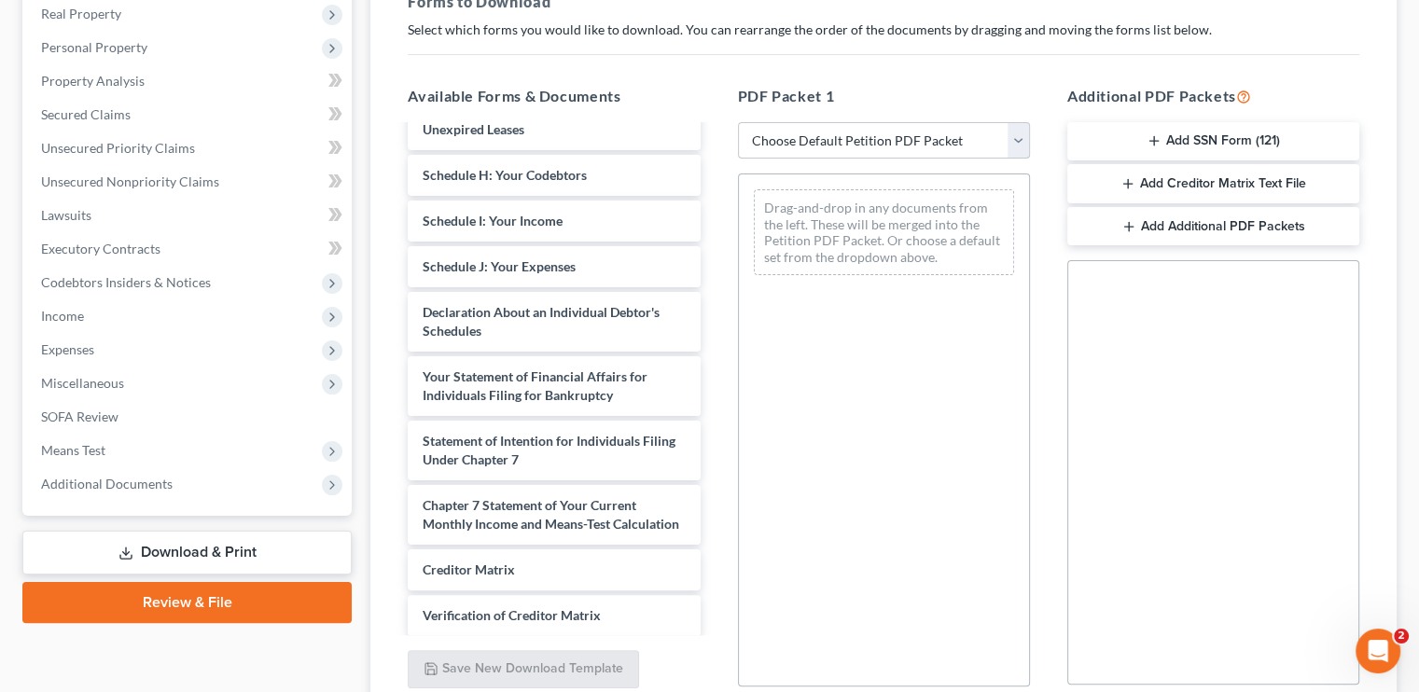
click at [836, 142] on select "Choose Default Petition PDF Packet Complete Bankruptcy Petition (all forms and …" at bounding box center [884, 140] width 292 height 37
select select "5"
click at [738, 122] on select "Choose Default Petition PDF Packet Complete Bankruptcy Petition (all forms and …" at bounding box center [884, 140] width 292 height 37
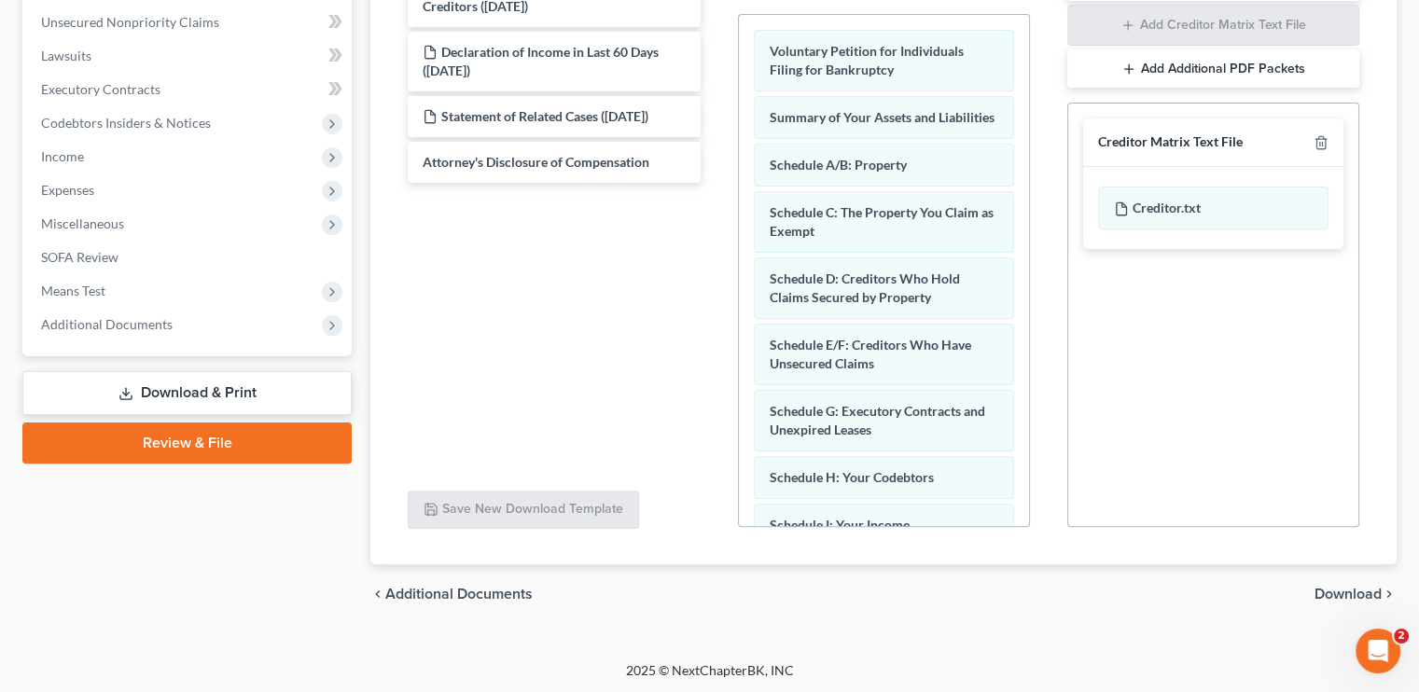
scroll to position [458, 0]
click at [1371, 586] on span "Download" at bounding box center [1348, 593] width 67 height 15
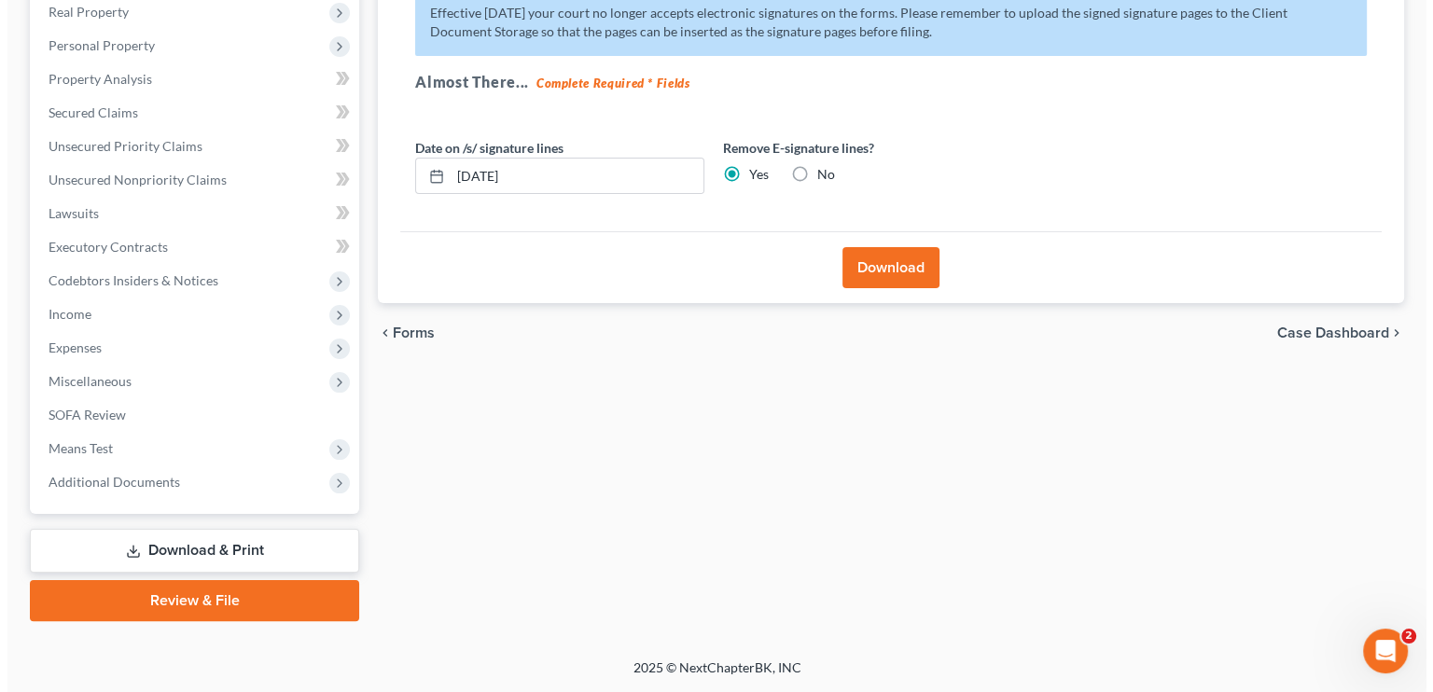
scroll to position [298, 0]
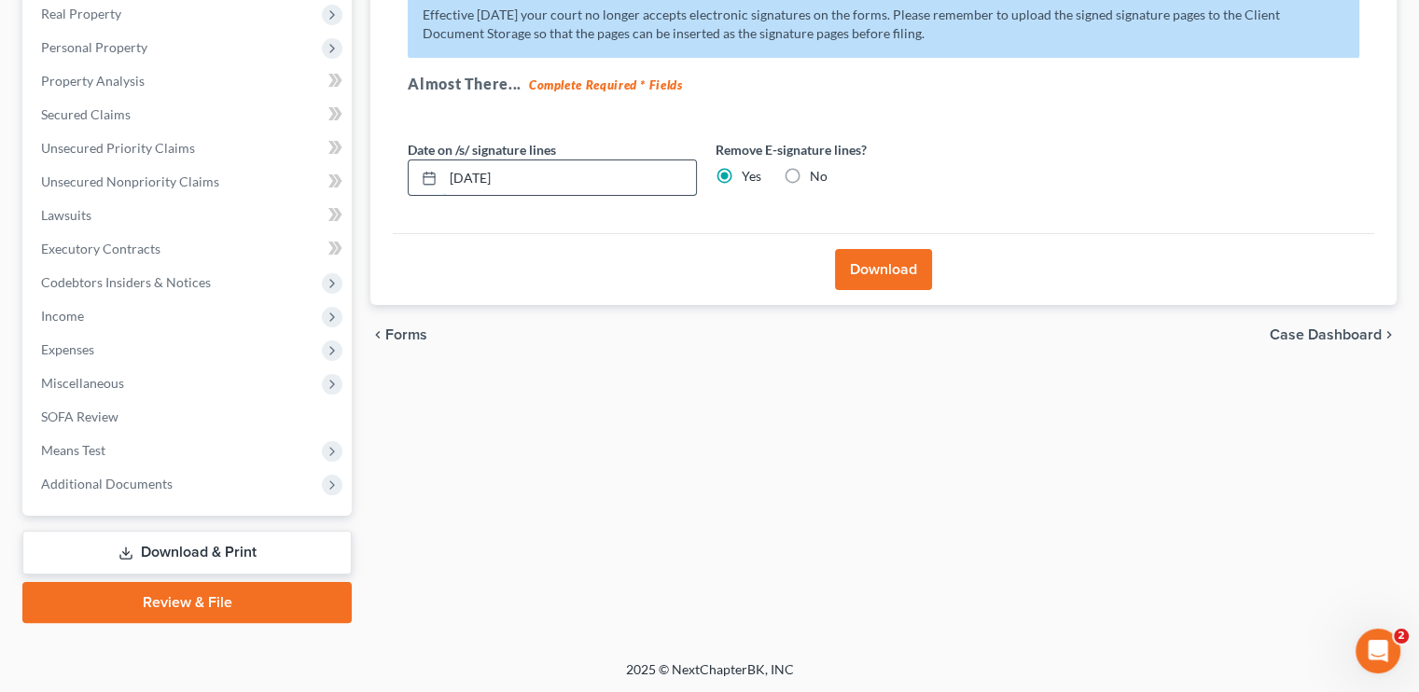
click at [488, 174] on input "10/03/2025" at bounding box center [569, 177] width 253 height 35
click at [873, 269] on button "Download" at bounding box center [883, 269] width 97 height 41
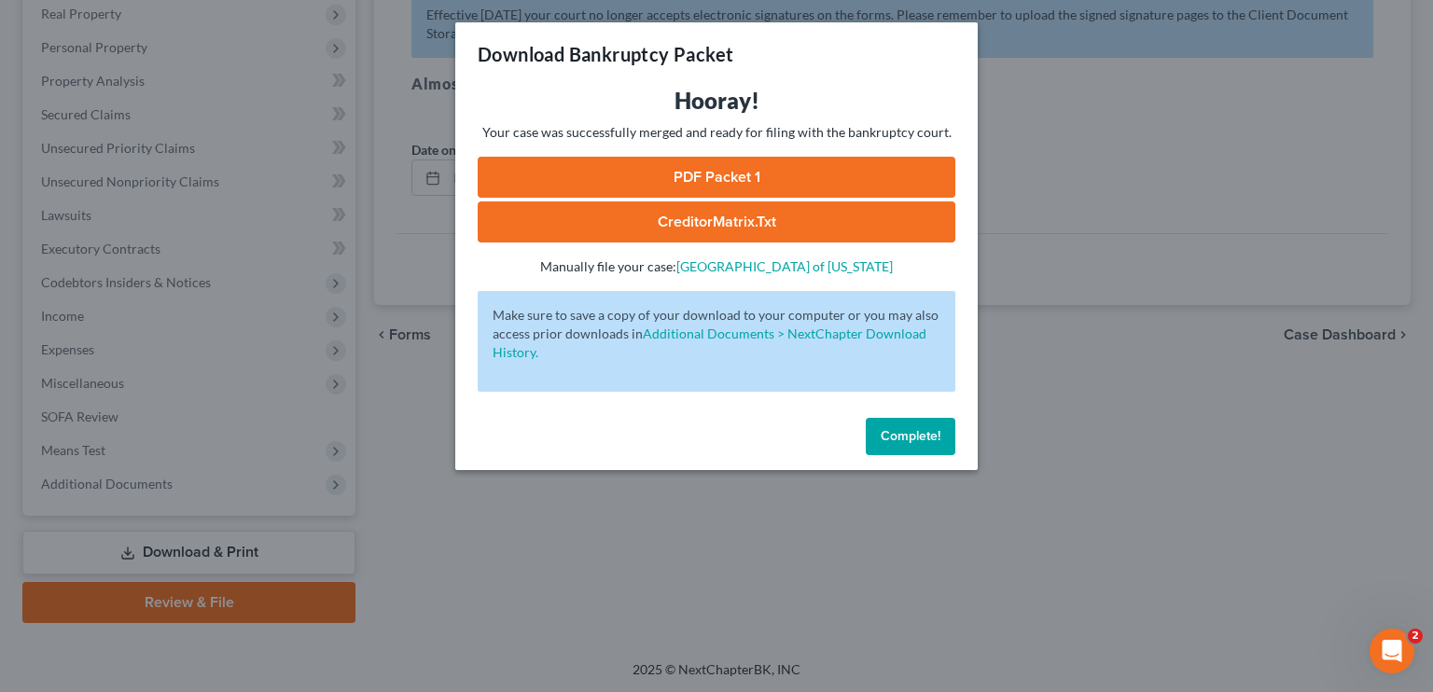
click at [774, 186] on link "PDF Packet 1" at bounding box center [717, 177] width 478 height 41
